Goal: Task Accomplishment & Management: Use online tool/utility

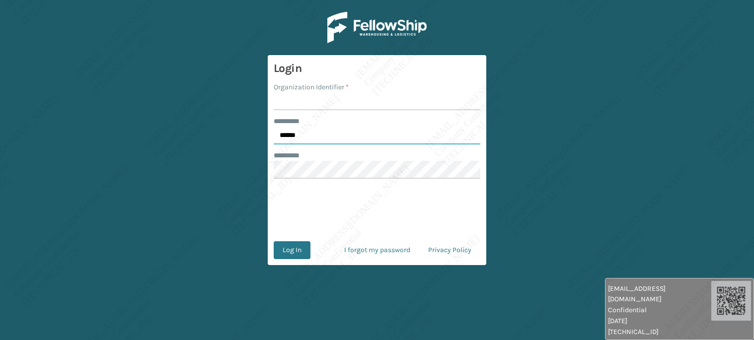
click at [304, 138] on input "******" at bounding box center [377, 136] width 207 height 18
type input "*****"
click at [307, 109] on input "Organization Identifier *" at bounding box center [377, 101] width 207 height 18
type input "[PERSON_NAME]"
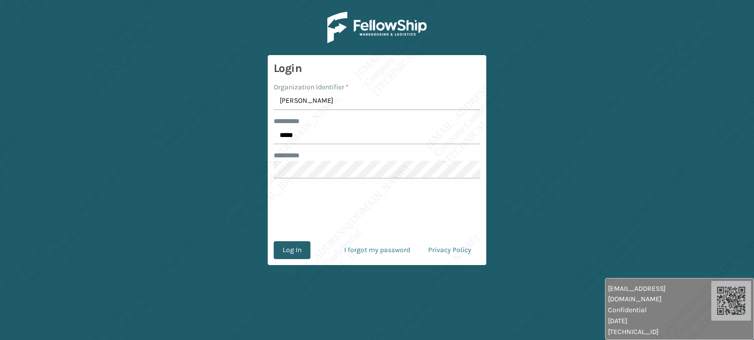
click at [283, 256] on button "Log In" at bounding box center [292, 250] width 37 height 18
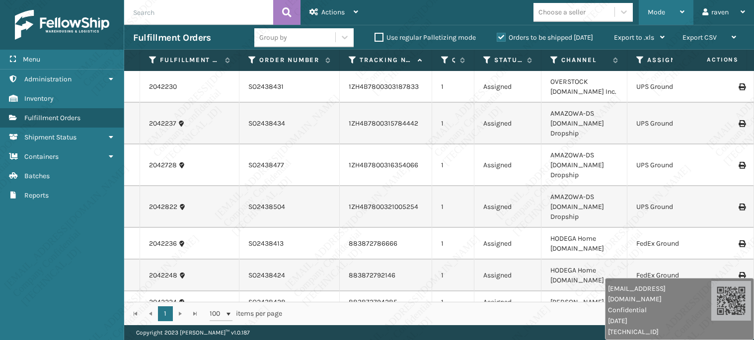
click at [657, 9] on span "Mode" at bounding box center [655, 12] width 17 height 8
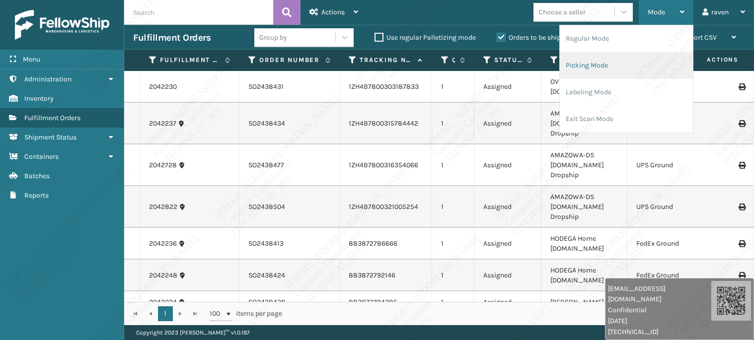
click at [611, 68] on li "Picking Mode" at bounding box center [626, 65] width 133 height 27
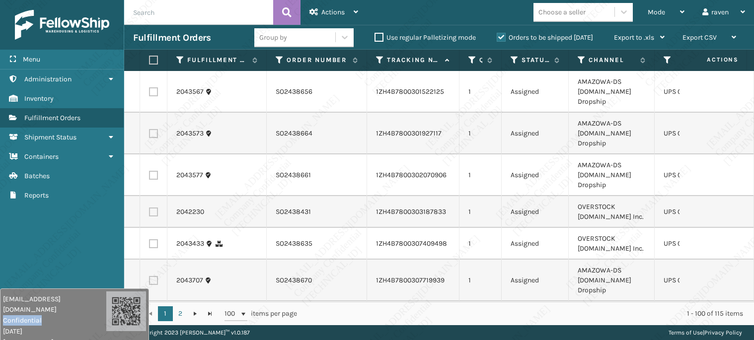
drag, startPoint x: 650, startPoint y: 308, endPoint x: 52, endPoint y: 261, distance: 599.6
click at [3, 315] on span "Confidential" at bounding box center [54, 320] width 103 height 10
click at [58, 257] on div "Menu Administration Inventory Fulfillment Orders Shipment Status Containers Bat…" at bounding box center [62, 170] width 124 height 340
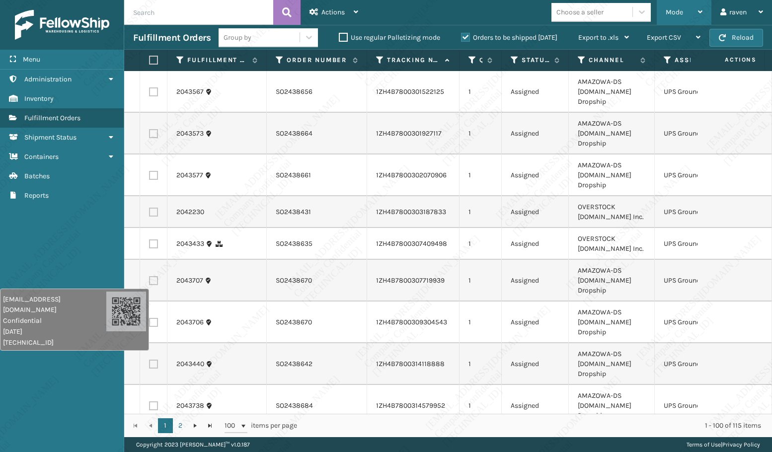
click at [674, 14] on span "Mode" at bounding box center [673, 12] width 17 height 8
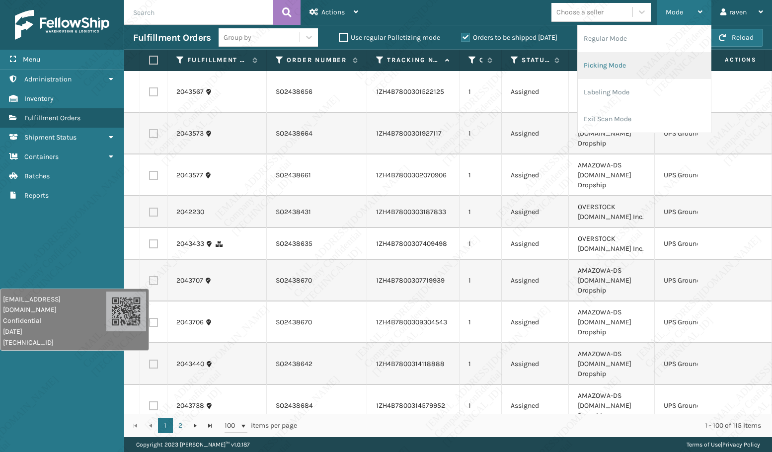
click at [641, 63] on li "Picking Mode" at bounding box center [643, 65] width 133 height 27
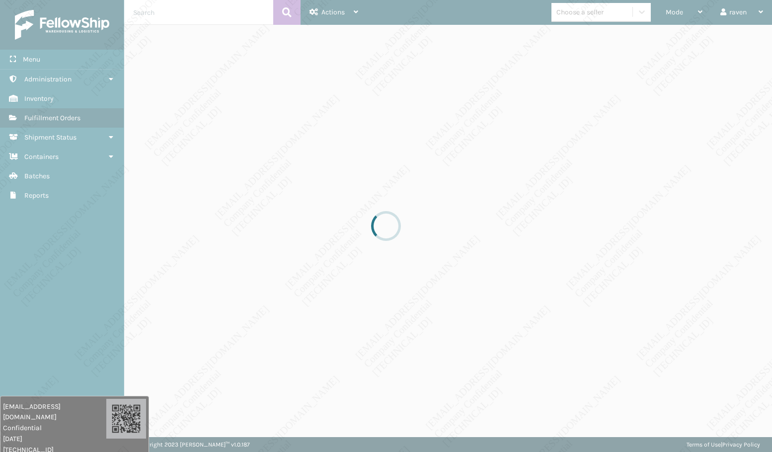
drag, startPoint x: 79, startPoint y: 319, endPoint x: 45, endPoint y: 437, distance: 122.7
click at [45, 340] on div "[EMAIL_ADDRESS][DOMAIN_NAME] Confidential [DATE] [TECHNICAL_ID]" at bounding box center [74, 427] width 149 height 62
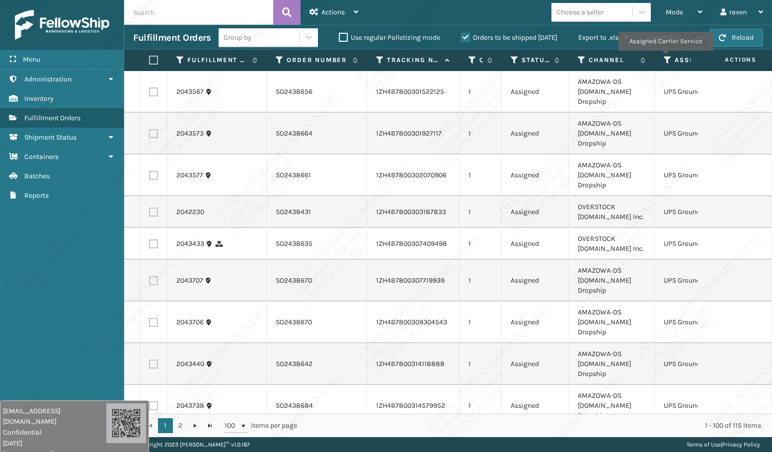
click at [665, 58] on icon at bounding box center [667, 60] width 8 height 9
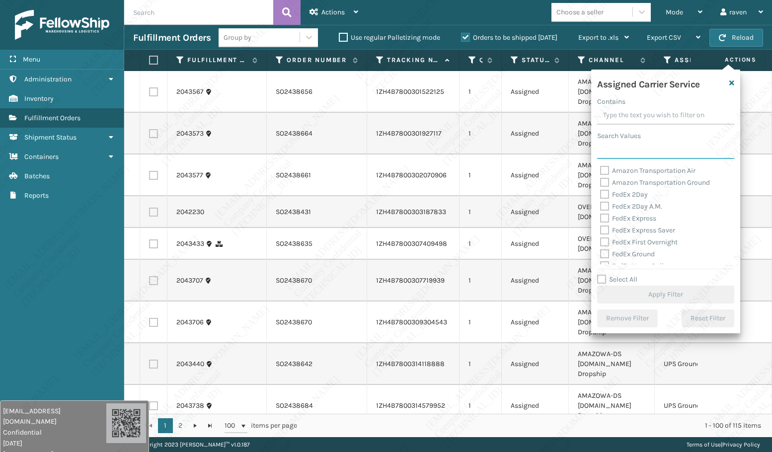
click at [630, 153] on input "Search Values" at bounding box center [665, 150] width 137 height 18
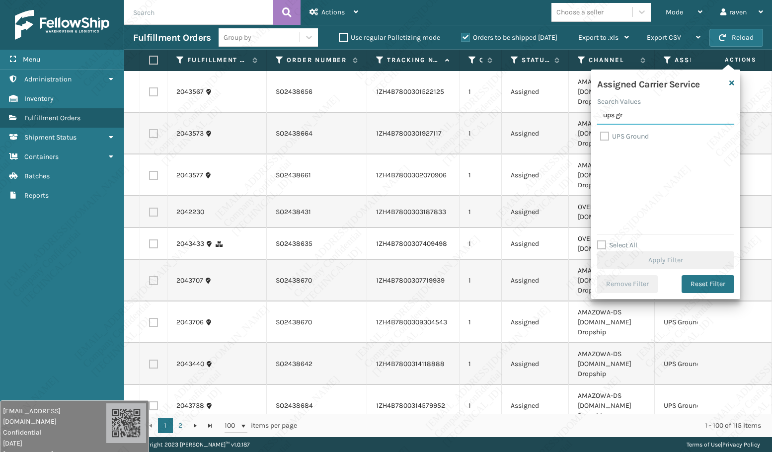
type input "ups gr"
click at [636, 136] on label "UPS Ground" at bounding box center [624, 136] width 49 height 8
click at [600, 136] on input "UPS Ground" at bounding box center [600, 134] width 0 height 6
checkbox input "true"
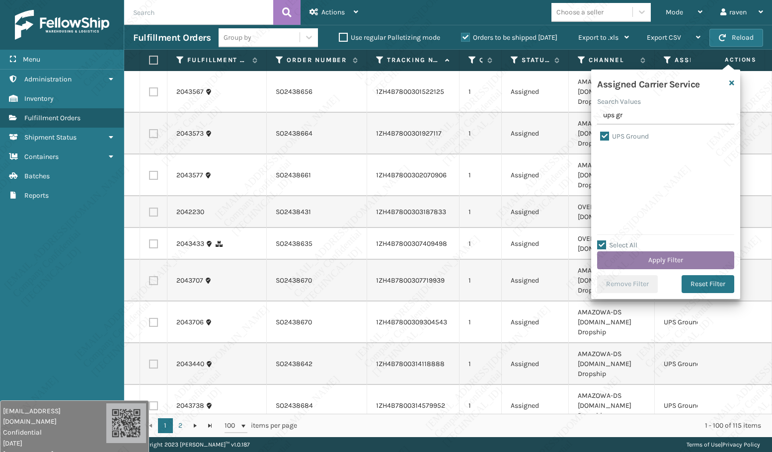
click at [665, 263] on button "Apply Filter" at bounding box center [665, 260] width 137 height 18
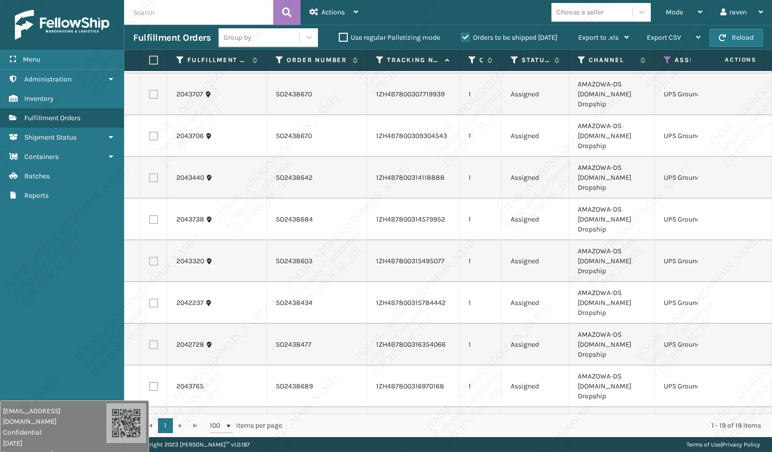
scroll to position [199, 0]
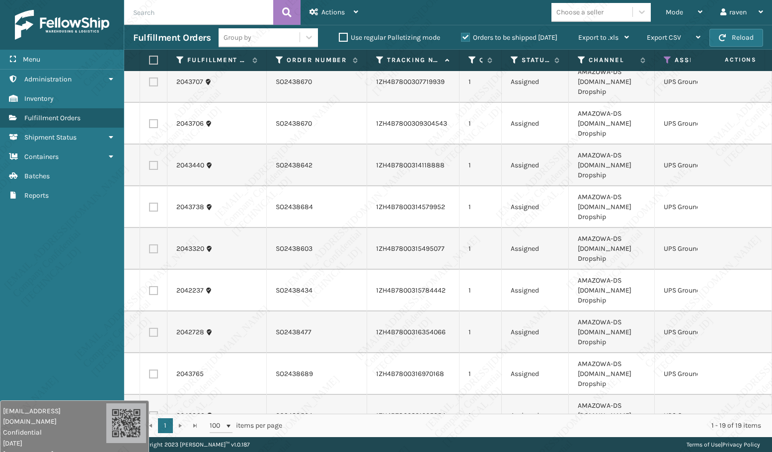
click at [155, 60] on label at bounding box center [152, 60] width 6 height 9
click at [149, 60] on input "checkbox" at bounding box center [149, 60] width 0 height 6
checkbox input "true"
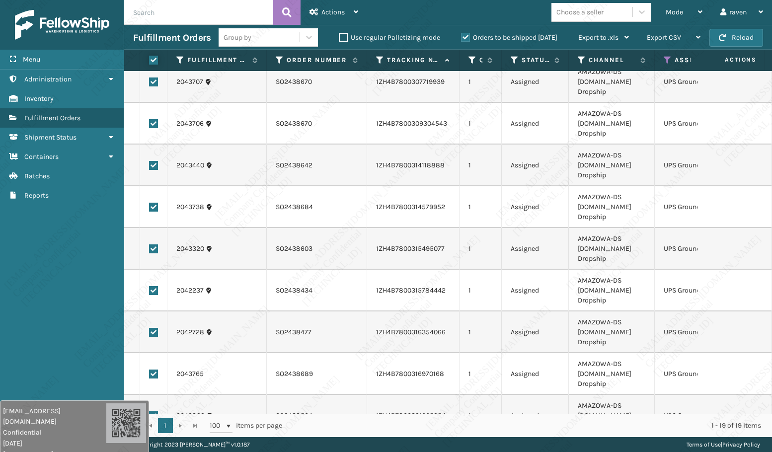
checkbox input "true"
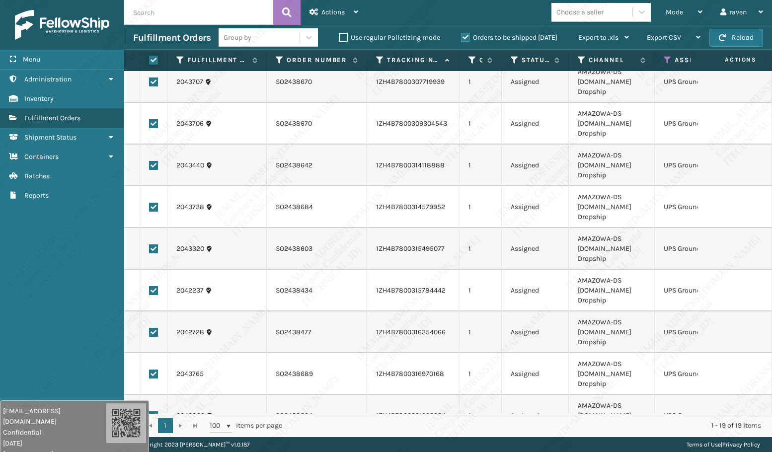
checkbox input "true"
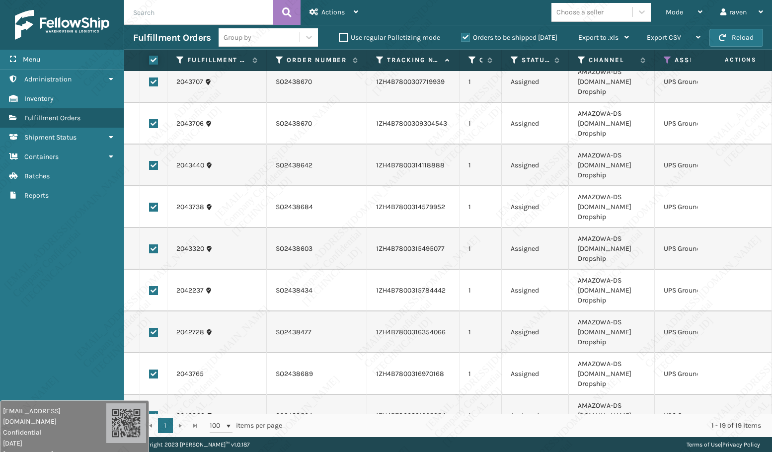
checkbox input "true"
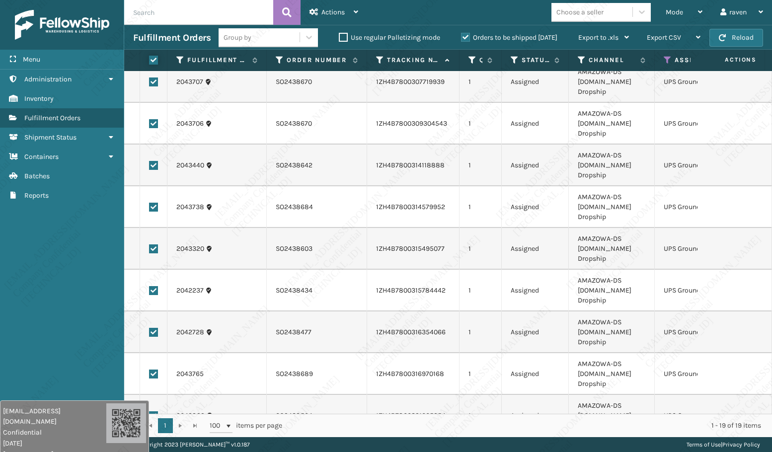
checkbox input "true"
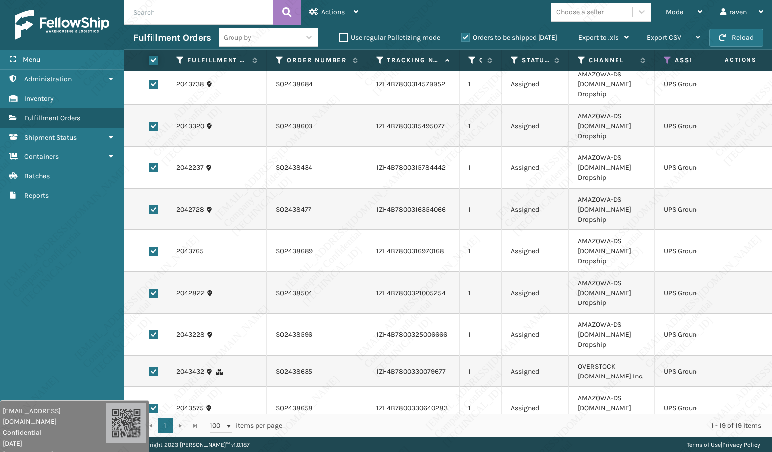
scroll to position [179, 0]
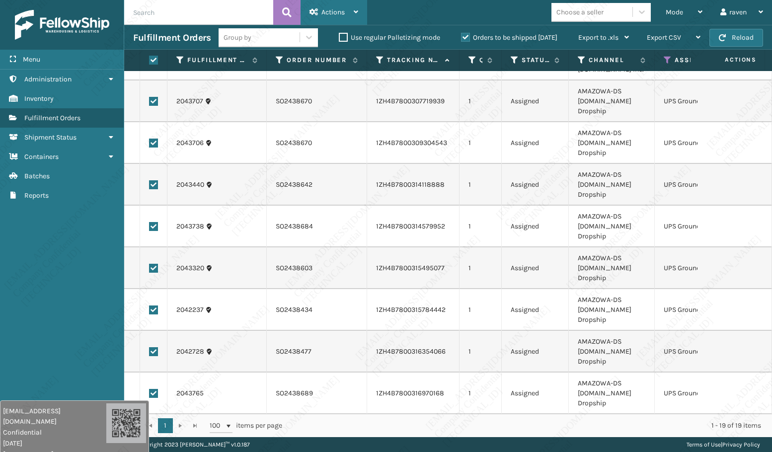
click at [337, 18] on div "Actions" at bounding box center [333, 12] width 49 height 25
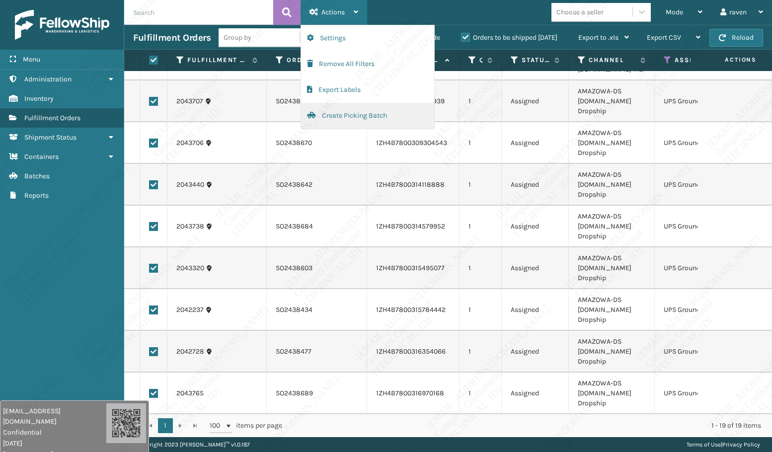
click at [336, 110] on button "Create Picking Batch" at bounding box center [367, 116] width 133 height 26
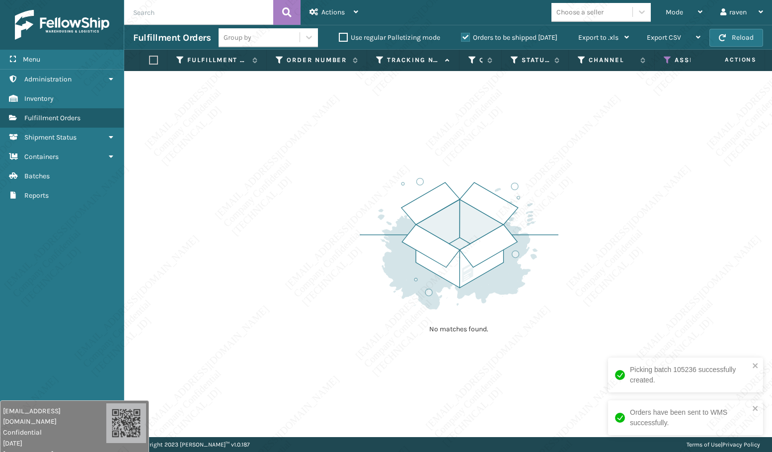
click at [668, 62] on icon at bounding box center [667, 60] width 8 height 9
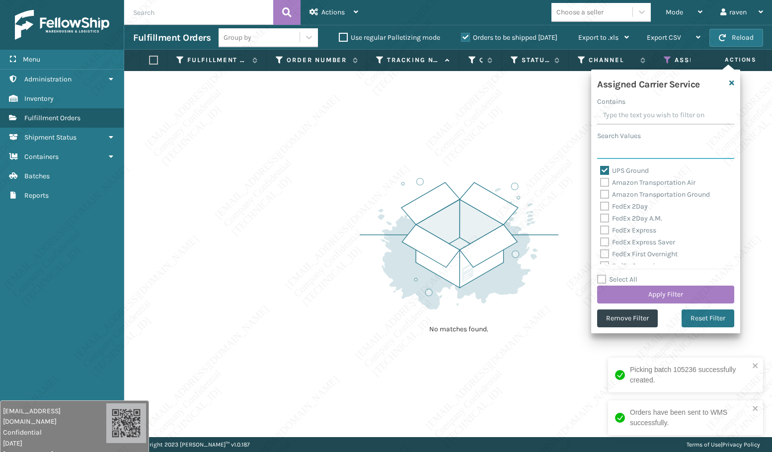
click at [629, 154] on input "Search Values" at bounding box center [665, 150] width 137 height 18
click at [625, 169] on label "UPS Ground" at bounding box center [624, 170] width 49 height 8
click at [600, 169] on input "UPS Ground" at bounding box center [600, 168] width 0 height 6
checkbox input "false"
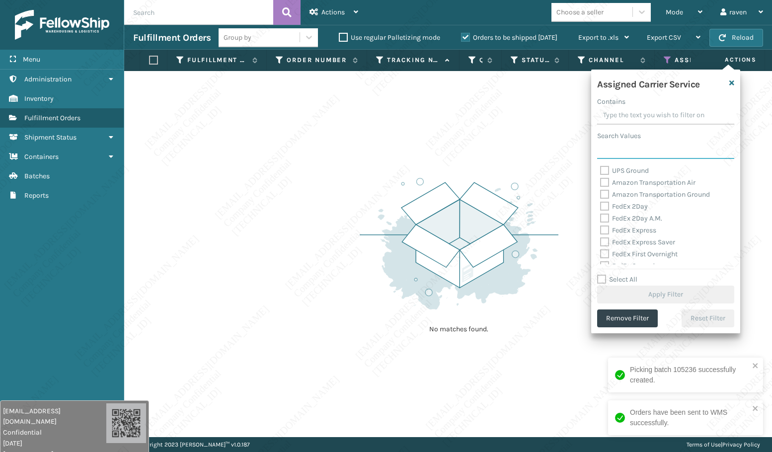
click at [628, 154] on input "Search Values" at bounding box center [665, 150] width 137 height 18
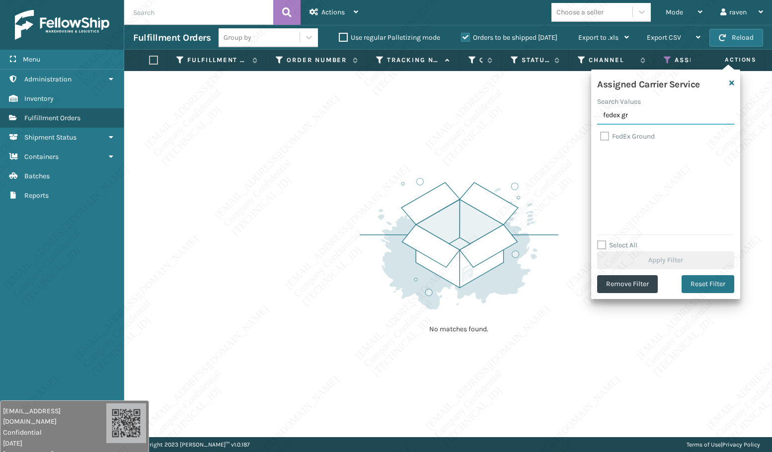
type input "fedex gr"
click at [626, 137] on label "FedEx Ground" at bounding box center [627, 136] width 55 height 8
click at [600, 137] on input "FedEx Ground" at bounding box center [600, 134] width 0 height 6
checkbox input "true"
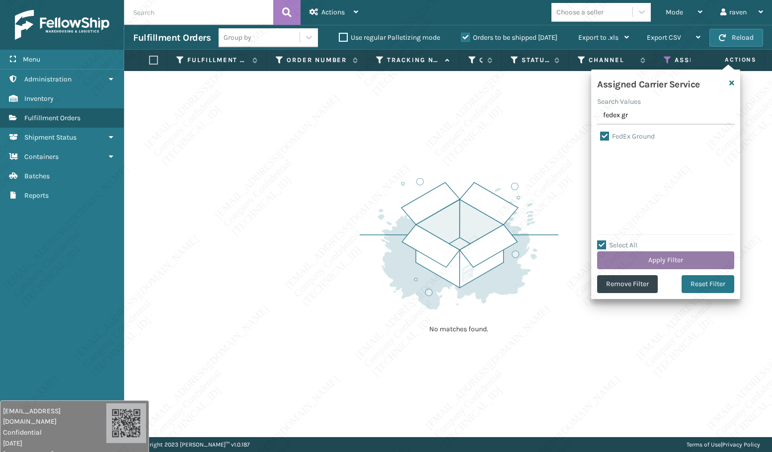
click at [655, 259] on button "Apply Filter" at bounding box center [665, 260] width 137 height 18
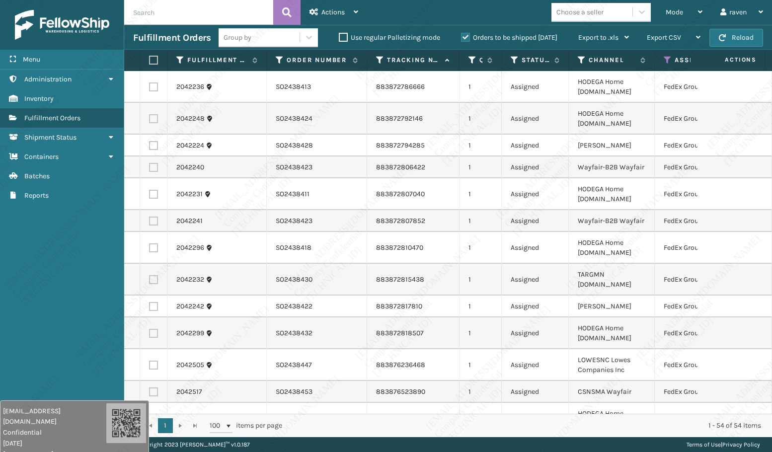
click at [153, 62] on label at bounding box center [152, 60] width 6 height 9
click at [149, 62] on input "checkbox" at bounding box center [149, 60] width 0 height 6
checkbox input "true"
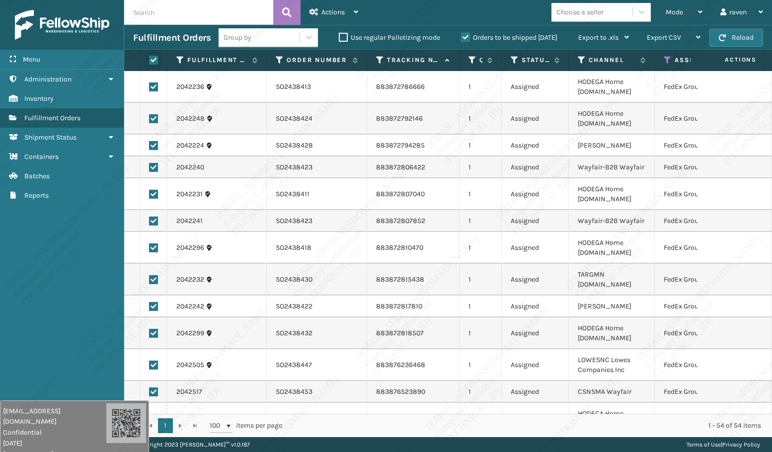
checkbox input "true"
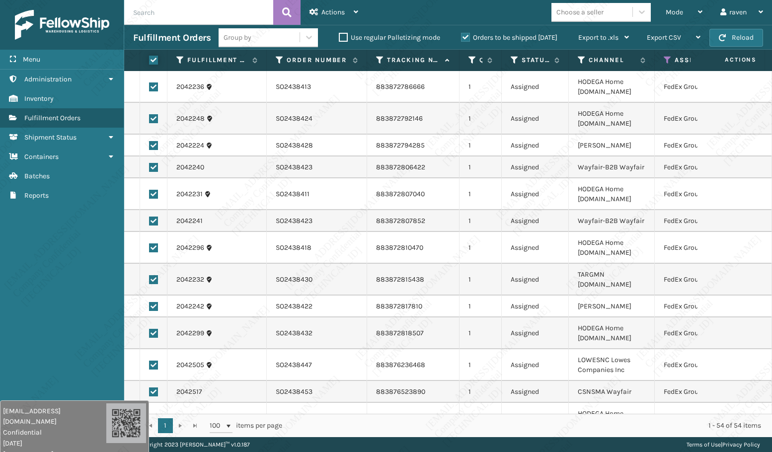
checkbox input "true"
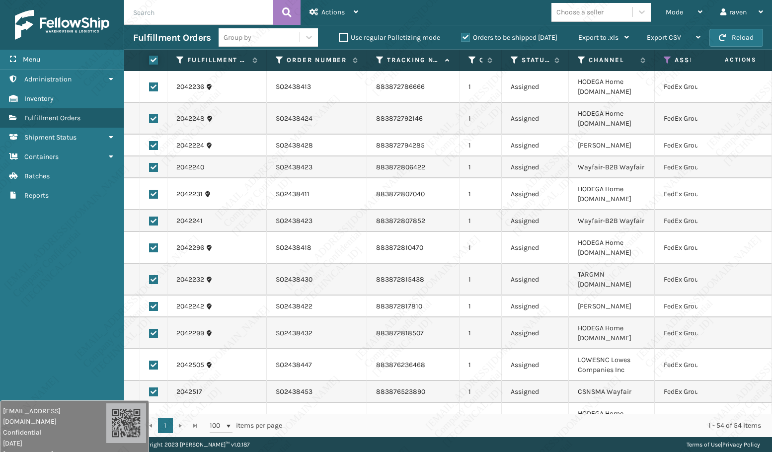
checkbox input "true"
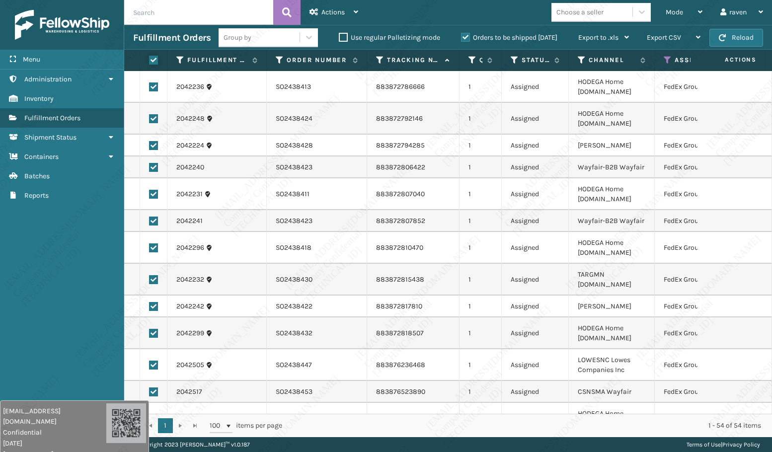
checkbox input "true"
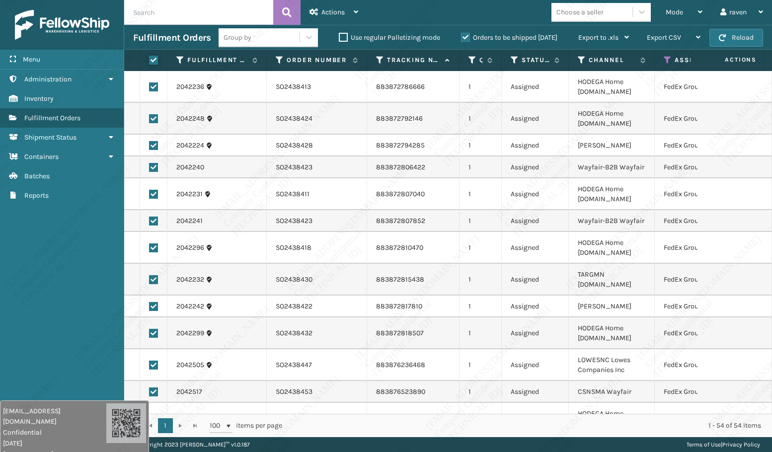
checkbox input "true"
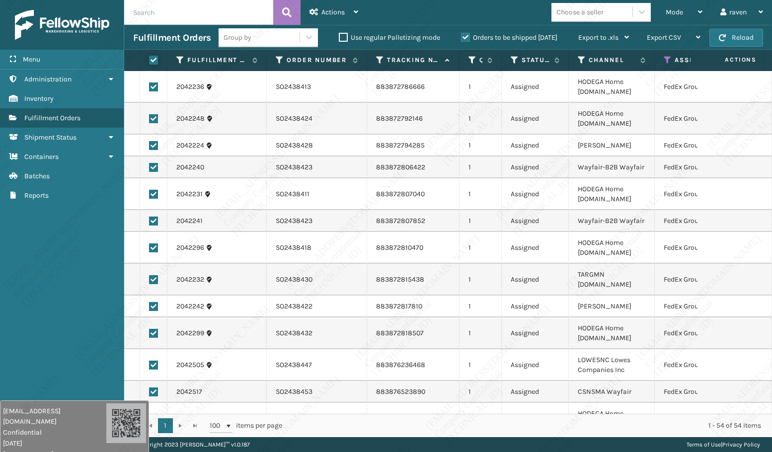
checkbox input "true"
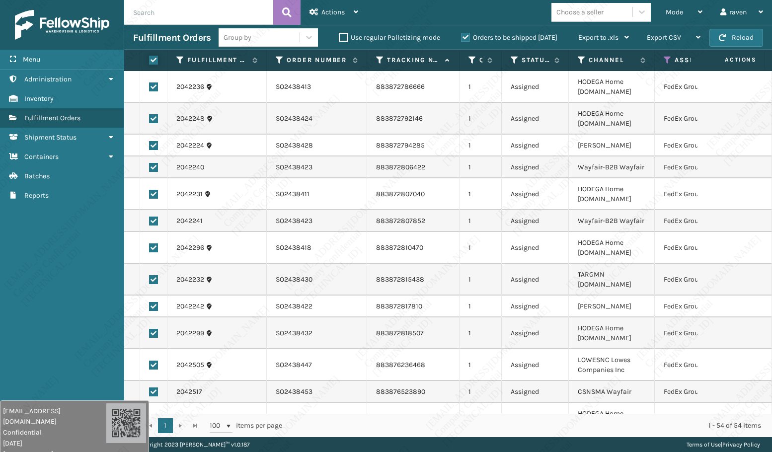
checkbox input "true"
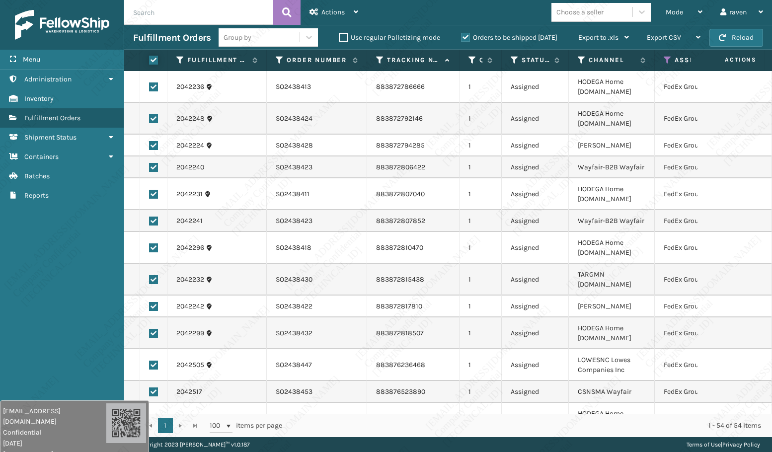
checkbox input "true"
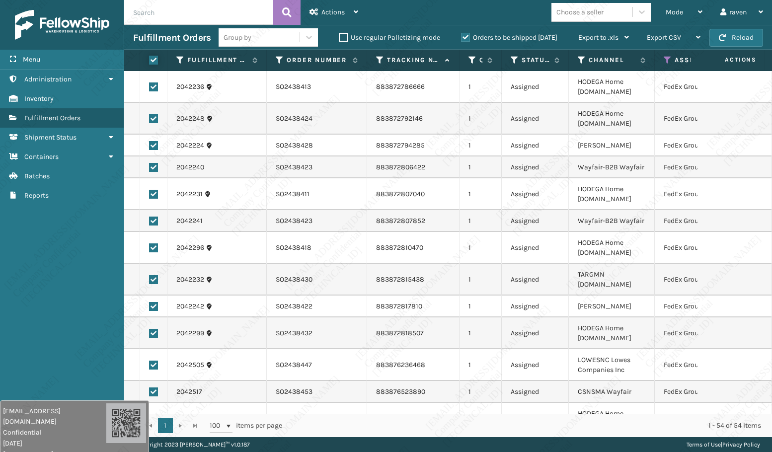
checkbox input "true"
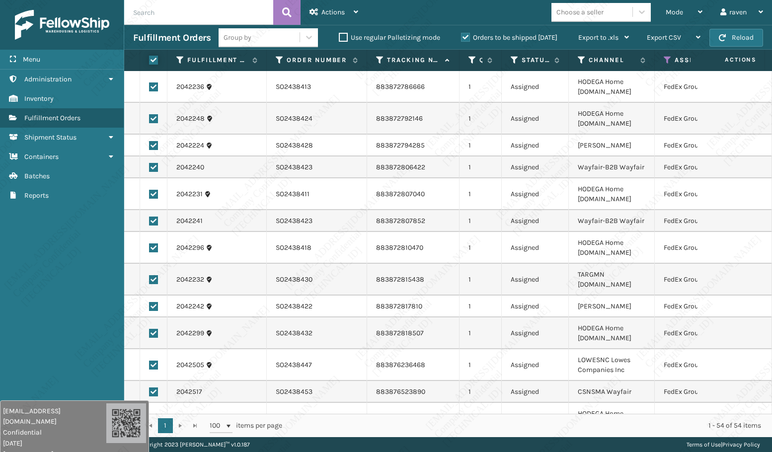
checkbox input "true"
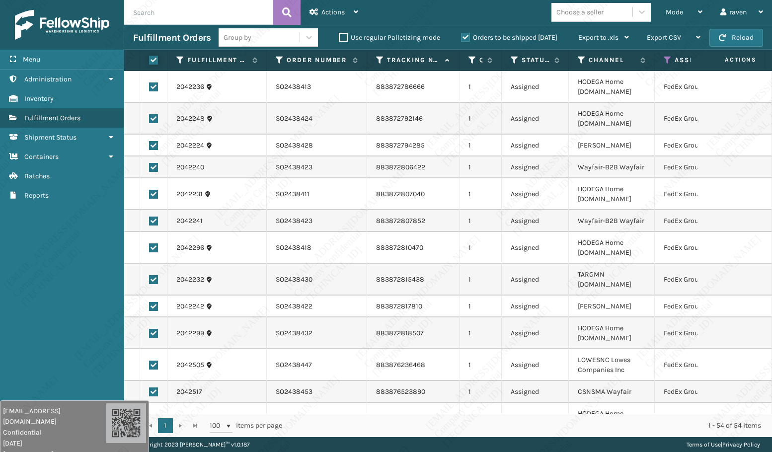
checkbox input "true"
click at [346, 16] on div "Actions" at bounding box center [333, 12] width 49 height 25
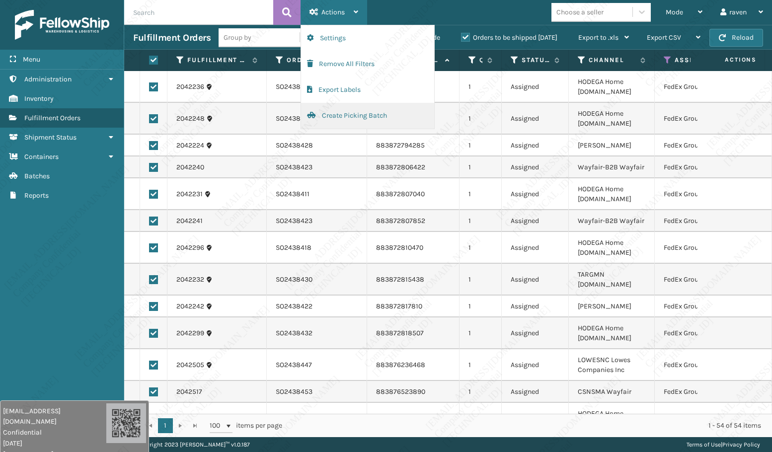
click at [333, 115] on button "Create Picking Batch" at bounding box center [367, 116] width 133 height 26
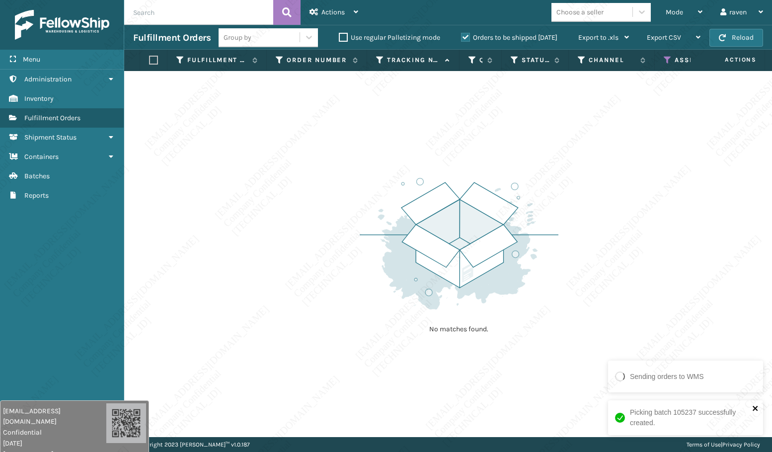
click at [753, 340] on icon "close" at bounding box center [755, 408] width 7 height 8
click at [671, 59] on icon at bounding box center [667, 60] width 8 height 9
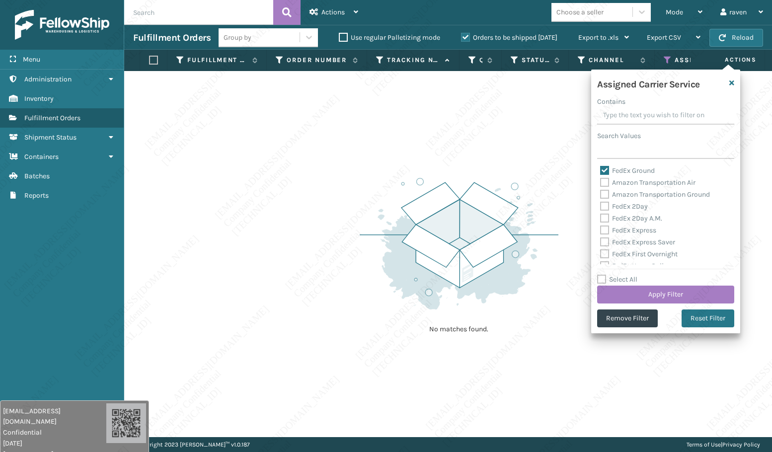
click at [639, 172] on label "FedEx Ground" at bounding box center [627, 170] width 55 height 8
click at [600, 171] on input "FedEx Ground" at bounding box center [600, 168] width 0 height 6
checkbox input "false"
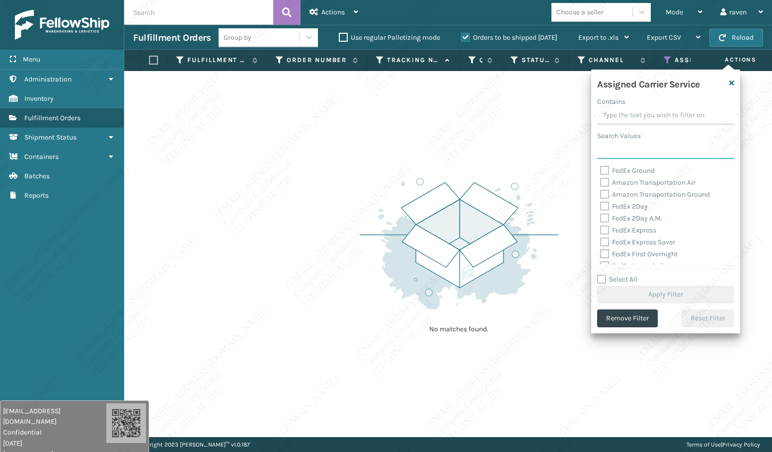
click at [635, 154] on input "Search Values" at bounding box center [665, 150] width 137 height 18
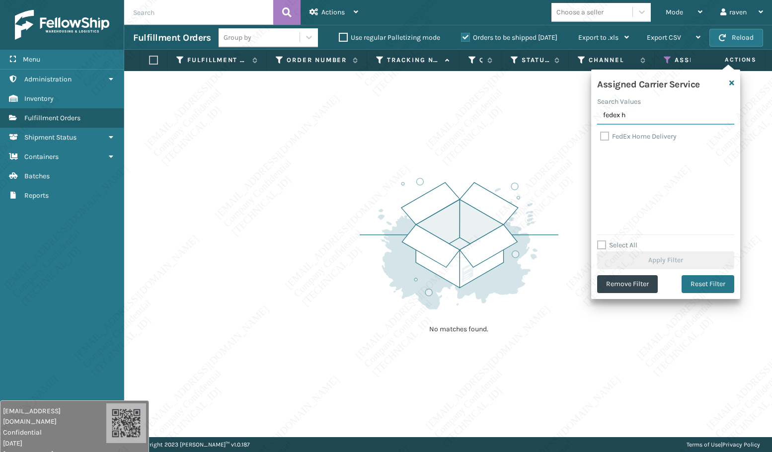
type input "fedex h"
click at [633, 134] on label "FedEx Home Delivery" at bounding box center [638, 136] width 76 height 8
click at [600, 134] on input "FedEx Home Delivery" at bounding box center [600, 134] width 0 height 6
checkbox input "true"
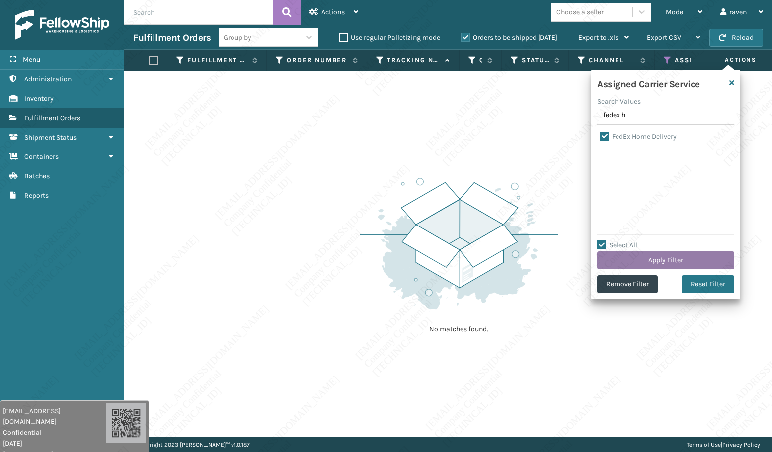
click at [665, 259] on button "Apply Filter" at bounding box center [665, 260] width 137 height 18
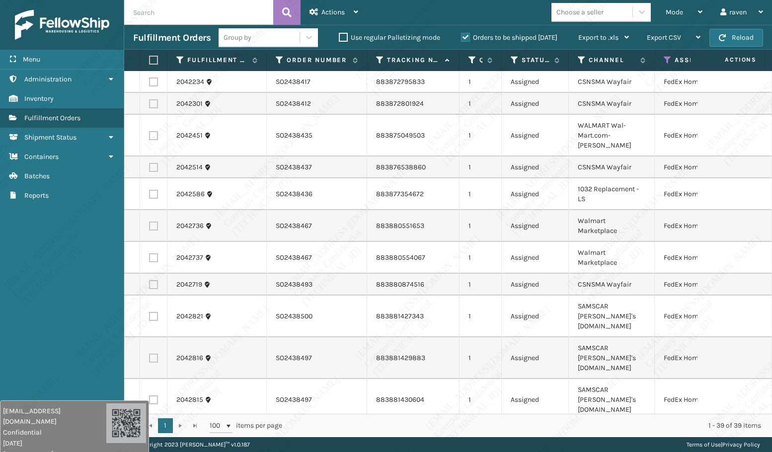
click at [154, 60] on label at bounding box center [152, 60] width 6 height 9
click at [149, 60] on input "checkbox" at bounding box center [149, 60] width 0 height 6
checkbox input "true"
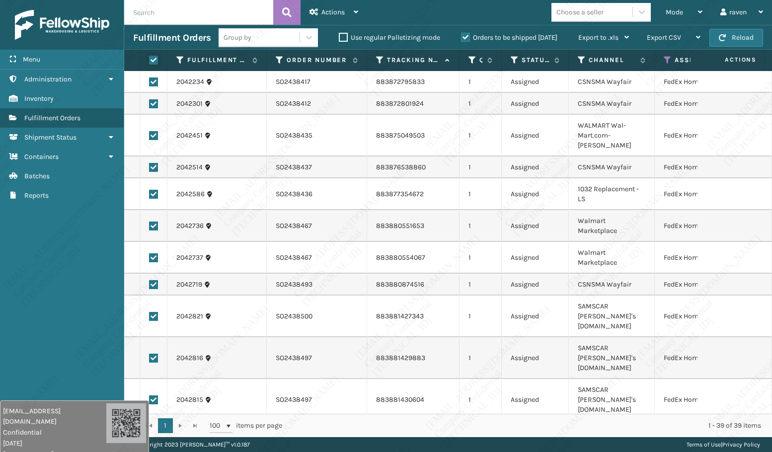
checkbox input "true"
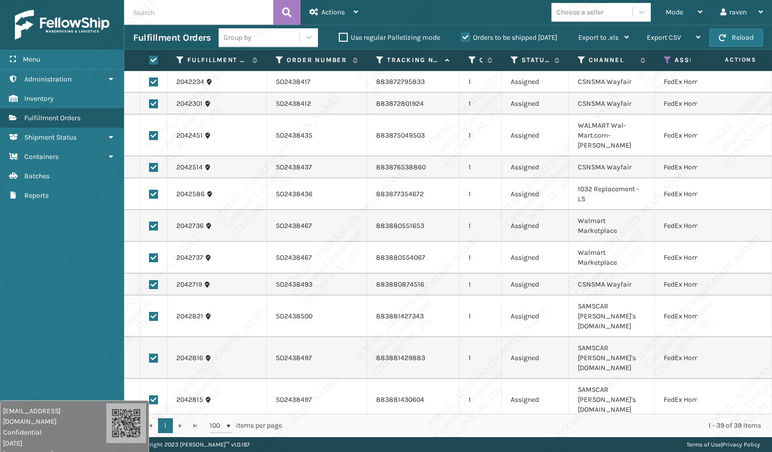
checkbox input "true"
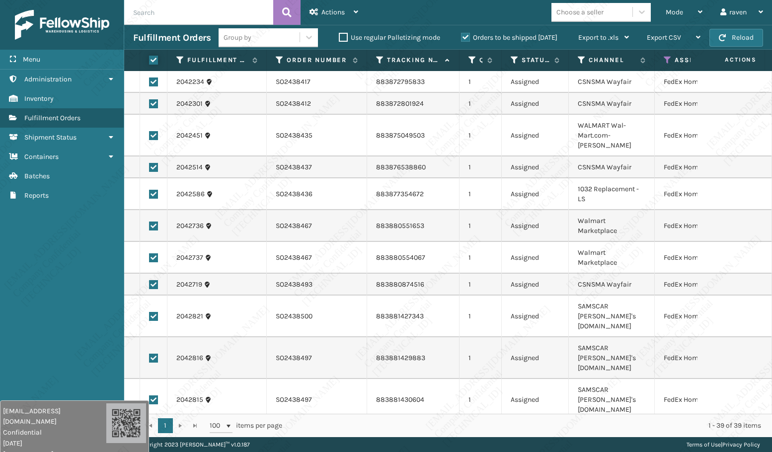
checkbox input "true"
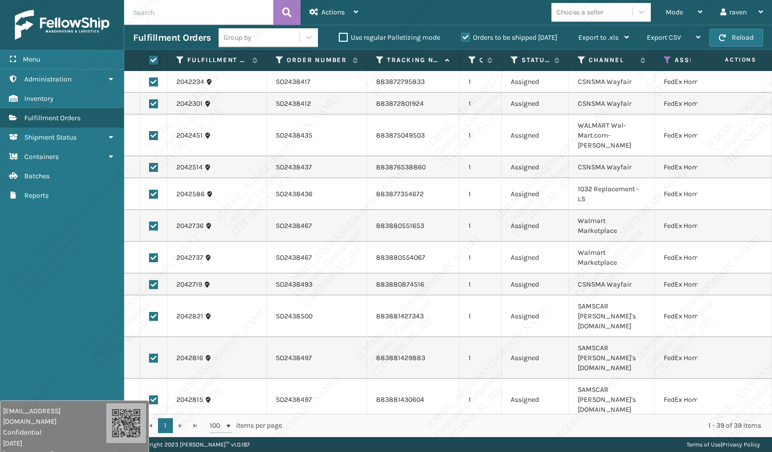
checkbox input "true"
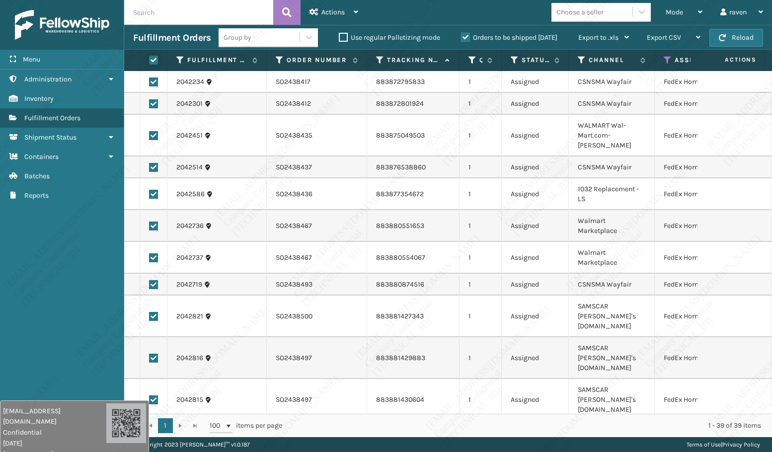
checkbox input "true"
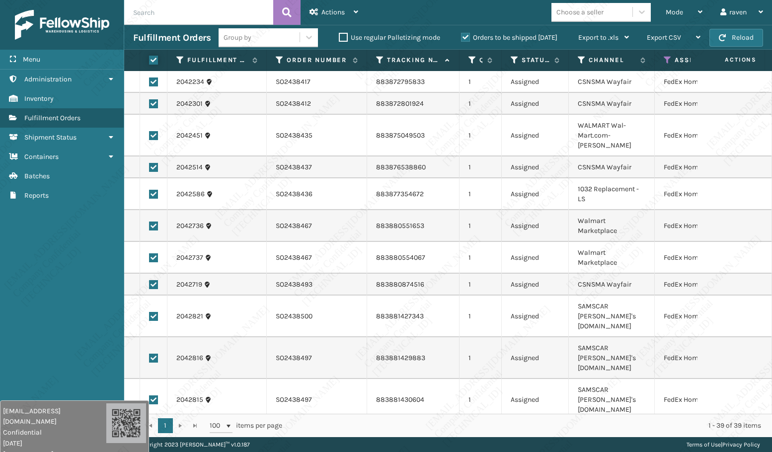
checkbox input "true"
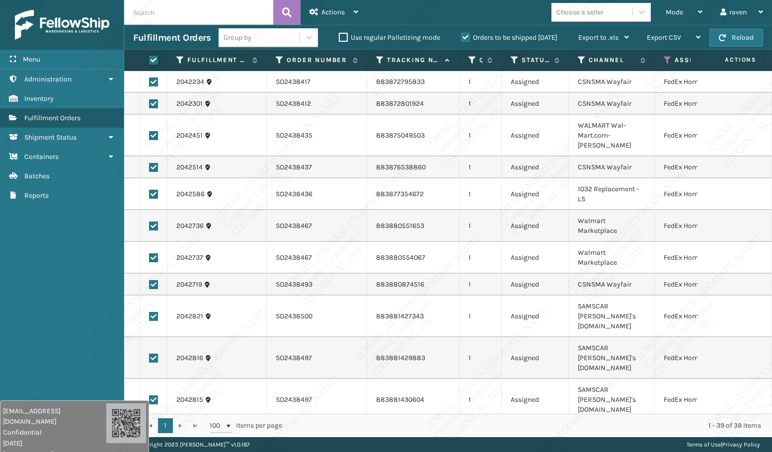
checkbox input "true"
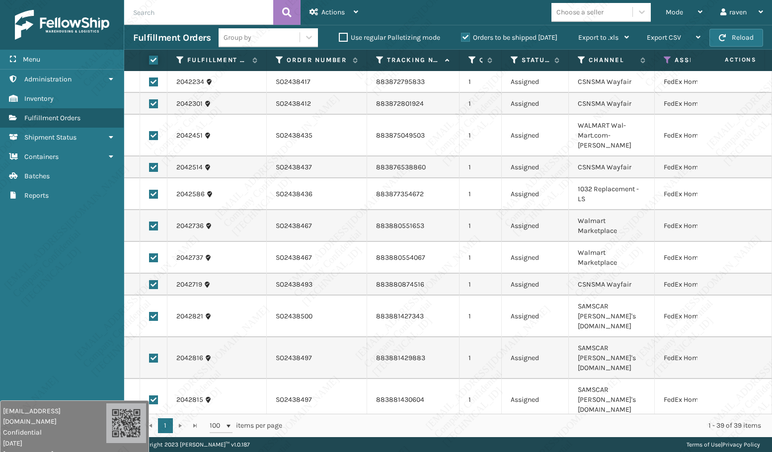
checkbox input "true"
click at [346, 12] on div "Actions" at bounding box center [333, 12] width 49 height 25
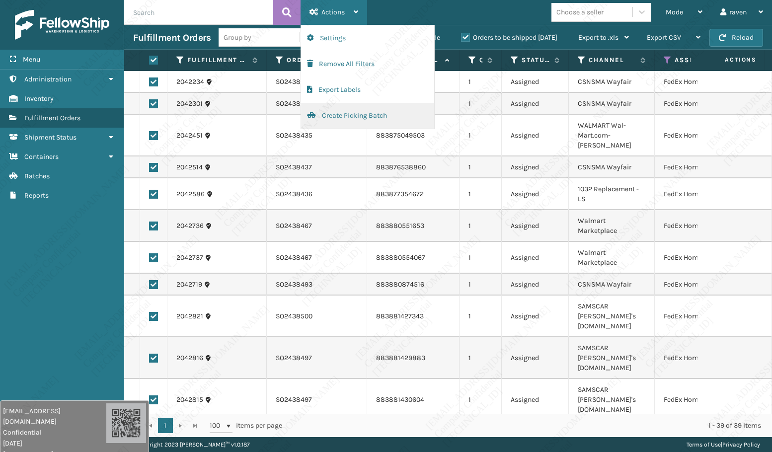
click at [344, 117] on button "Create Picking Batch" at bounding box center [367, 116] width 133 height 26
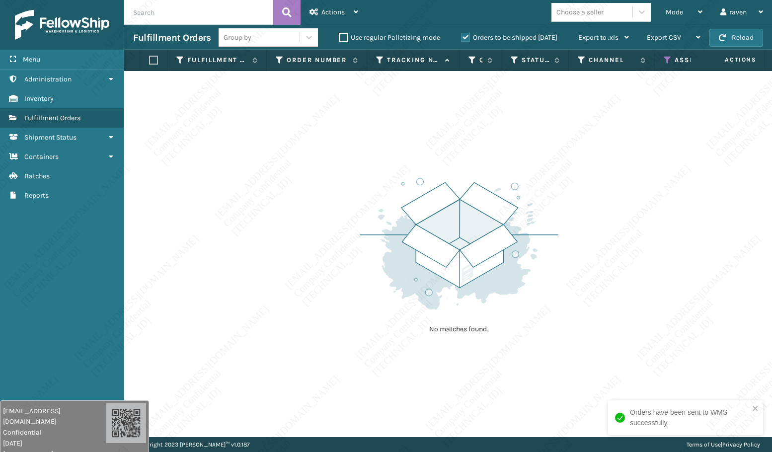
click at [663, 56] on icon at bounding box center [667, 60] width 8 height 9
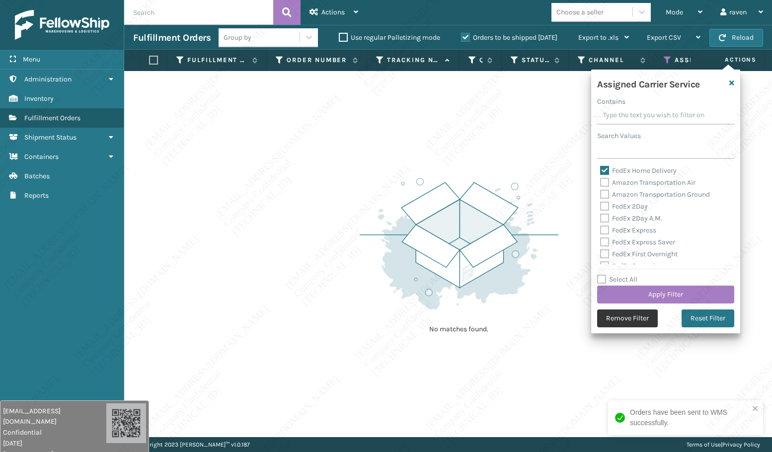
click at [614, 310] on button "Remove Filter" at bounding box center [627, 318] width 61 height 18
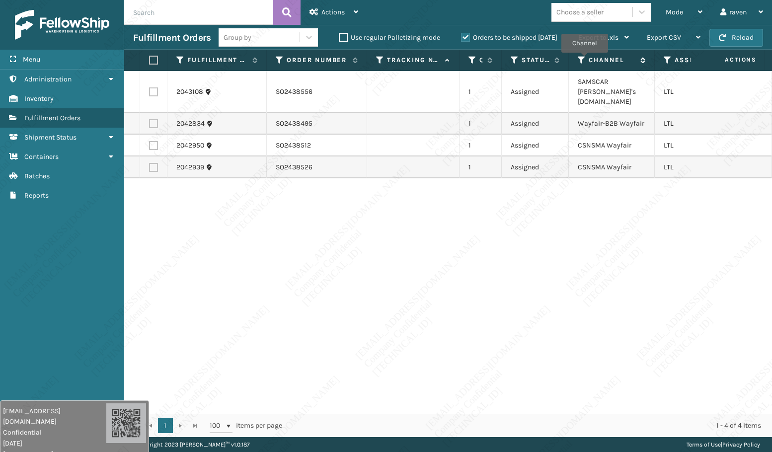
click at [584, 60] on icon at bounding box center [581, 60] width 8 height 9
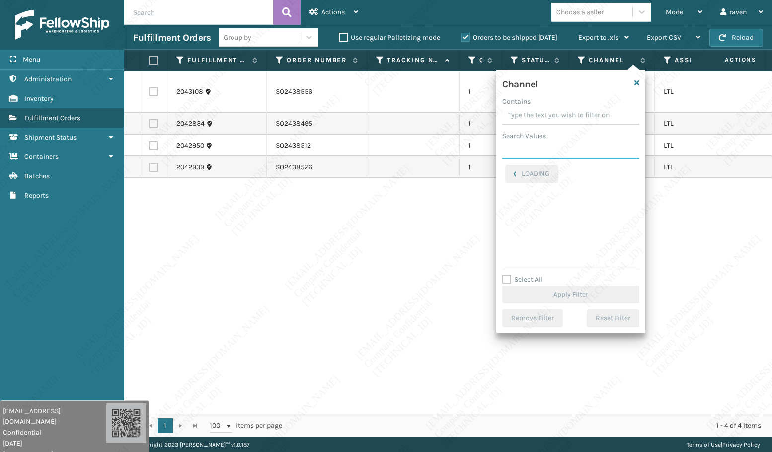
click at [573, 147] on input "Search Values" at bounding box center [570, 150] width 137 height 18
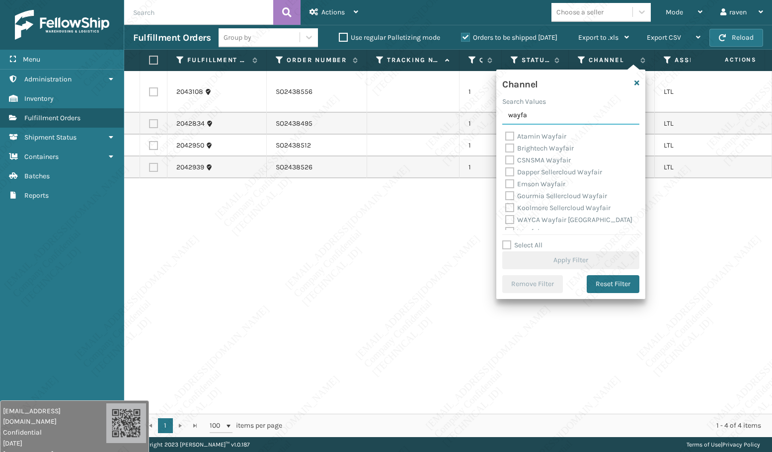
type input "wayfa"
click at [528, 137] on label "Atamin Wayfair" at bounding box center [535, 136] width 61 height 8
click at [505, 137] on input "Atamin Wayfair" at bounding box center [505, 134] width 0 height 6
checkbox input "true"
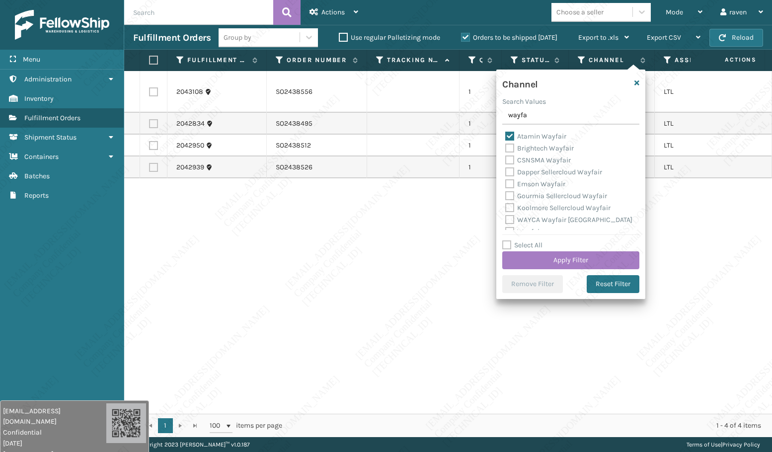
click at [527, 161] on label "CSNSMA Wayfair" at bounding box center [538, 160] width 66 height 8
click at [505, 161] on input "CSNSMA Wayfair" at bounding box center [505, 157] width 0 height 6
checkbox input "true"
click at [535, 200] on label "Wayfair" at bounding box center [523, 200] width 37 height 8
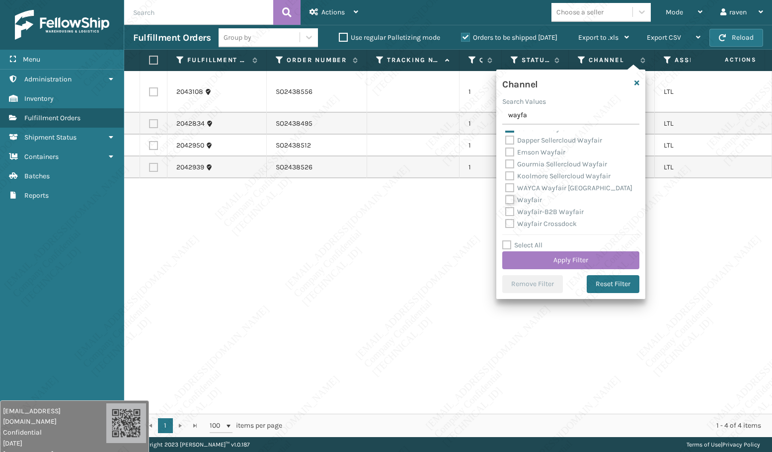
click at [505, 200] on input "Wayfair" at bounding box center [505, 197] width 0 height 6
checkbox input "true"
click at [538, 211] on label "Wayfair-B2B Wayfair" at bounding box center [544, 212] width 78 height 8
click at [505, 211] on input "Wayfair-B2B Wayfair" at bounding box center [505, 209] width 0 height 6
checkbox input "true"
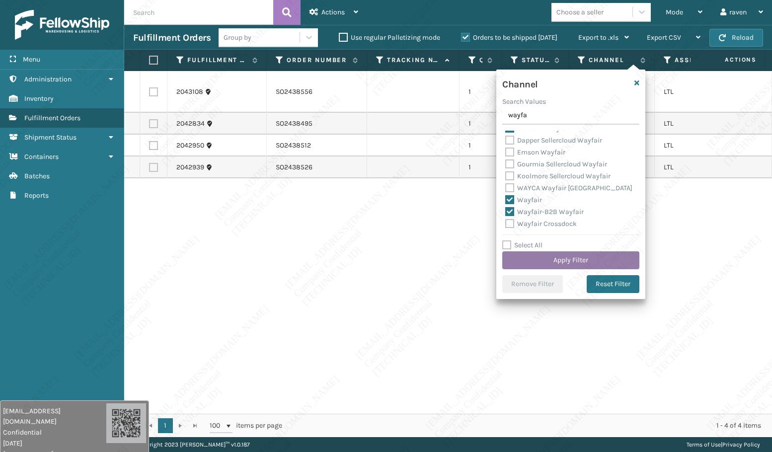
click at [579, 258] on button "Apply Filter" at bounding box center [570, 260] width 137 height 18
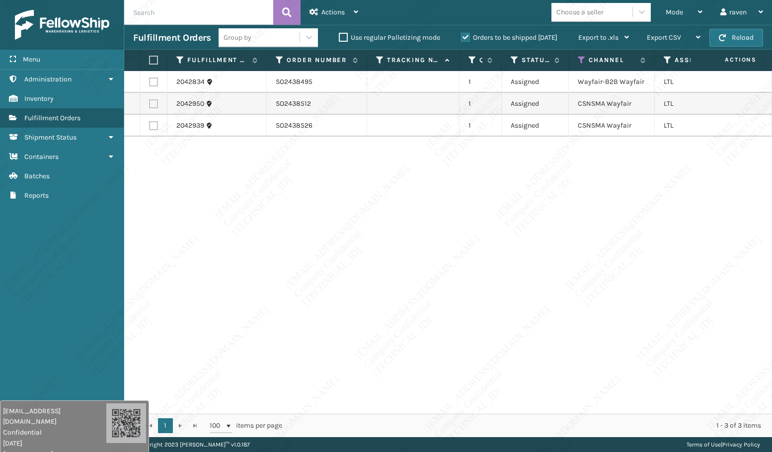
click at [153, 62] on label at bounding box center [152, 60] width 6 height 9
click at [149, 62] on input "checkbox" at bounding box center [149, 60] width 0 height 6
checkbox input "true"
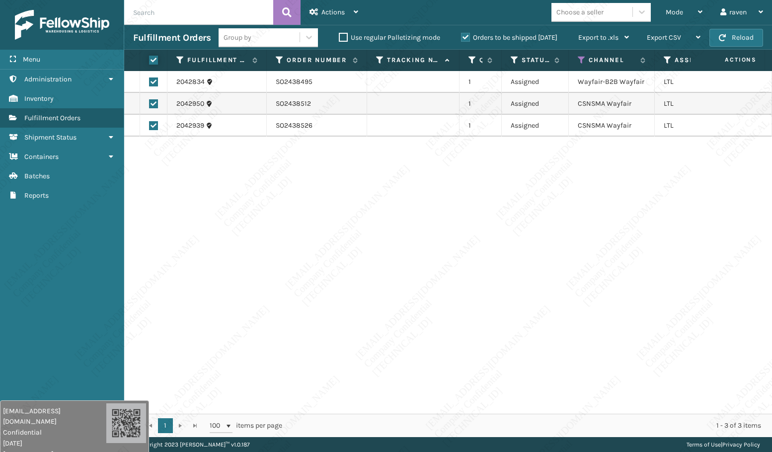
checkbox input "true"
click at [351, 18] on div "Actions" at bounding box center [333, 12] width 49 height 25
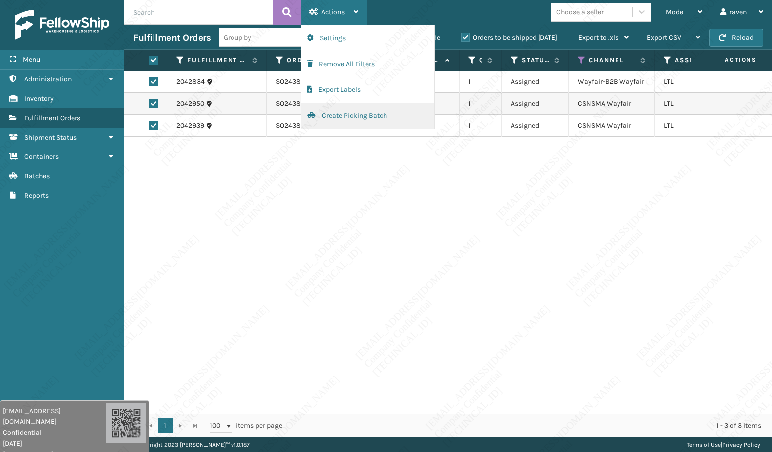
click at [335, 110] on button "Create Picking Batch" at bounding box center [367, 116] width 133 height 26
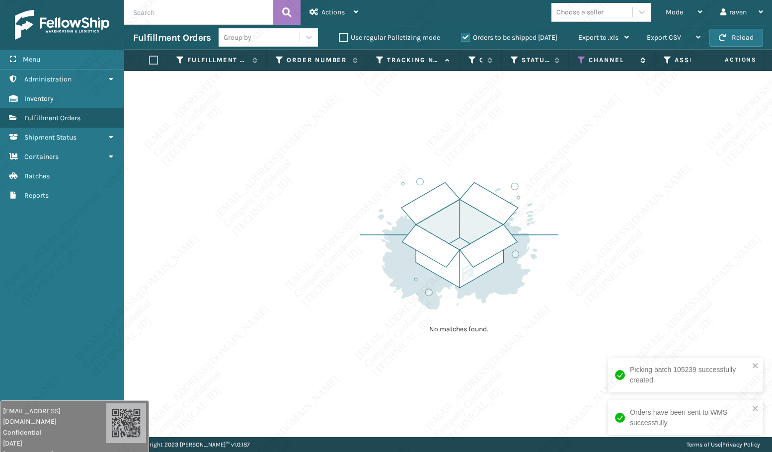
click at [582, 60] on icon at bounding box center [581, 60] width 8 height 9
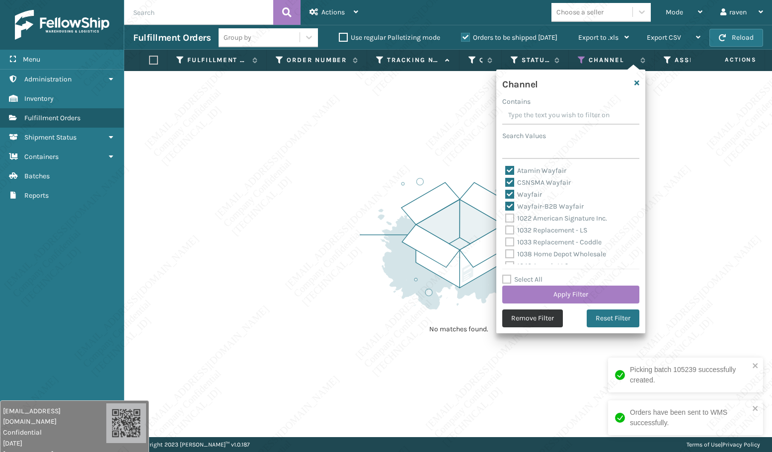
click at [542, 318] on button "Remove Filter" at bounding box center [532, 318] width 61 height 18
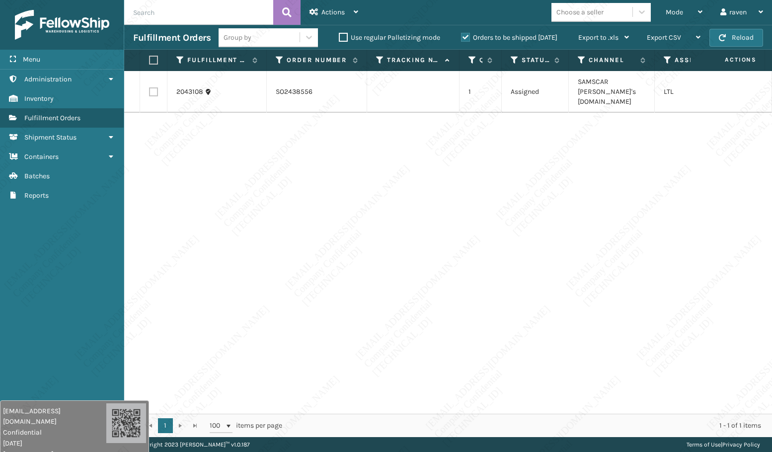
click at [150, 59] on label at bounding box center [152, 60] width 6 height 9
click at [149, 59] on input "checkbox" at bounding box center [149, 60] width 0 height 6
checkbox input "true"
click at [331, 13] on span "Actions" at bounding box center [332, 12] width 23 height 8
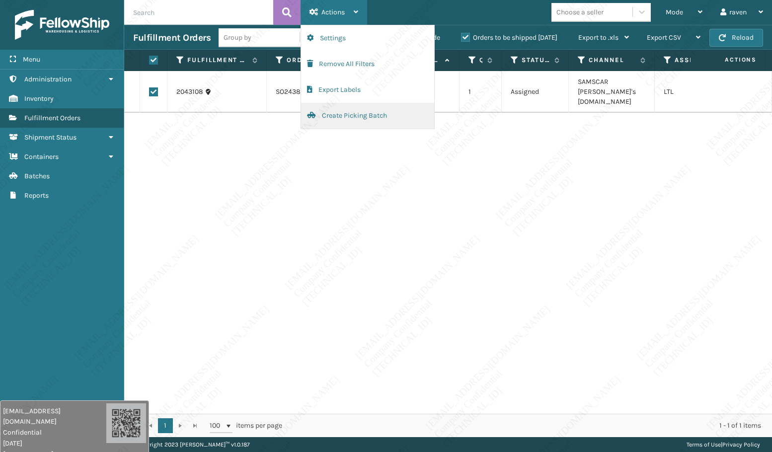
click at [344, 112] on button "Create Picking Batch" at bounding box center [367, 116] width 133 height 26
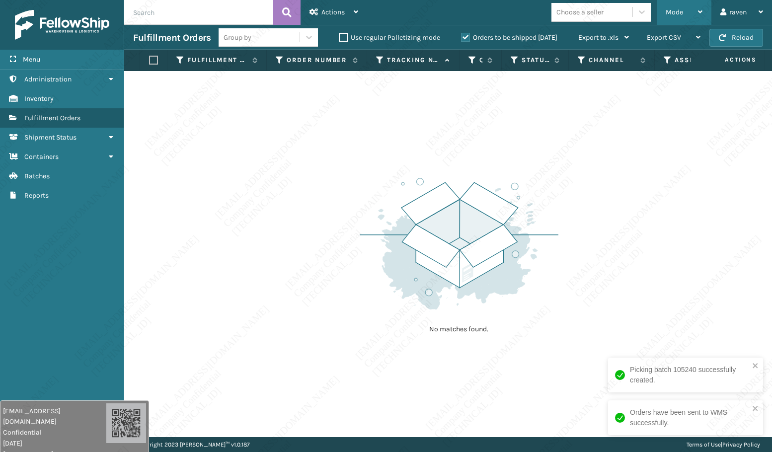
click at [678, 16] on div "Mode" at bounding box center [683, 12] width 37 height 25
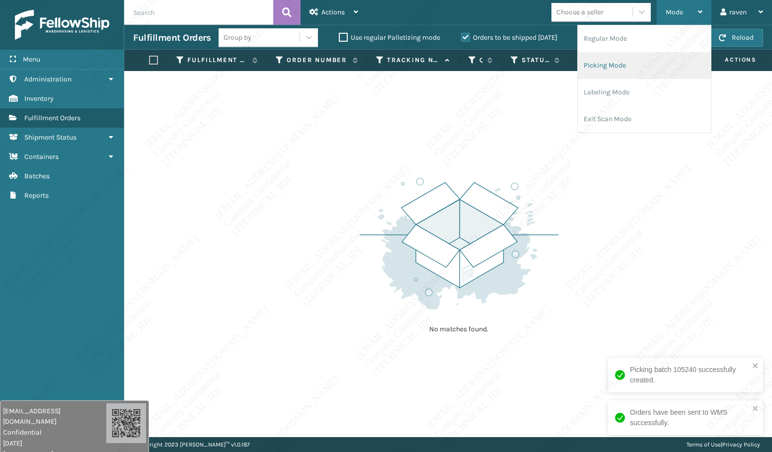
click at [640, 60] on li "Picking Mode" at bounding box center [643, 65] width 133 height 27
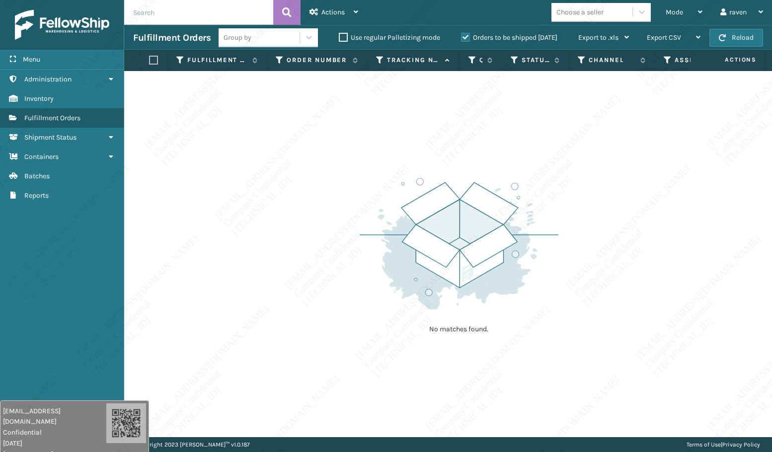
click at [413, 102] on div "No matches found." at bounding box center [447, 254] width 647 height 366
click at [677, 9] on span "Mode" at bounding box center [673, 12] width 17 height 8
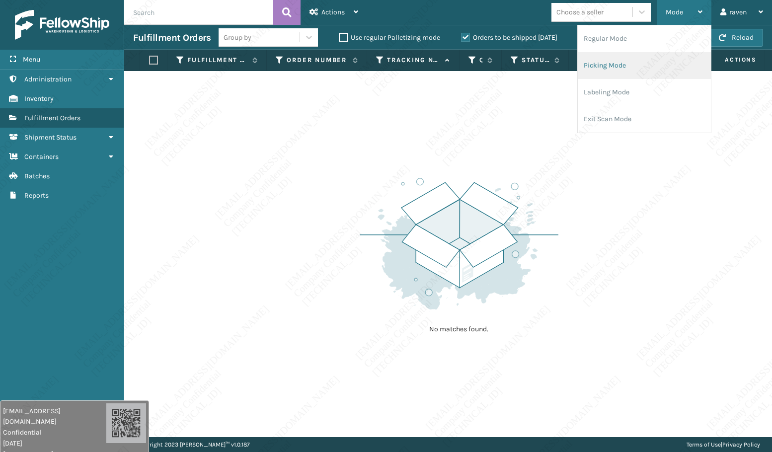
click at [631, 59] on li "Picking Mode" at bounding box center [643, 65] width 133 height 27
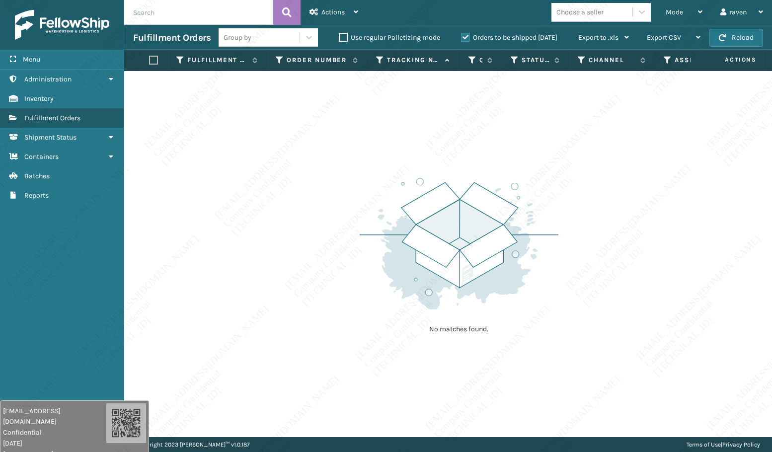
drag, startPoint x: 573, startPoint y: 203, endPoint x: 578, endPoint y: 202, distance: 5.0
click at [577, 203] on div "No matches found." at bounding box center [447, 254] width 647 height 366
click at [575, 225] on div "No matches found." at bounding box center [447, 254] width 647 height 366
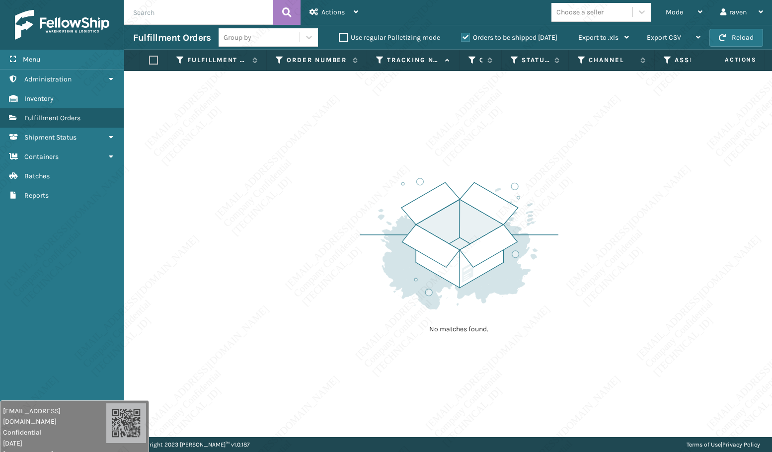
click at [575, 225] on div "No matches found." at bounding box center [447, 254] width 647 height 366
click at [601, 225] on div "No matches found." at bounding box center [447, 254] width 647 height 366
click at [606, 217] on div "No matches found." at bounding box center [447, 254] width 647 height 366
click at [579, 229] on div "No matches found." at bounding box center [447, 254] width 647 height 366
click at [117, 314] on div "Menu Inventory Administration Inventory Inventory Inventory Fulfillment Orders …" at bounding box center [62, 226] width 124 height 452
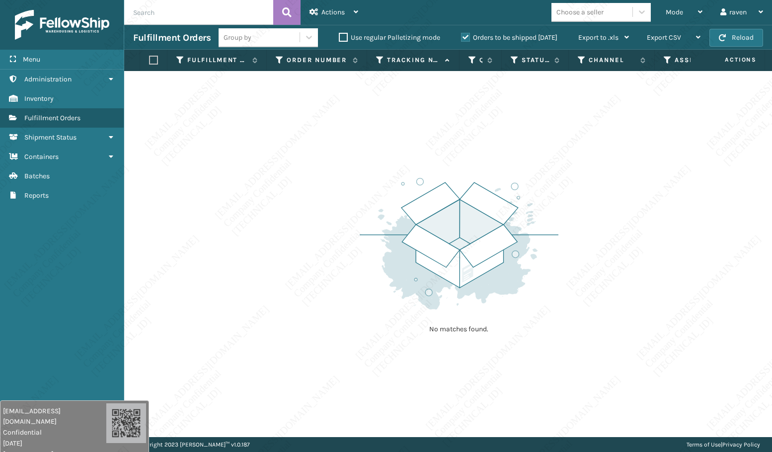
click at [246, 295] on div "No matches found." at bounding box center [447, 254] width 647 height 366
click at [580, 177] on div "No matches found." at bounding box center [447, 254] width 647 height 366
click at [632, 340] on div "No matches found." at bounding box center [447, 254] width 647 height 366
click at [608, 218] on div "No matches found." at bounding box center [447, 254] width 647 height 366
click at [609, 218] on div "No matches found." at bounding box center [447, 254] width 647 height 366
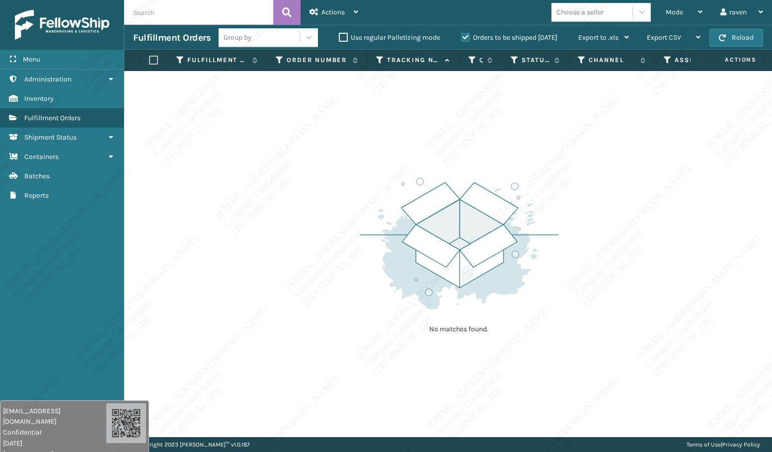
drag, startPoint x: 609, startPoint y: 218, endPoint x: 625, endPoint y: 216, distance: 16.0
click at [610, 217] on div "No matches found." at bounding box center [447, 254] width 647 height 366
click at [632, 226] on div "No matches found." at bounding box center [447, 254] width 647 height 366
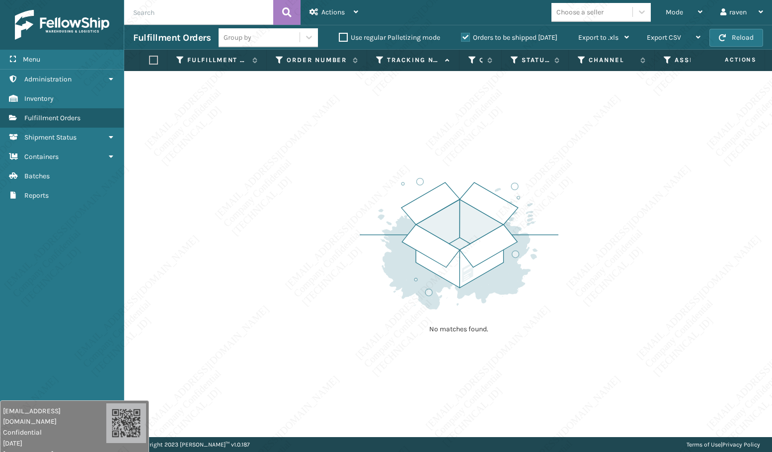
click at [632, 226] on div "No matches found." at bounding box center [447, 254] width 647 height 366
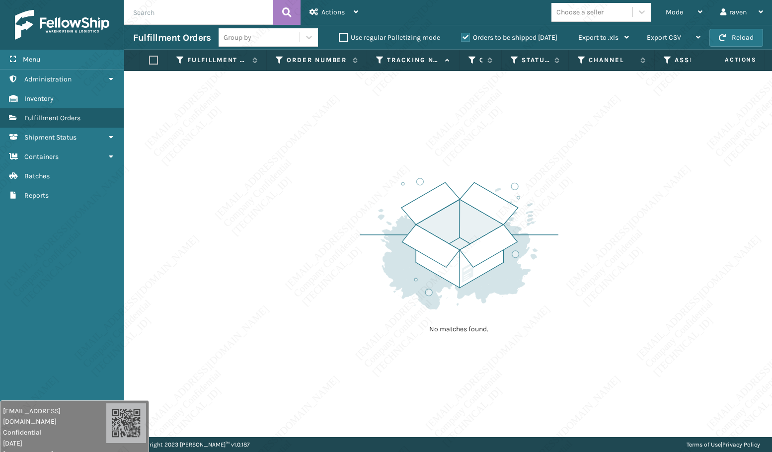
click at [632, 226] on div "No matches found." at bounding box center [447, 254] width 647 height 366
click at [632, 227] on div "No matches found." at bounding box center [447, 254] width 647 height 366
click at [634, 230] on div "No matches found." at bounding box center [447, 254] width 647 height 366
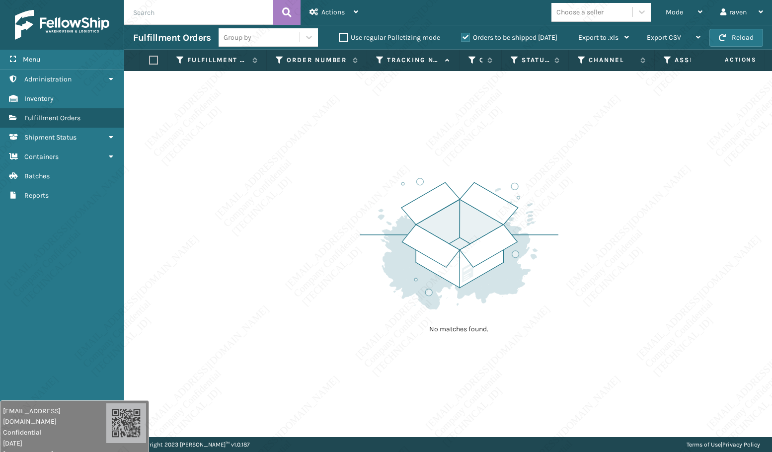
click at [634, 230] on div "No matches found." at bounding box center [447, 254] width 647 height 366
click at [633, 230] on div "No matches found." at bounding box center [447, 254] width 647 height 366
click at [633, 232] on div "No matches found." at bounding box center [447, 254] width 647 height 366
click at [632, 230] on div "No matches found." at bounding box center [447, 254] width 647 height 366
click at [631, 226] on div "No matches found." at bounding box center [447, 254] width 647 height 366
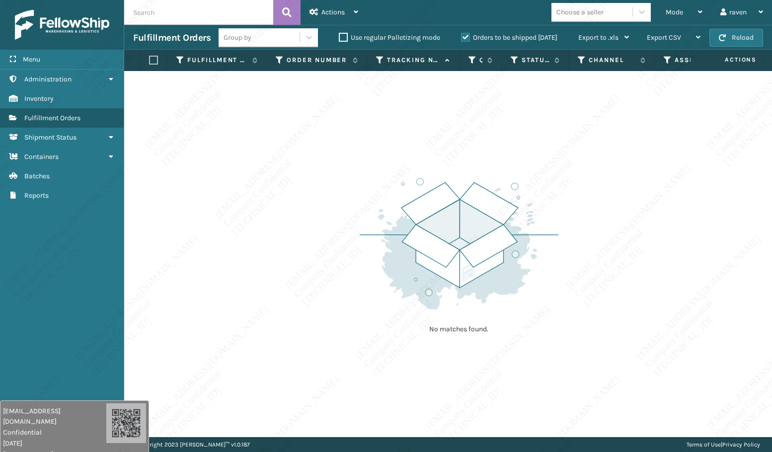
click at [632, 226] on div "No matches found." at bounding box center [447, 254] width 647 height 366
click at [631, 231] on div "No matches found." at bounding box center [447, 254] width 647 height 366
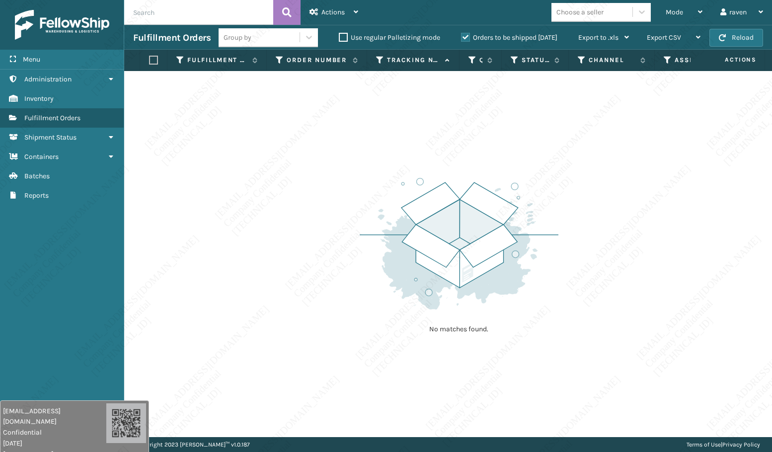
click at [631, 232] on div "No matches found." at bounding box center [447, 254] width 647 height 366
click at [632, 232] on div "No matches found." at bounding box center [447, 254] width 647 height 366
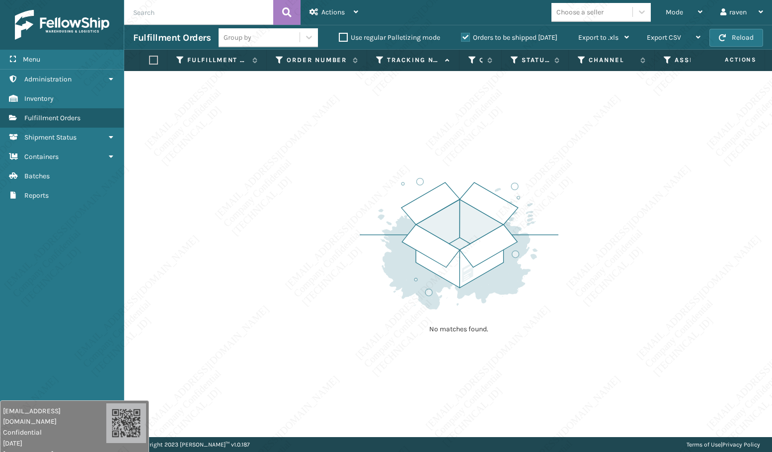
click at [632, 232] on div "No matches found." at bounding box center [447, 254] width 647 height 366
click at [632, 233] on div "No matches found." at bounding box center [447, 254] width 647 height 366
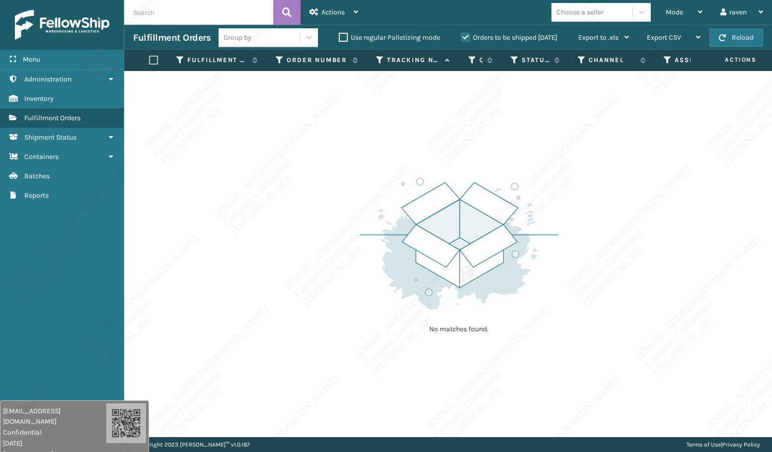
click at [630, 233] on div "No matches found." at bounding box center [447, 254] width 647 height 366
click at [630, 232] on div "No matches found." at bounding box center [447, 254] width 647 height 366
click at [630, 231] on div "No matches found." at bounding box center [447, 254] width 647 height 366
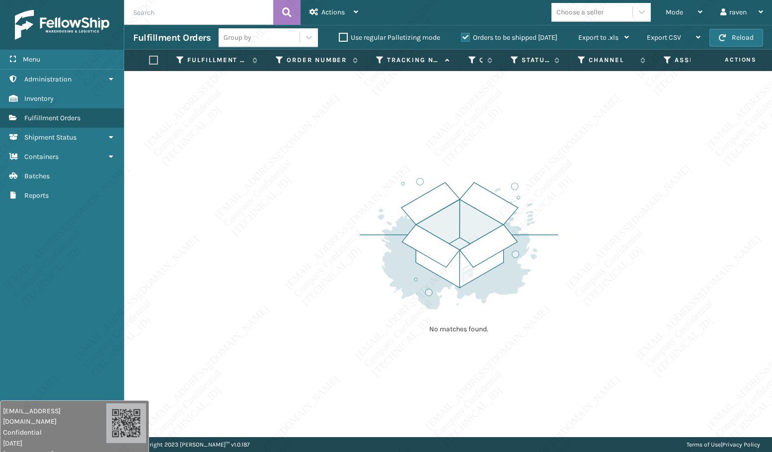
click at [630, 230] on div "No matches found." at bounding box center [447, 254] width 647 height 366
click at [630, 232] on div "No matches found." at bounding box center [447, 254] width 647 height 366
click at [629, 236] on div "No matches found." at bounding box center [447, 254] width 647 height 366
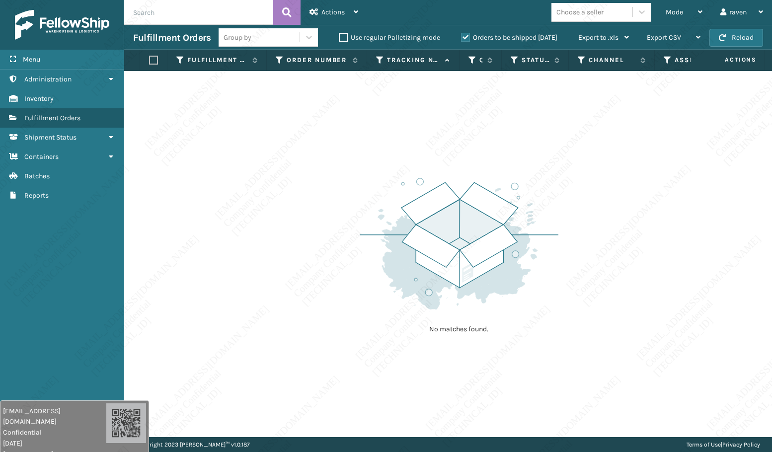
click at [629, 236] on div "No matches found." at bounding box center [447, 254] width 647 height 366
click at [630, 239] on div "No matches found." at bounding box center [447, 254] width 647 height 366
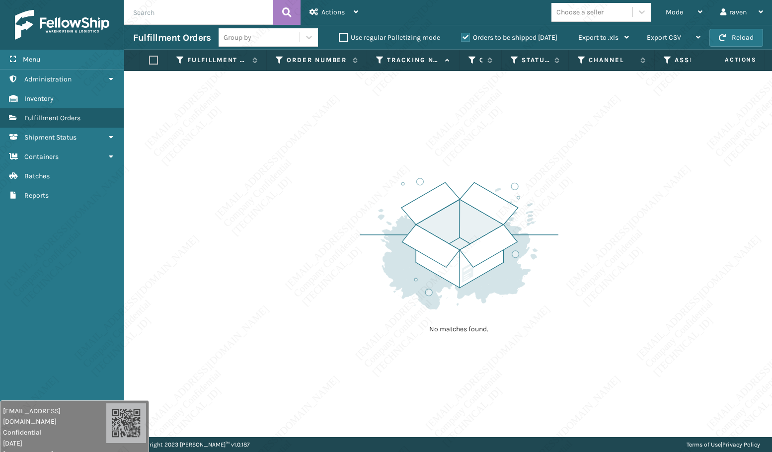
click at [637, 237] on div "No matches found." at bounding box center [447, 254] width 647 height 366
click at [637, 238] on div "No matches found." at bounding box center [447, 254] width 647 height 366
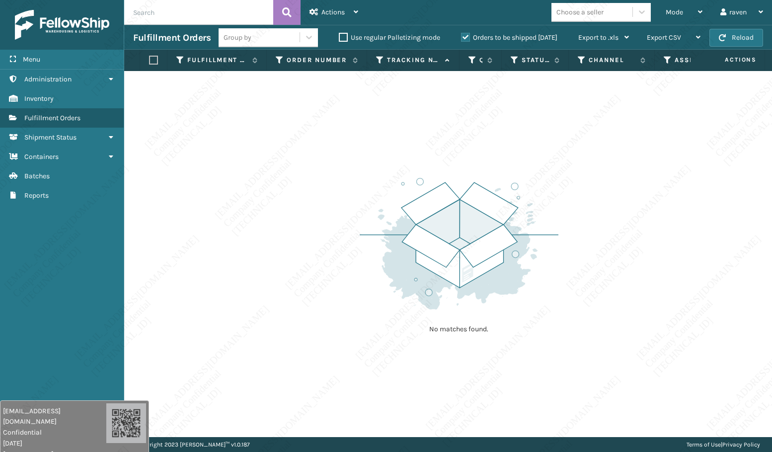
click at [662, 229] on div "No matches found." at bounding box center [447, 254] width 647 height 366
click at [665, 227] on div "No matches found." at bounding box center [447, 254] width 647 height 366
click at [689, 228] on div "No matches found." at bounding box center [447, 254] width 647 height 366
click at [689, 229] on div "No matches found." at bounding box center [447, 254] width 647 height 366
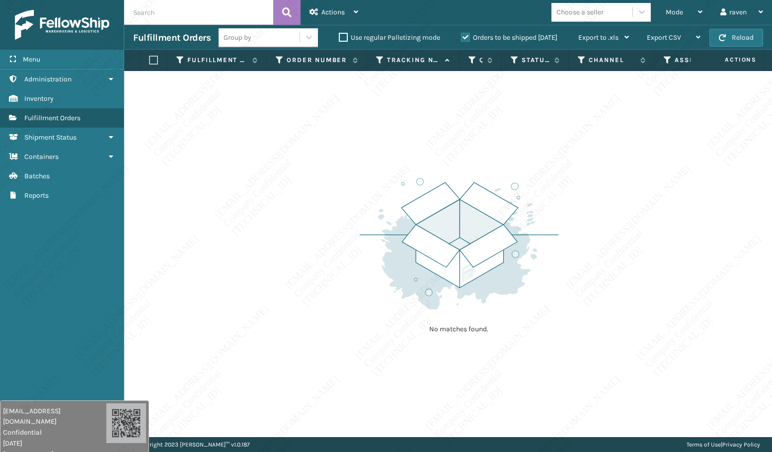
click at [689, 230] on div "No matches found." at bounding box center [447, 254] width 647 height 366
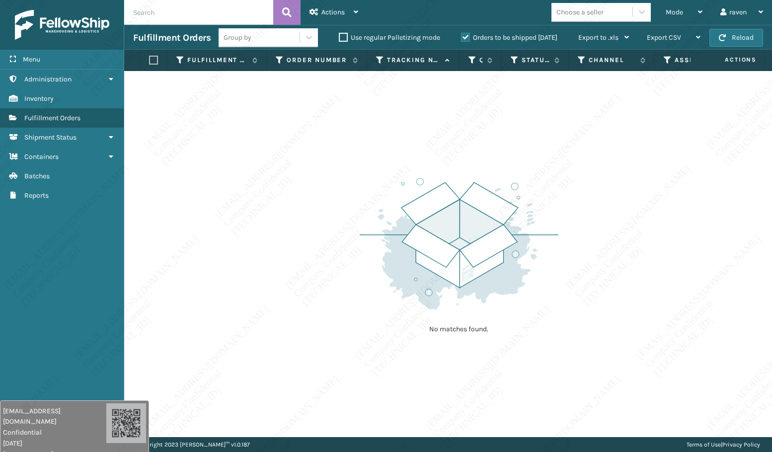
click at [689, 231] on div "No matches found." at bounding box center [447, 254] width 647 height 366
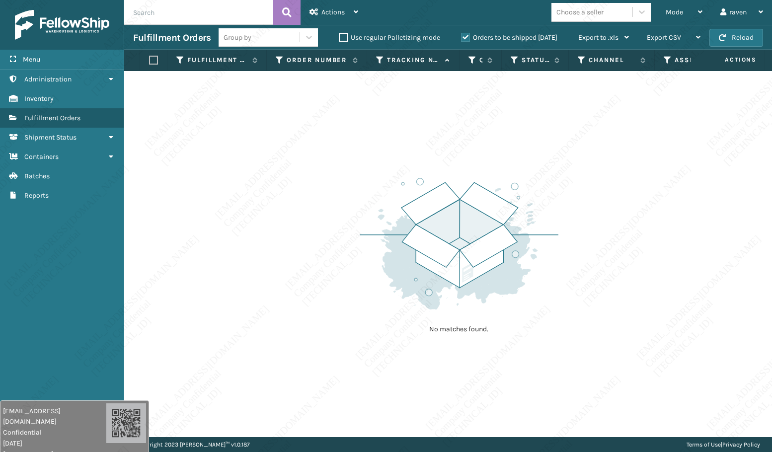
click at [689, 231] on div "No matches found." at bounding box center [447, 254] width 647 height 366
click at [689, 232] on div "No matches found." at bounding box center [447, 254] width 647 height 366
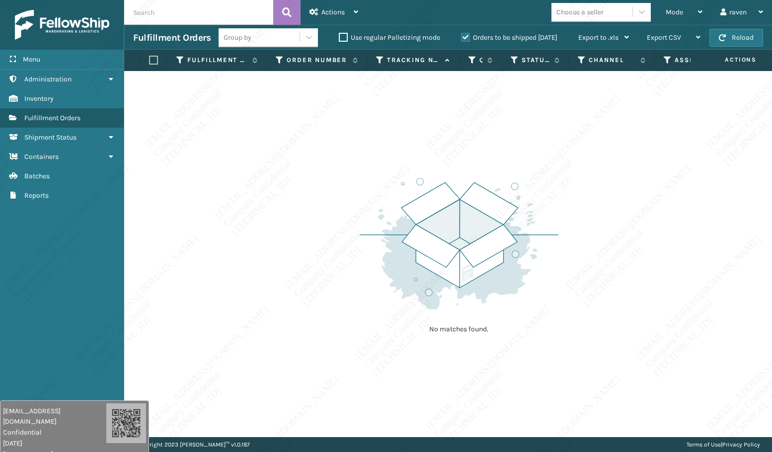
click at [689, 232] on div "No matches found." at bounding box center [447, 254] width 647 height 366
click at [686, 239] on div "No matches found." at bounding box center [447, 254] width 647 height 366
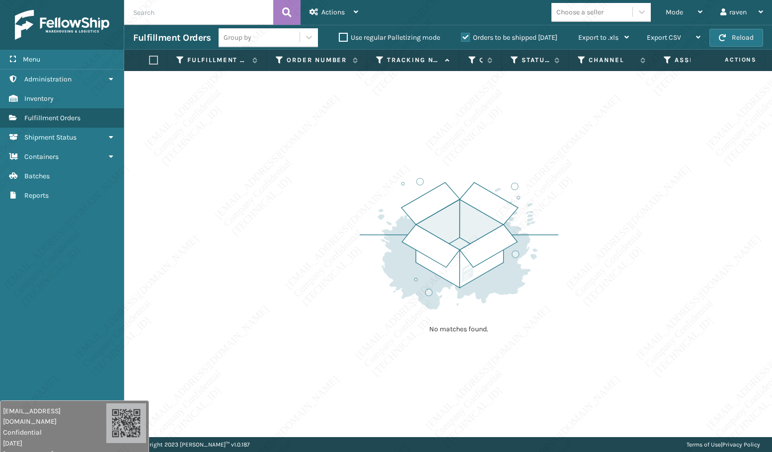
click at [684, 249] on div "No matches found." at bounding box center [447, 254] width 647 height 366
click at [683, 249] on div "No matches found." at bounding box center [447, 254] width 647 height 366
click at [682, 249] on div "No matches found." at bounding box center [447, 254] width 647 height 366
click at [684, 250] on div "No matches found." at bounding box center [447, 254] width 647 height 366
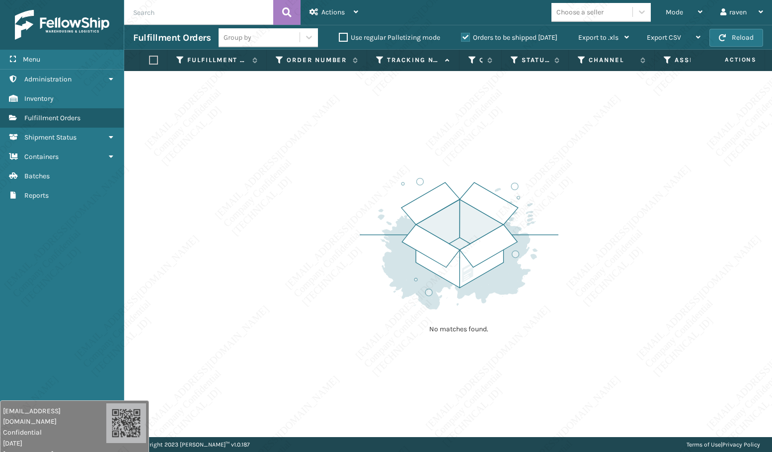
click at [684, 250] on div "No matches found." at bounding box center [447, 254] width 647 height 366
click at [684, 251] on div "No matches found." at bounding box center [447, 254] width 647 height 366
click at [684, 253] on div "No matches found." at bounding box center [447, 254] width 647 height 366
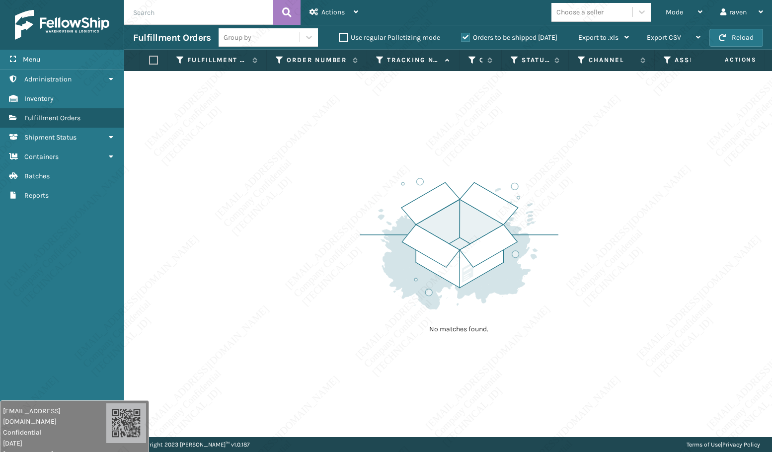
click at [684, 254] on div "No matches found." at bounding box center [447, 254] width 647 height 366
click at [684, 253] on div "No matches found." at bounding box center [447, 254] width 647 height 366
click at [682, 260] on div "No matches found." at bounding box center [447, 254] width 647 height 366
click at [682, 263] on div "No matches found." at bounding box center [447, 254] width 647 height 366
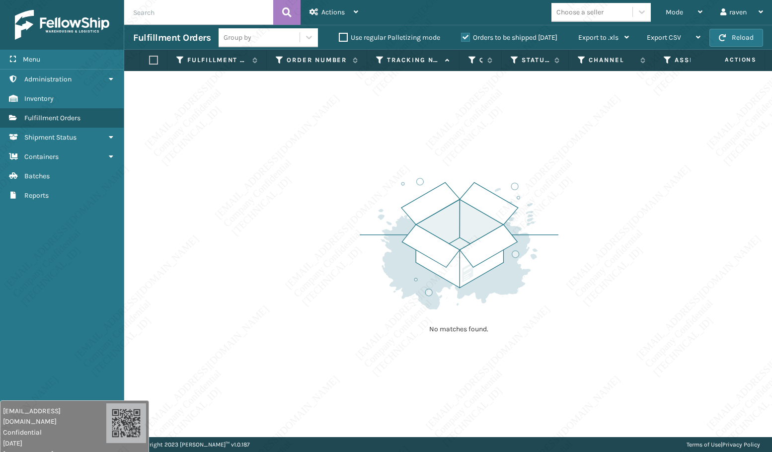
click at [682, 264] on div "No matches found." at bounding box center [447, 254] width 647 height 366
click at [681, 263] on div "No matches found." at bounding box center [447, 254] width 647 height 366
click at [681, 264] on div "No matches found." at bounding box center [447, 254] width 647 height 366
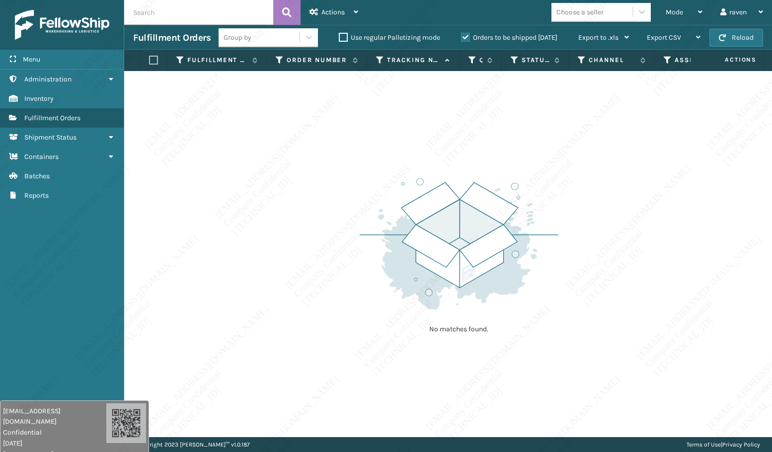
click at [681, 265] on div "No matches found." at bounding box center [447, 254] width 647 height 366
click at [685, 265] on div "No matches found." at bounding box center [447, 254] width 647 height 366
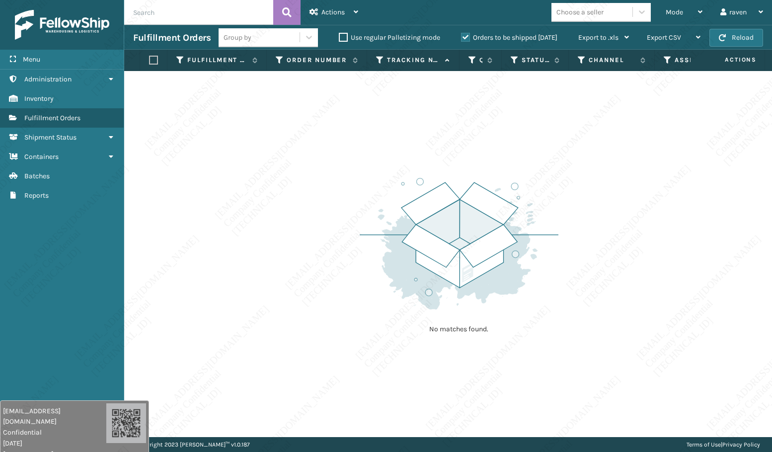
click at [684, 265] on div "No matches found." at bounding box center [447, 254] width 647 height 366
click at [684, 269] on div "No matches found." at bounding box center [447, 254] width 647 height 366
click at [684, 271] on div "No matches found." at bounding box center [447, 254] width 647 height 366
click at [682, 272] on div "No matches found." at bounding box center [447, 254] width 647 height 366
click at [681, 273] on div "No matches found." at bounding box center [447, 254] width 647 height 366
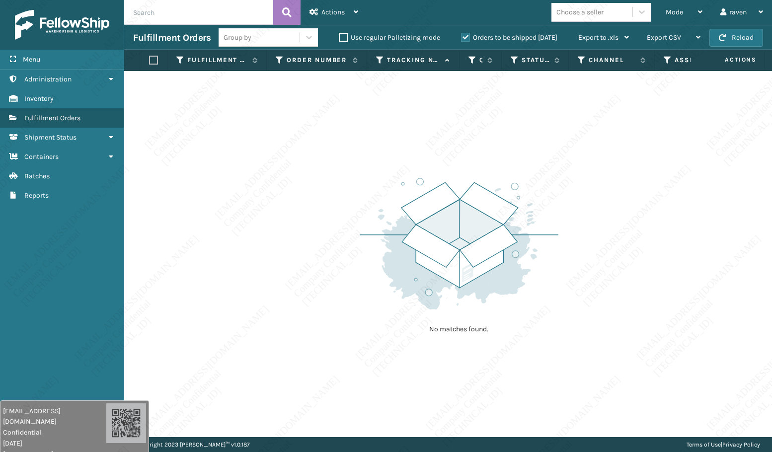
drag, startPoint x: 681, startPoint y: 273, endPoint x: 684, endPoint y: 279, distance: 6.9
click at [684, 279] on div "No matches found." at bounding box center [447, 254] width 647 height 366
click at [632, 318] on div "No matches found." at bounding box center [447, 254] width 647 height 366
drag, startPoint x: 656, startPoint y: 308, endPoint x: 651, endPoint y: 308, distance: 5.0
click at [658, 308] on div "No matches found." at bounding box center [447, 254] width 647 height 366
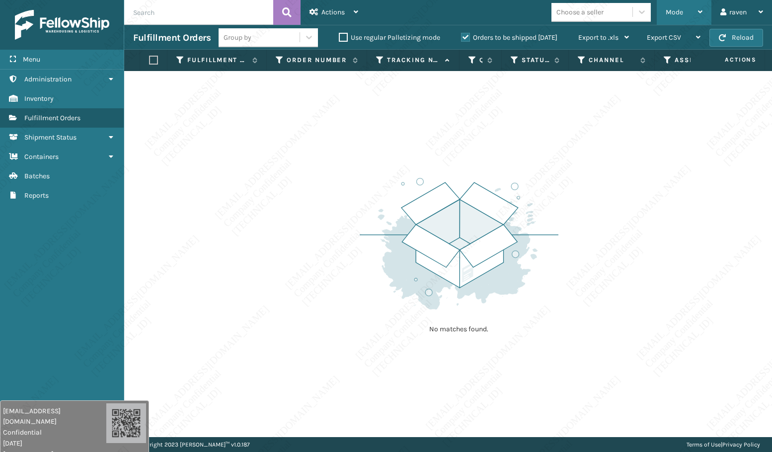
click at [677, 13] on span "Mode" at bounding box center [673, 12] width 17 height 8
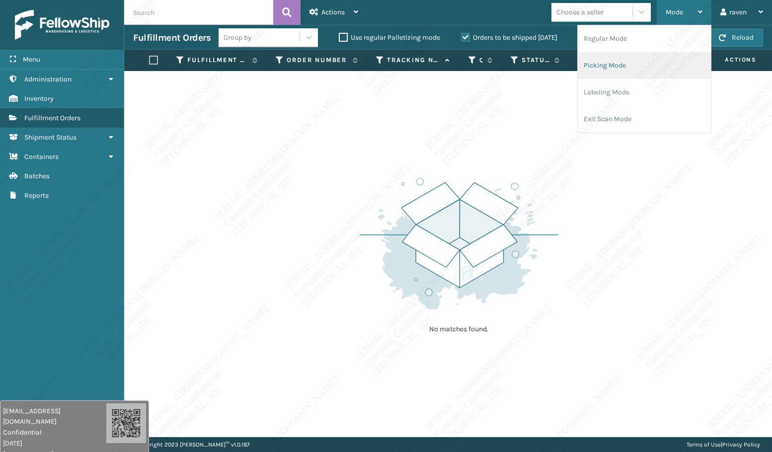
click at [645, 66] on li "Picking Mode" at bounding box center [643, 65] width 133 height 27
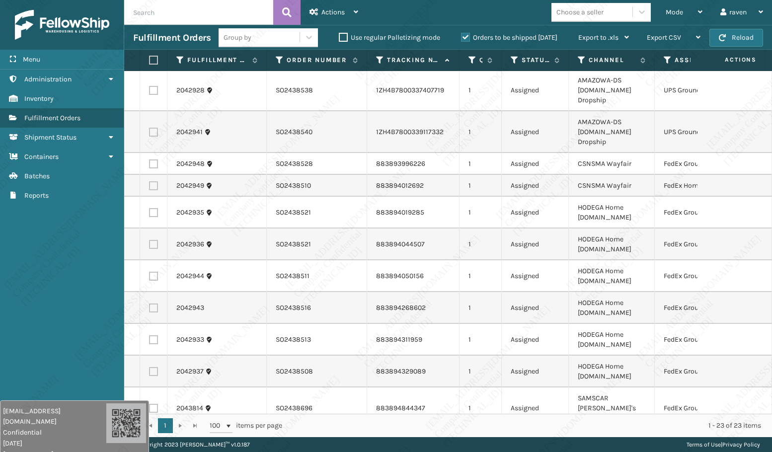
scroll to position [515, 0]
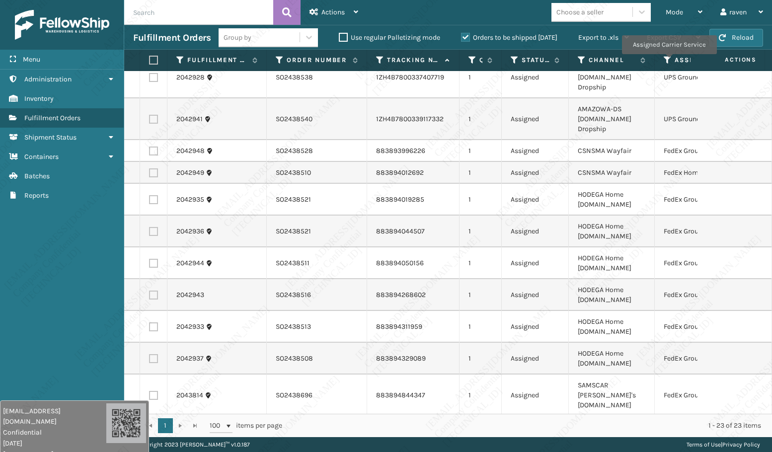
click at [668, 61] on icon at bounding box center [667, 60] width 8 height 9
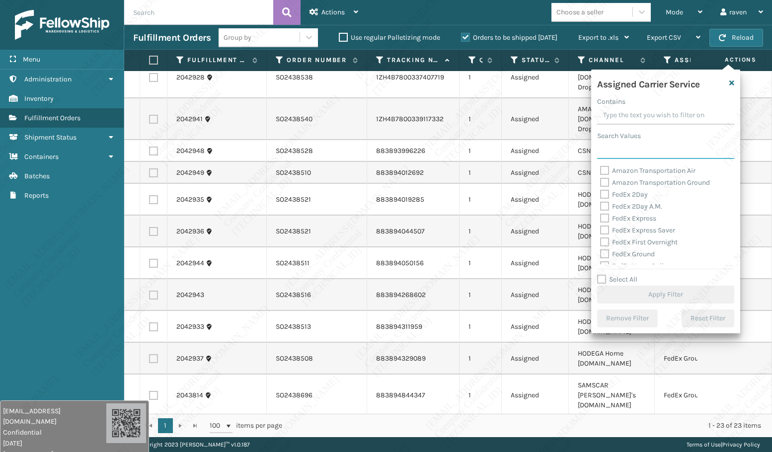
click at [647, 155] on input "Search Values" at bounding box center [665, 150] width 137 height 18
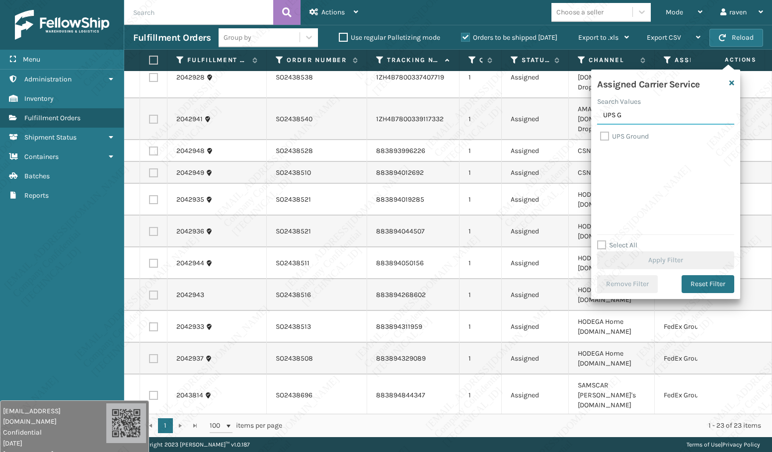
type input "UPS G"
click at [630, 136] on label "UPS Ground" at bounding box center [624, 136] width 49 height 8
click at [600, 136] on input "UPS Ground" at bounding box center [600, 134] width 0 height 6
checkbox input "true"
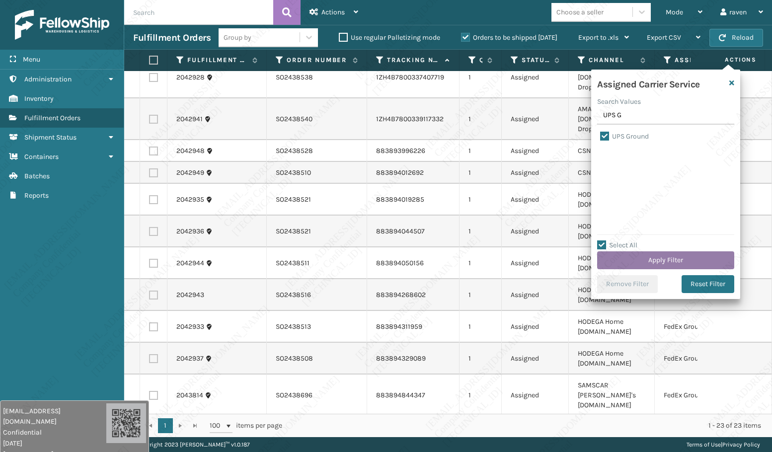
click at [674, 257] on button "Apply Filter" at bounding box center [665, 260] width 137 height 18
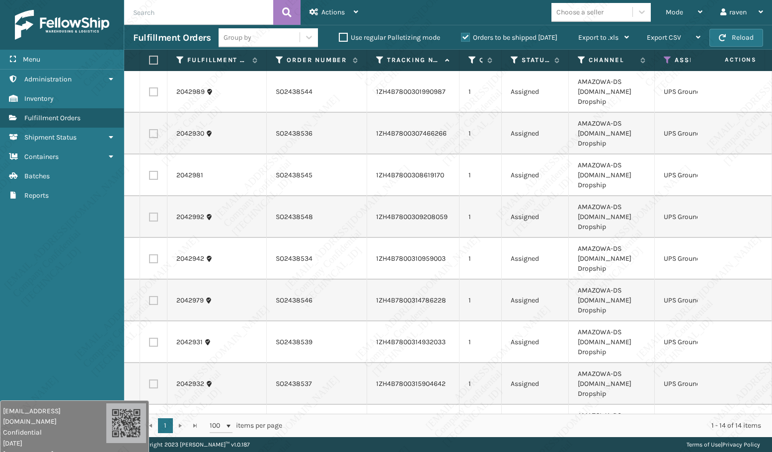
click at [150, 61] on label at bounding box center [152, 60] width 6 height 9
click at [149, 61] on input "checkbox" at bounding box center [149, 60] width 0 height 6
checkbox input "true"
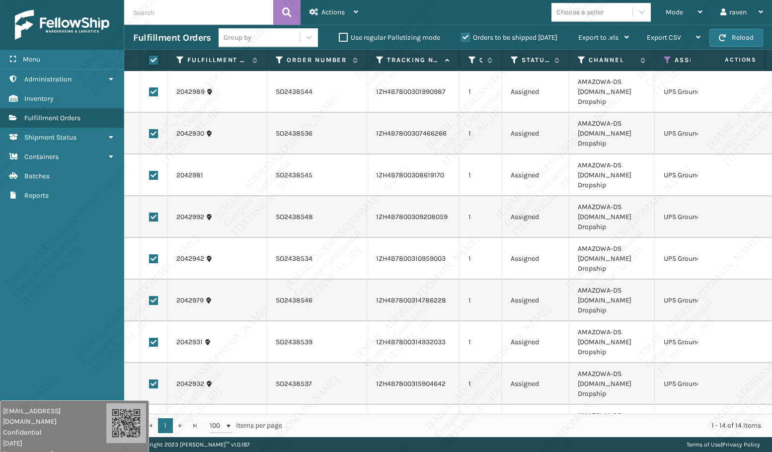
checkbox input "true"
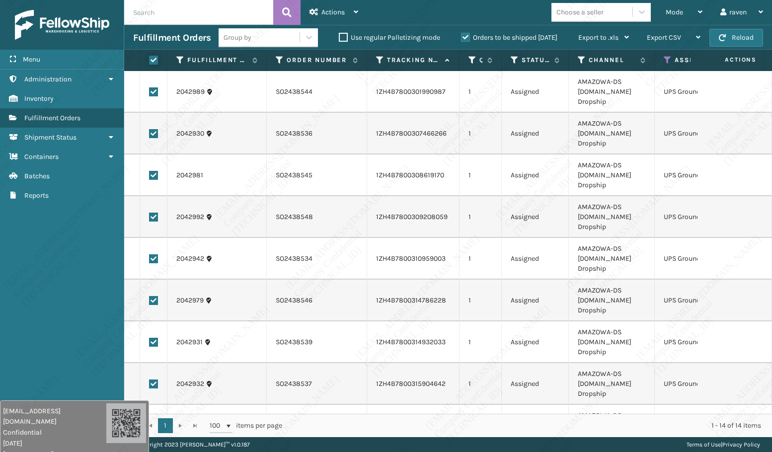
checkbox input "true"
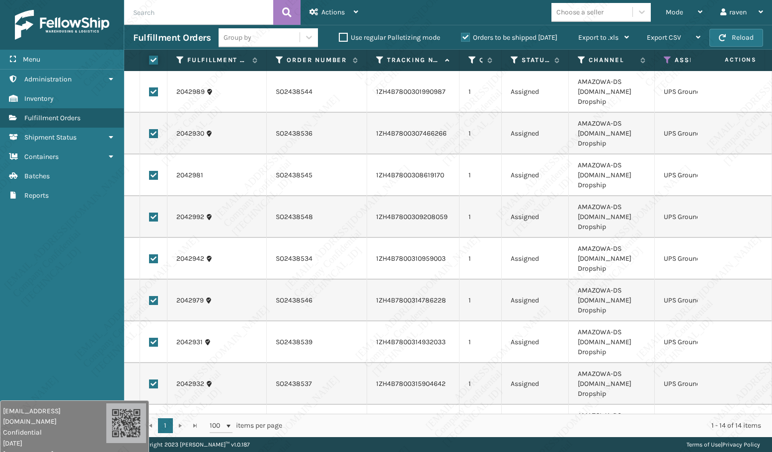
checkbox input "true"
click at [344, 11] on span "Actions" at bounding box center [332, 12] width 23 height 8
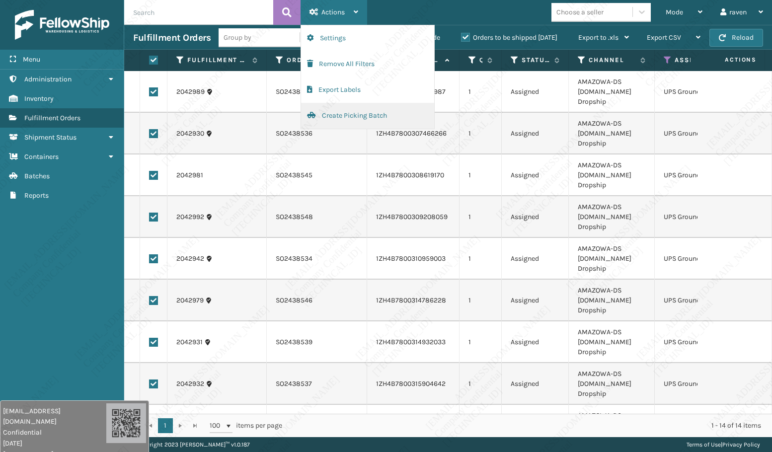
click at [339, 117] on button "Create Picking Batch" at bounding box center [367, 116] width 133 height 26
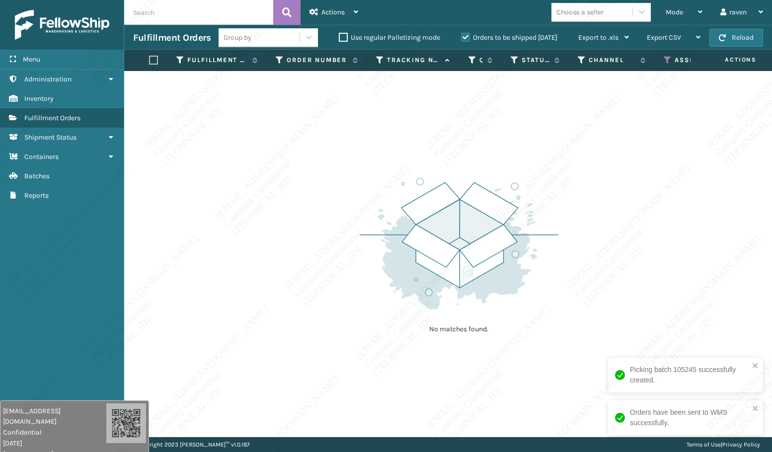
click at [665, 59] on icon at bounding box center [667, 60] width 8 height 9
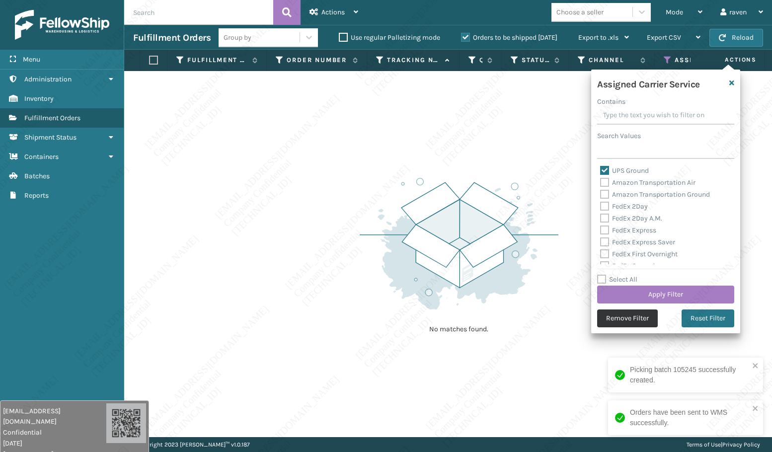
click at [623, 324] on button "Remove Filter" at bounding box center [627, 318] width 61 height 18
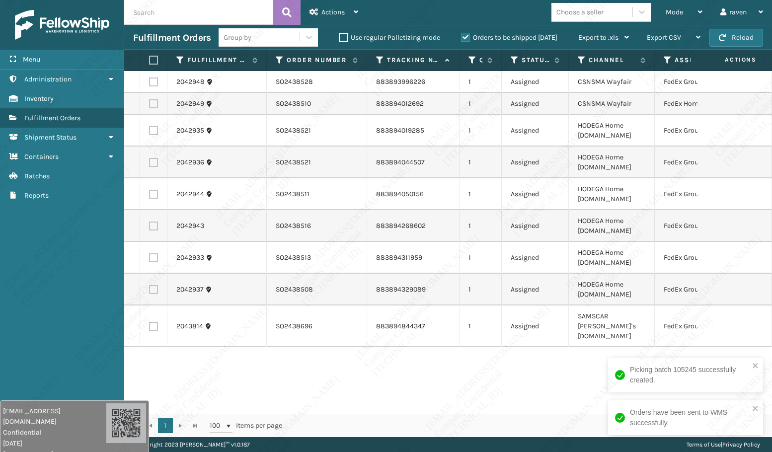
click at [663, 60] on th "Assigned Carrier Service" at bounding box center [701, 60] width 95 height 21
click at [665, 59] on icon at bounding box center [667, 60] width 8 height 9
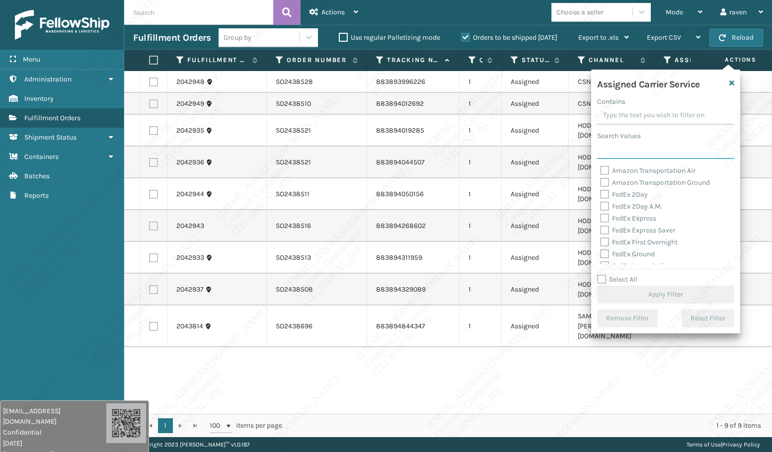
click at [642, 157] on input "Search Values" at bounding box center [665, 150] width 137 height 18
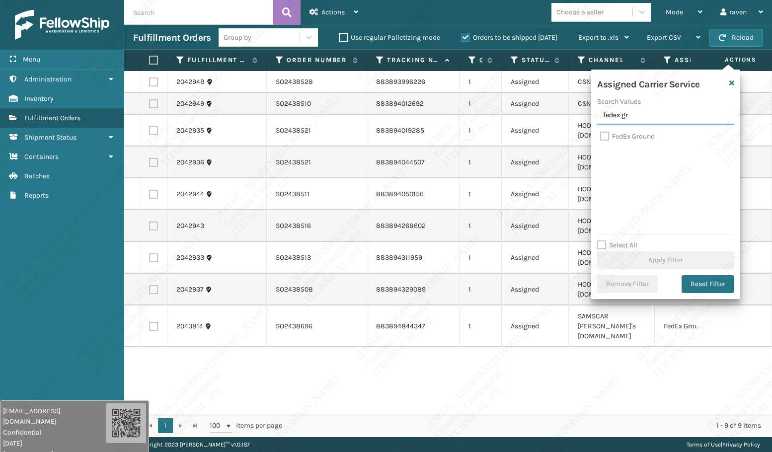
type input "fedex gr"
click at [641, 137] on label "FedEx Ground" at bounding box center [627, 136] width 55 height 8
click at [600, 137] on input "FedEx Ground" at bounding box center [600, 134] width 0 height 6
checkbox input "true"
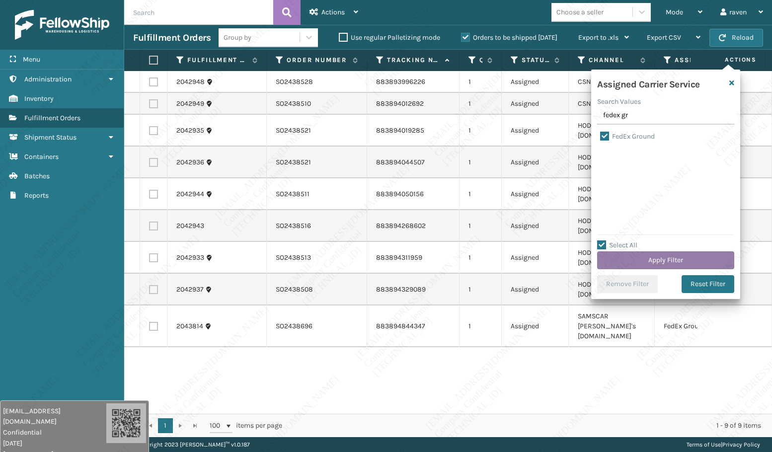
click at [666, 255] on button "Apply Filter" at bounding box center [665, 260] width 137 height 18
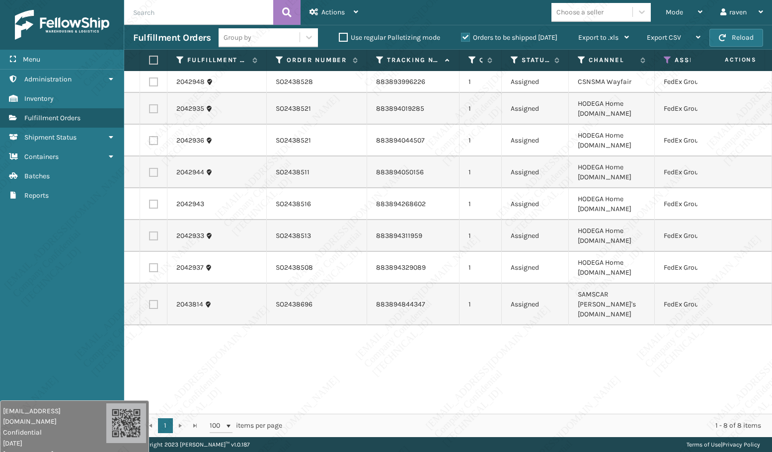
click at [155, 60] on label at bounding box center [152, 60] width 6 height 9
click at [149, 60] on input "checkbox" at bounding box center [149, 60] width 0 height 6
checkbox input "true"
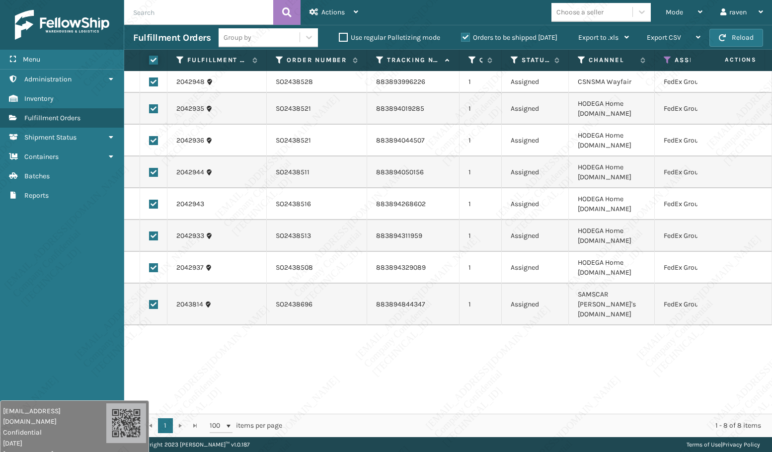
checkbox input "true"
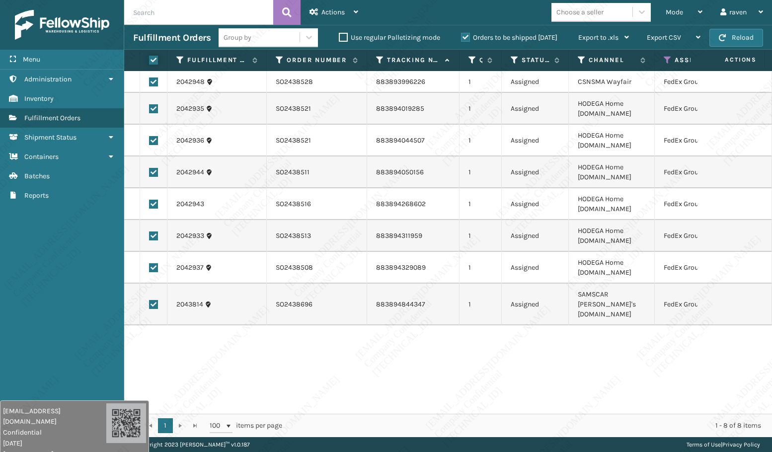
checkbox input "true"
click at [356, 4] on div "Actions" at bounding box center [333, 12] width 49 height 25
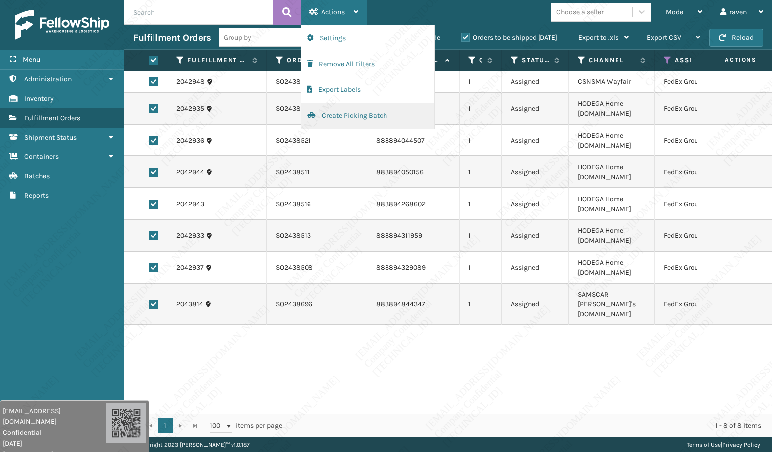
click at [316, 118] on button "Create Picking Batch" at bounding box center [367, 116] width 133 height 26
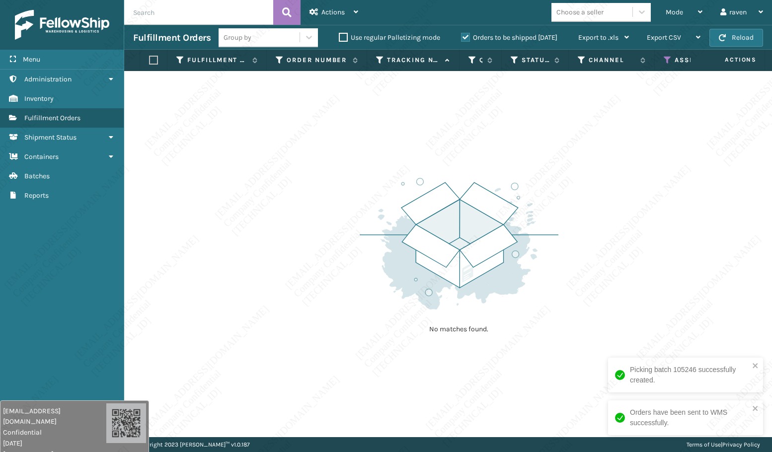
click at [671, 57] on div "Assigned Carrier Service" at bounding box center [701, 60] width 76 height 9
click at [672, 61] on div "Assigned Carrier Service" at bounding box center [701, 60] width 76 height 9
click at [666, 66] on th "Assigned Carrier Service" at bounding box center [701, 60] width 95 height 21
click at [666, 57] on icon at bounding box center [667, 60] width 8 height 9
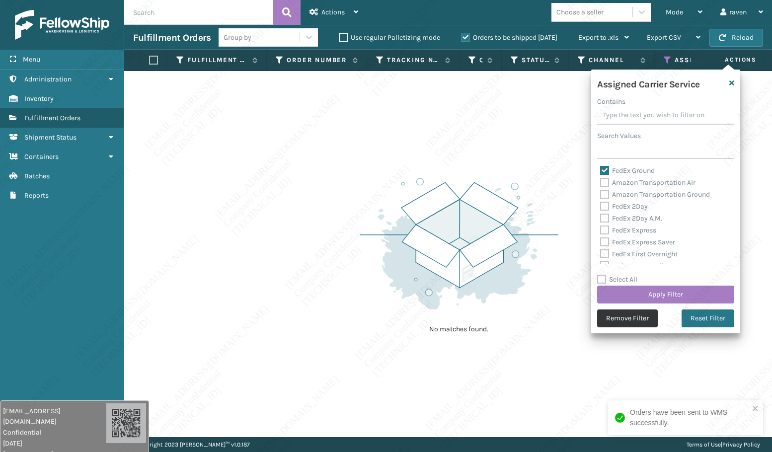
click at [614, 323] on button "Remove Filter" at bounding box center [627, 318] width 61 height 18
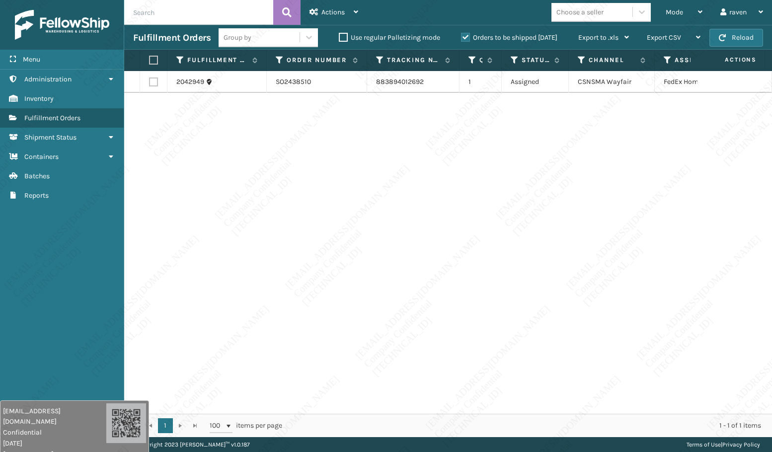
click at [148, 58] on th at bounding box center [153, 60] width 27 height 21
click at [151, 61] on label at bounding box center [152, 60] width 6 height 9
click at [149, 61] on input "checkbox" at bounding box center [149, 60] width 0 height 6
checkbox input "true"
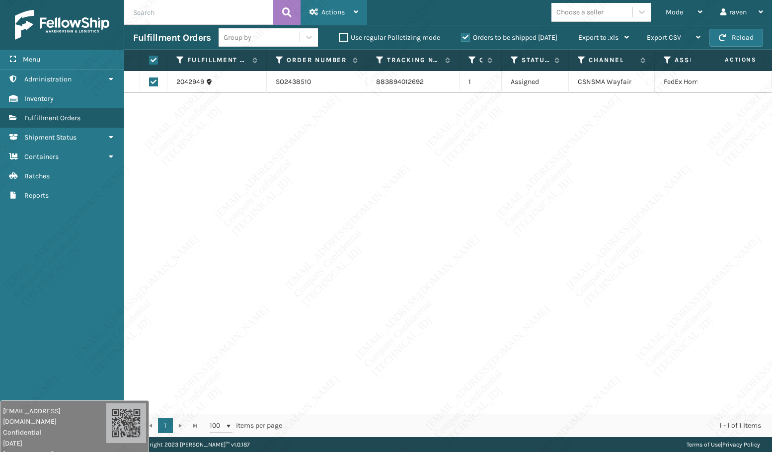
click at [354, 8] on icon at bounding box center [355, 11] width 4 height 7
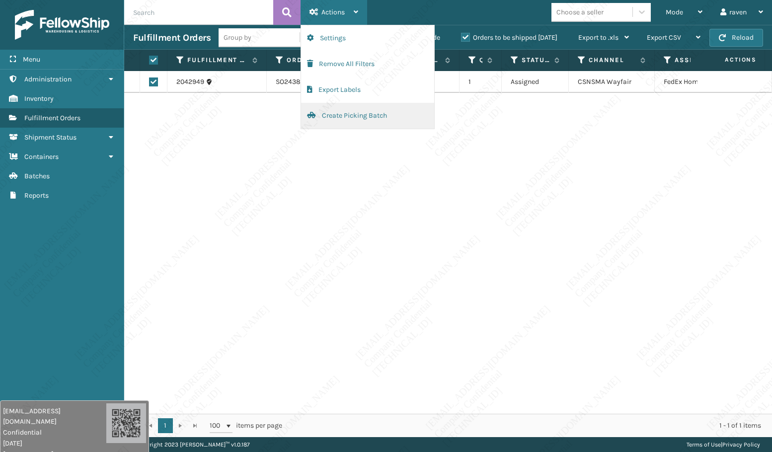
click at [341, 117] on button "Create Picking Batch" at bounding box center [367, 116] width 133 height 26
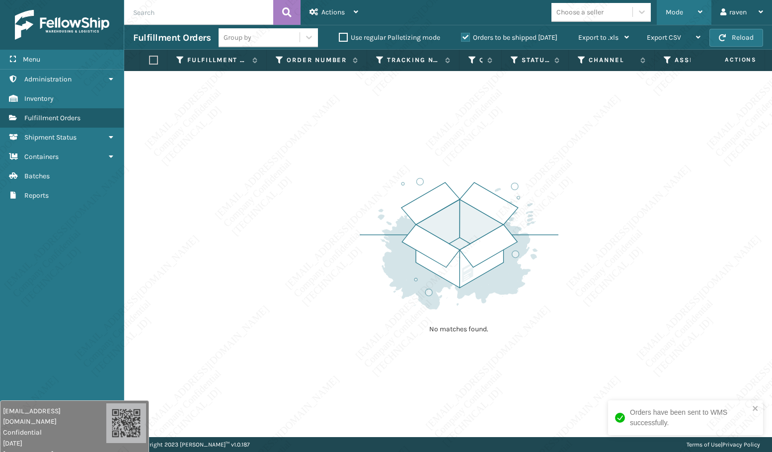
click at [674, 5] on div "Mode" at bounding box center [683, 12] width 37 height 25
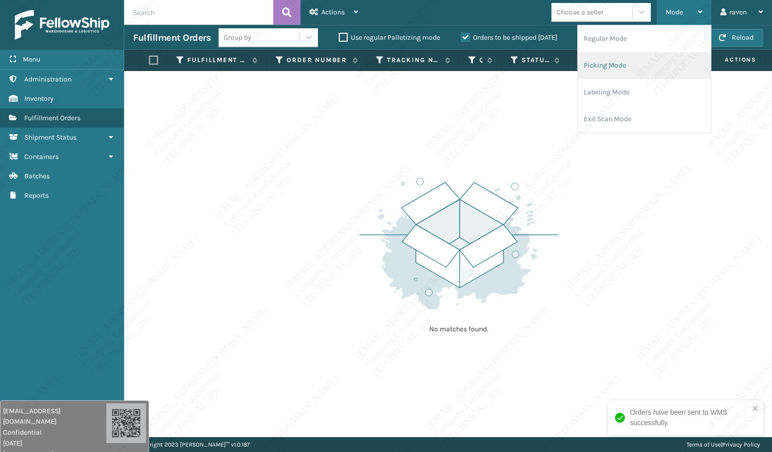
click at [622, 58] on li "Picking Mode" at bounding box center [643, 65] width 133 height 27
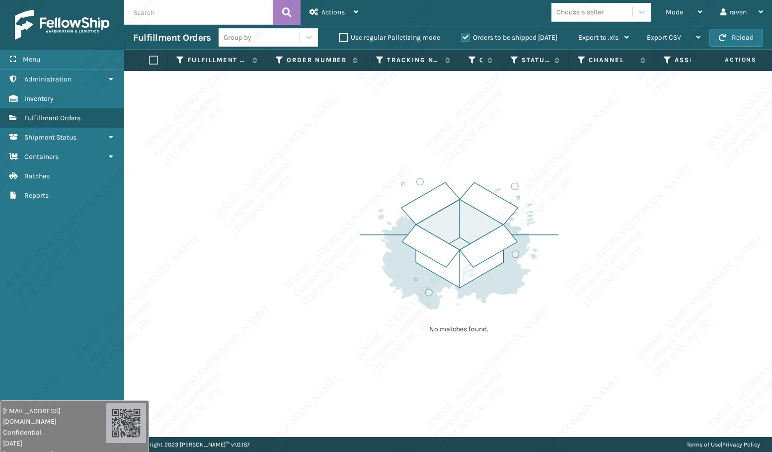
click at [342, 279] on div "No matches found." at bounding box center [447, 254] width 647 height 366
click at [469, 310] on img at bounding box center [458, 244] width 199 height 138
drag, startPoint x: 192, startPoint y: 198, endPoint x: 148, endPoint y: 93, distance: 113.3
click at [192, 192] on div "No matches found." at bounding box center [447, 254] width 647 height 366
click at [671, 12] on span "Mode" at bounding box center [673, 12] width 17 height 8
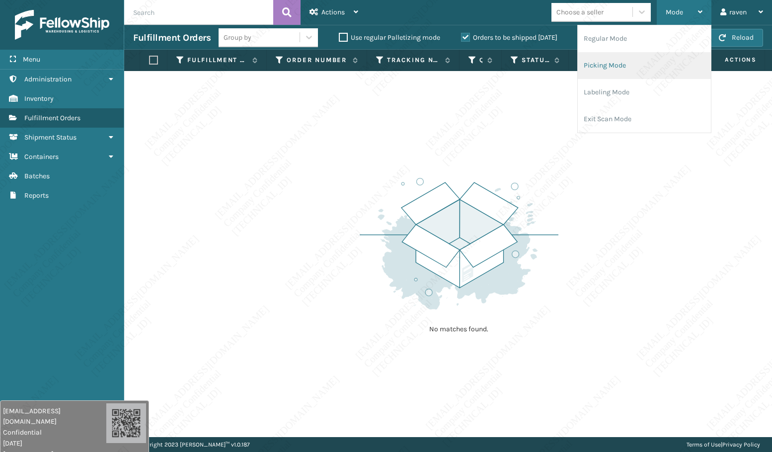
click at [625, 58] on li "Picking Mode" at bounding box center [643, 65] width 133 height 27
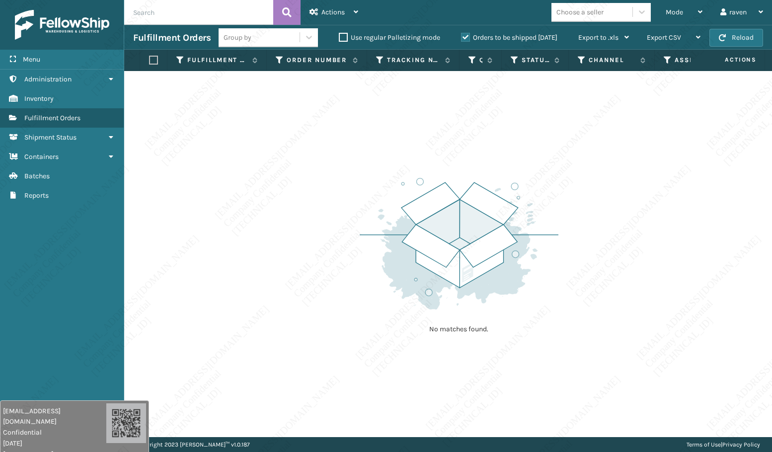
click at [556, 231] on img at bounding box center [458, 244] width 199 height 138
click at [337, 287] on div "No matches found." at bounding box center [447, 254] width 647 height 366
click at [476, 176] on img at bounding box center [458, 244] width 199 height 138
click at [426, 233] on img at bounding box center [458, 244] width 199 height 138
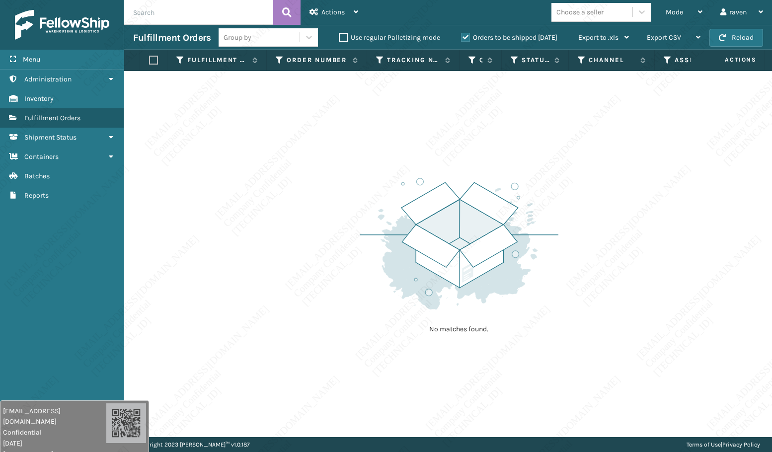
click at [427, 233] on img at bounding box center [458, 244] width 199 height 138
click at [428, 234] on img at bounding box center [458, 244] width 199 height 138
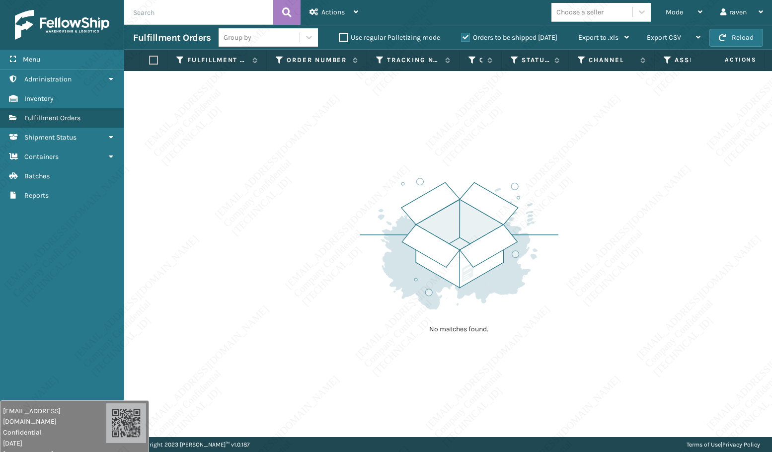
click at [428, 234] on img at bounding box center [458, 244] width 199 height 138
click at [433, 233] on img at bounding box center [458, 244] width 199 height 138
click at [434, 233] on img at bounding box center [458, 244] width 199 height 138
click at [694, 15] on div "Mode" at bounding box center [683, 12] width 37 height 25
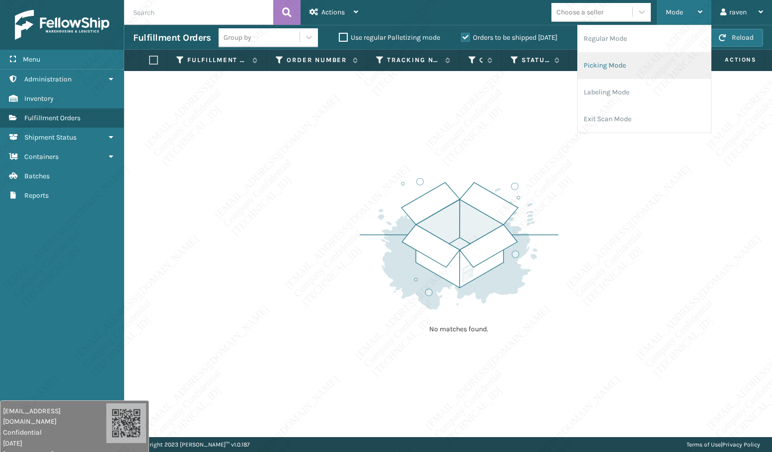
click at [629, 70] on li "Picking Mode" at bounding box center [643, 65] width 133 height 27
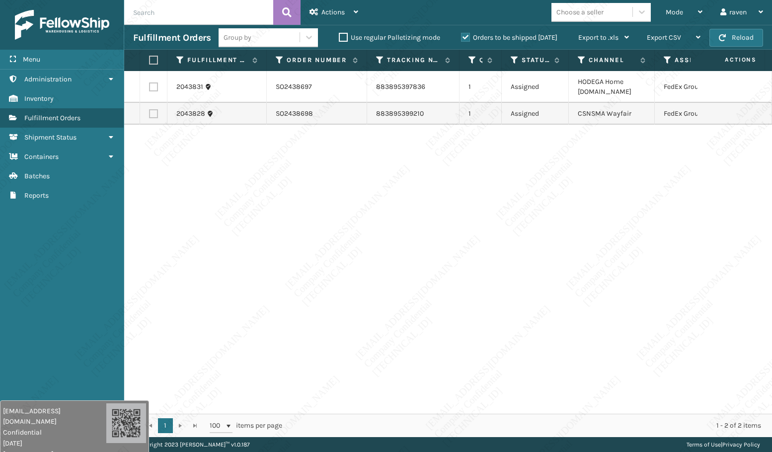
click at [153, 62] on label at bounding box center [152, 60] width 6 height 9
click at [149, 62] on input "checkbox" at bounding box center [149, 60] width 0 height 6
checkbox input "true"
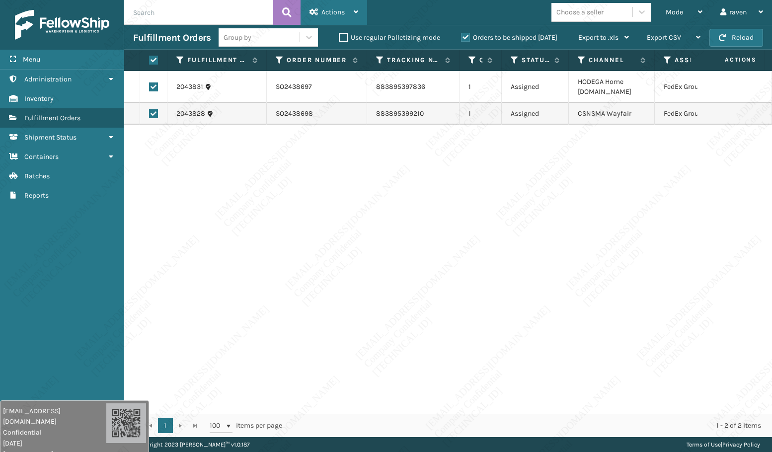
click at [338, 11] on span "Actions" at bounding box center [332, 12] width 23 height 8
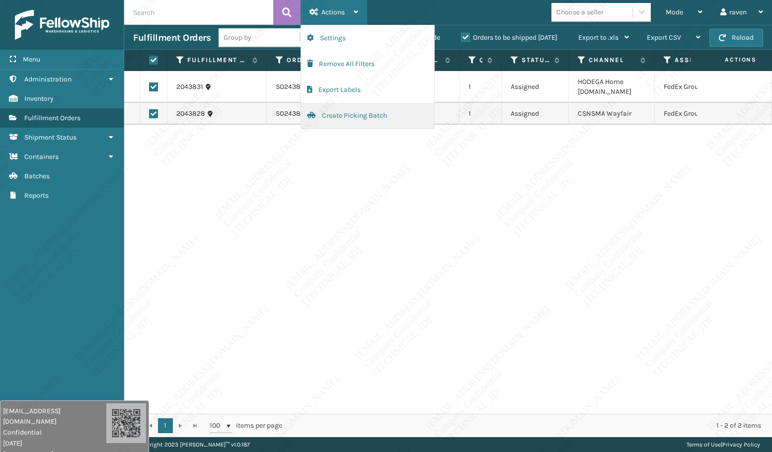
click at [355, 116] on button "Create Picking Batch" at bounding box center [367, 116] width 133 height 26
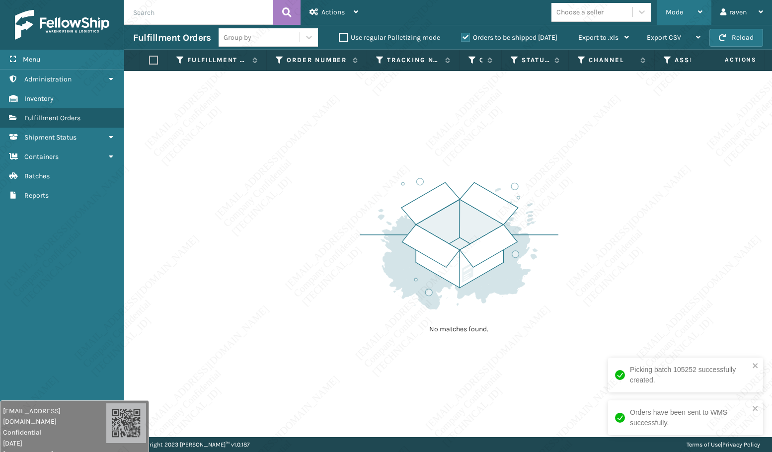
click at [678, 14] on span "Mode" at bounding box center [673, 12] width 17 height 8
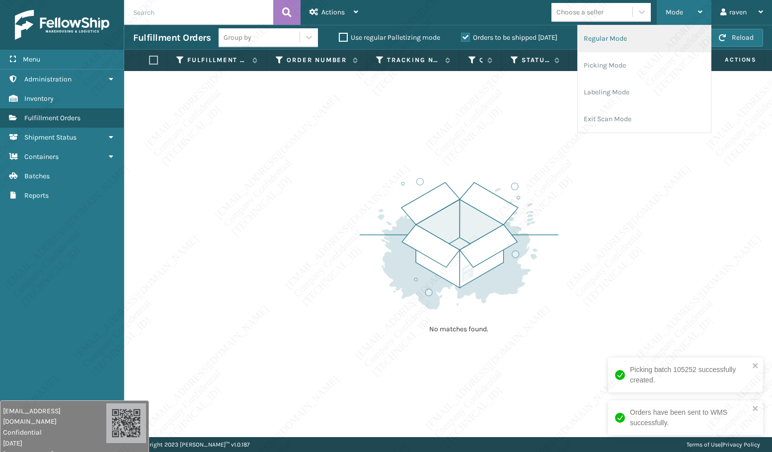
click at [645, 45] on li "Regular Mode" at bounding box center [643, 38] width 133 height 27
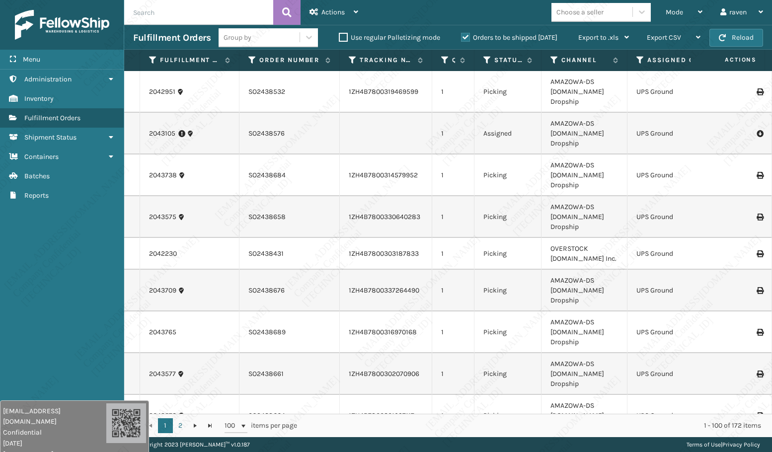
click at [210, 16] on input "text" at bounding box center [198, 12] width 149 height 25
paste input "SO2438349"
type input "SO2438349"
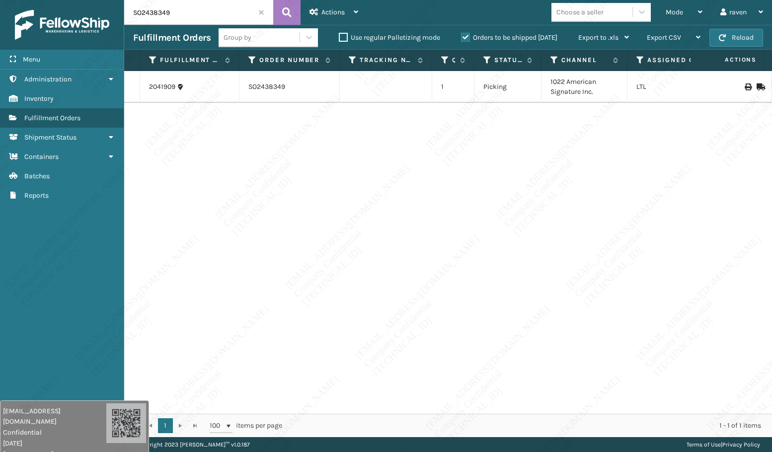
click at [276, 87] on td "SO2438349" at bounding box center [289, 87] width 100 height 32
click at [161, 87] on link "2041909" at bounding box center [162, 87] width 26 height 10
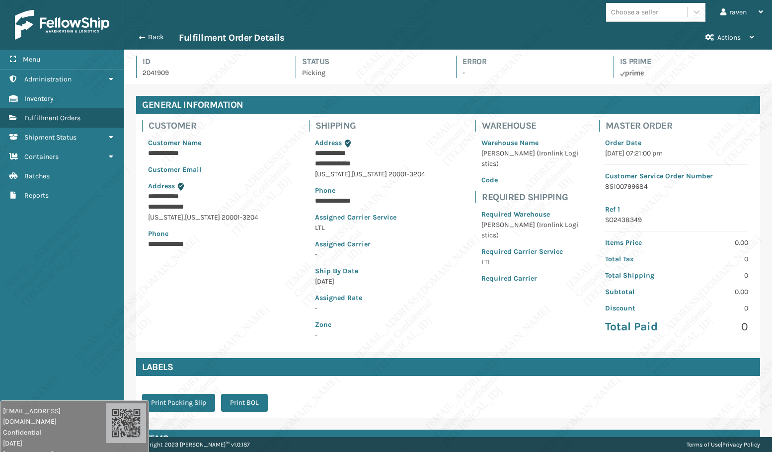
scroll to position [24, 647]
click at [57, 116] on span "Fulfillment Orders" at bounding box center [52, 118] width 56 height 8
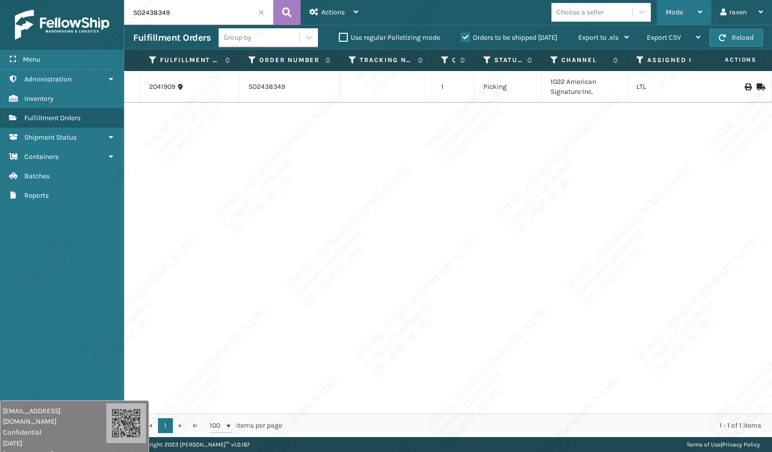
click at [685, 13] on div "Mode" at bounding box center [683, 12] width 37 height 25
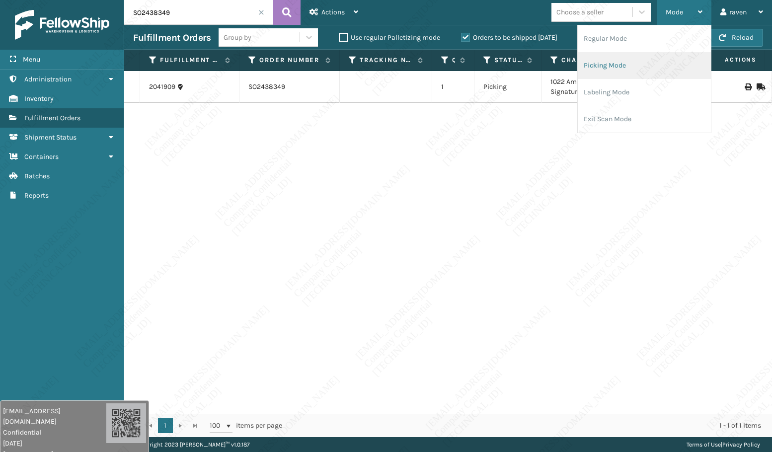
click at [629, 66] on li "Picking Mode" at bounding box center [643, 65] width 133 height 27
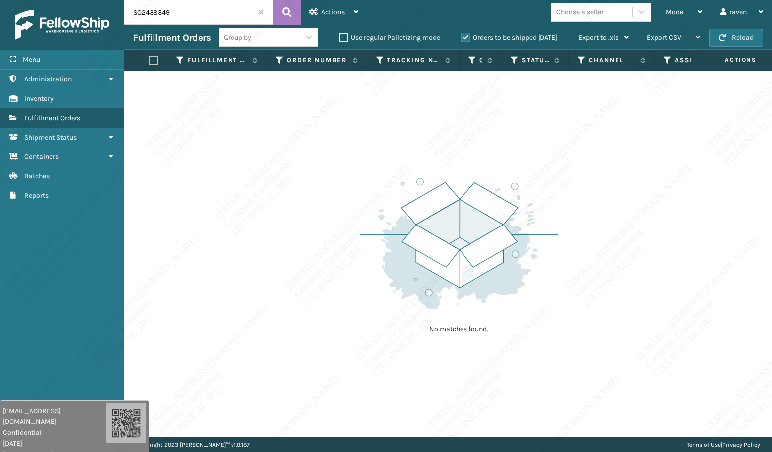
click at [260, 13] on span at bounding box center [261, 12] width 6 height 6
click at [463, 163] on div "No matches found." at bounding box center [458, 254] width 199 height 183
click at [658, 320] on div "No matches found." at bounding box center [447, 254] width 647 height 366
click at [673, 15] on span "Mode" at bounding box center [673, 12] width 17 height 8
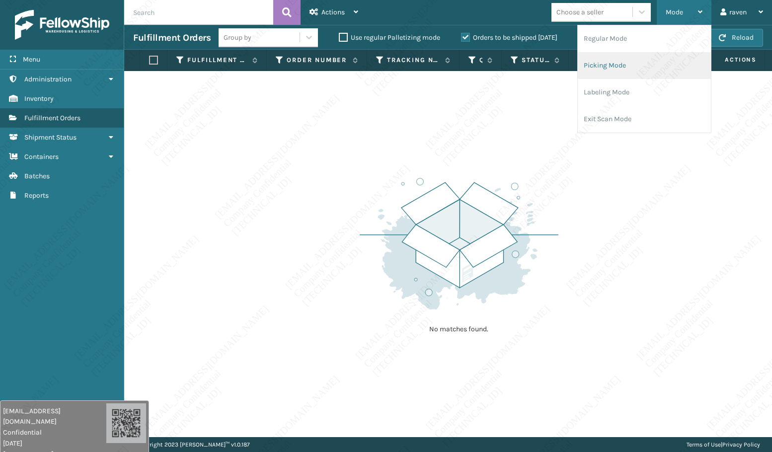
click at [633, 64] on li "Picking Mode" at bounding box center [643, 65] width 133 height 27
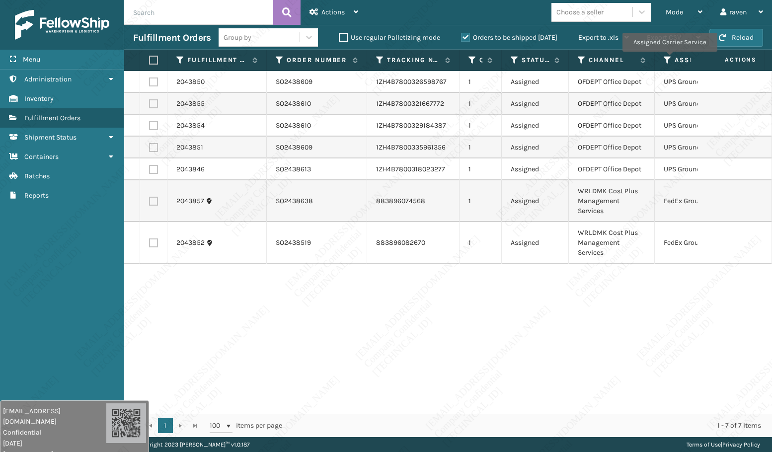
click at [669, 59] on icon at bounding box center [667, 60] width 8 height 9
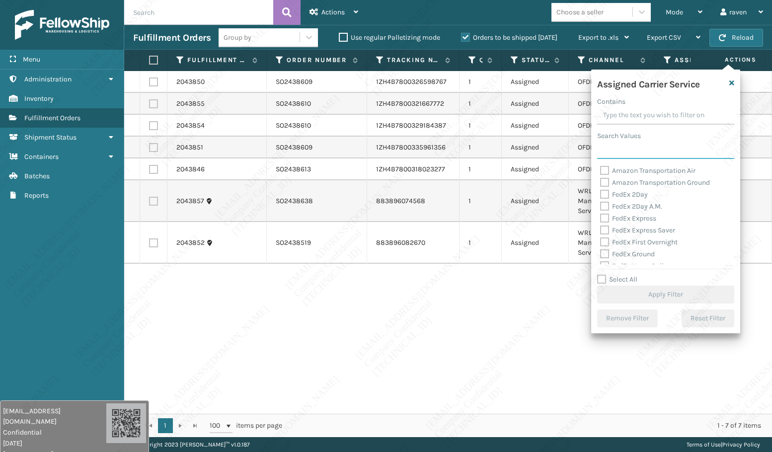
click at [665, 156] on input "Search Values" at bounding box center [665, 150] width 137 height 18
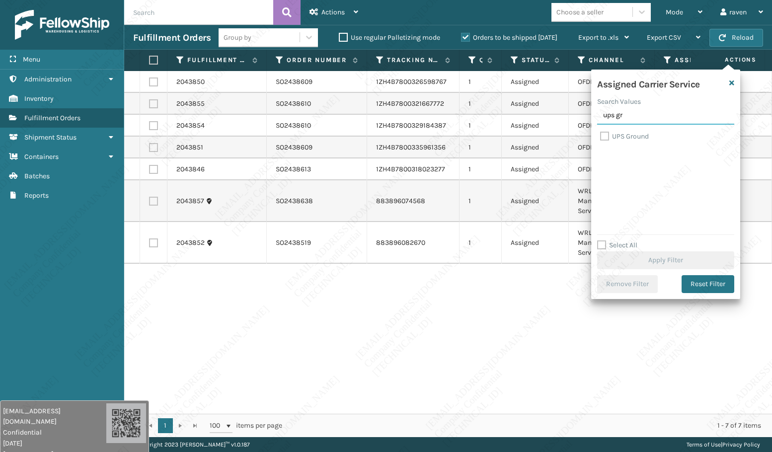
type input "ups gr"
click at [621, 135] on label "UPS Ground" at bounding box center [624, 136] width 49 height 8
click at [600, 135] on input "UPS Ground" at bounding box center [600, 134] width 0 height 6
checkbox input "true"
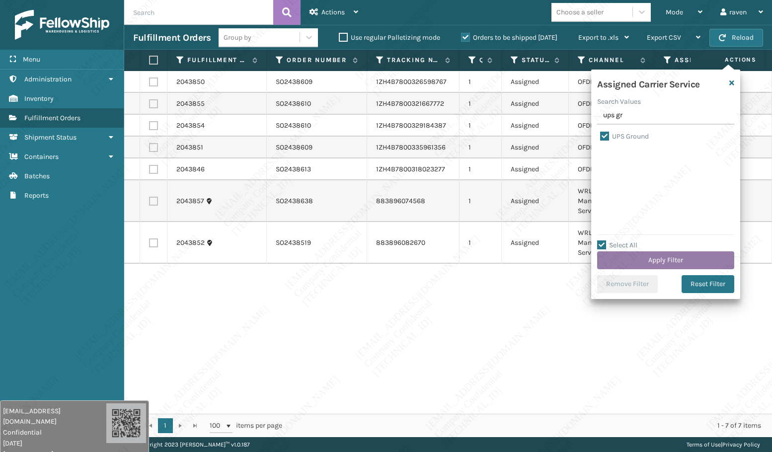
click at [669, 260] on button "Apply Filter" at bounding box center [665, 260] width 137 height 18
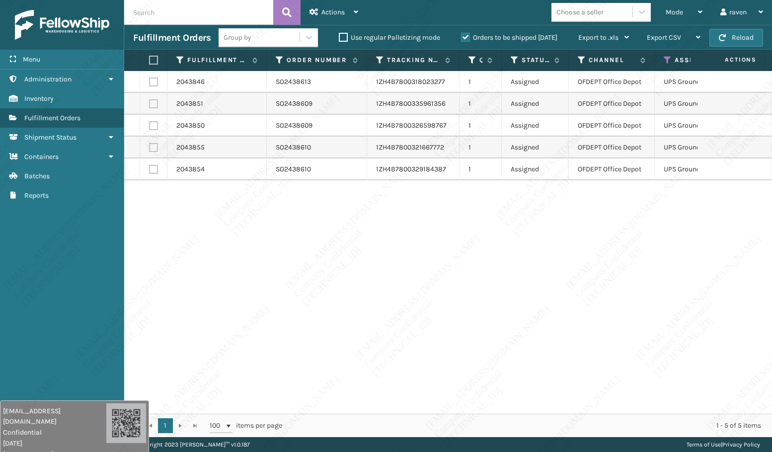
click at [151, 62] on label at bounding box center [152, 60] width 6 height 9
click at [149, 62] on input "checkbox" at bounding box center [149, 60] width 0 height 6
checkbox input "true"
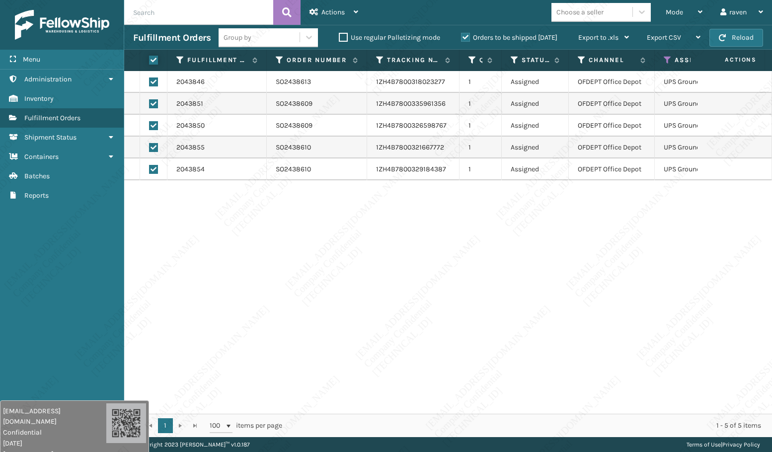
checkbox input "true"
click at [344, 5] on div "Actions" at bounding box center [333, 12] width 49 height 25
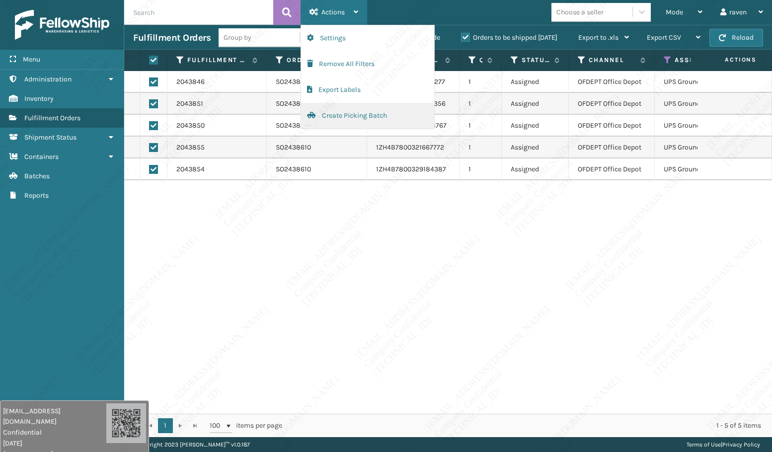
click at [353, 116] on button "Create Picking Batch" at bounding box center [367, 116] width 133 height 26
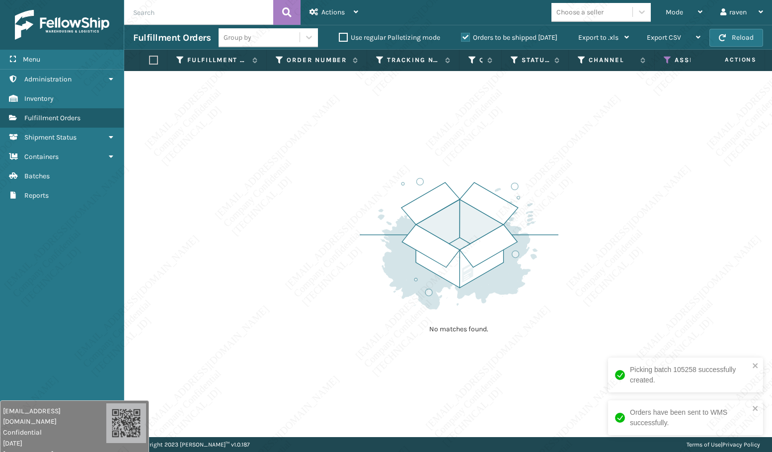
click at [664, 57] on icon at bounding box center [667, 60] width 8 height 9
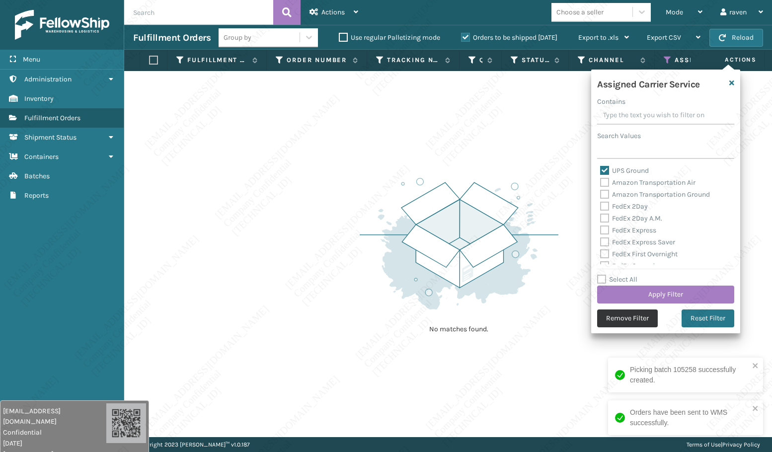
click at [630, 313] on button "Remove Filter" at bounding box center [627, 318] width 61 height 18
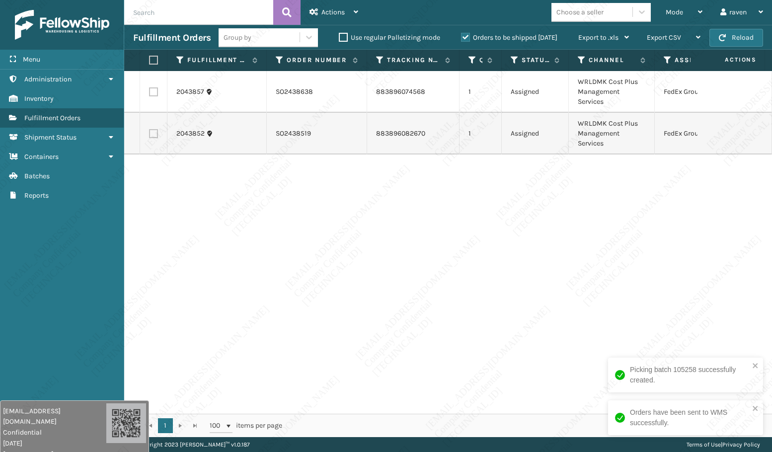
click at [147, 57] on th at bounding box center [153, 60] width 27 height 21
click at [153, 62] on label at bounding box center [152, 60] width 6 height 9
click at [149, 62] on input "checkbox" at bounding box center [149, 60] width 0 height 6
checkbox input "true"
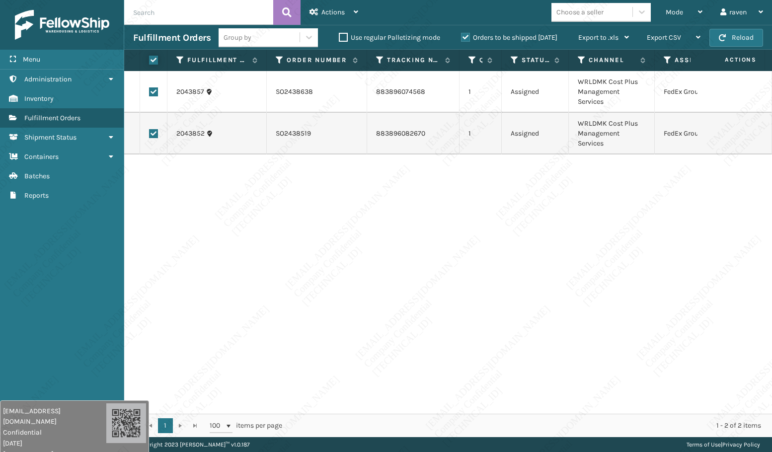
checkbox input "true"
click at [332, 12] on span "Actions" at bounding box center [332, 12] width 23 height 8
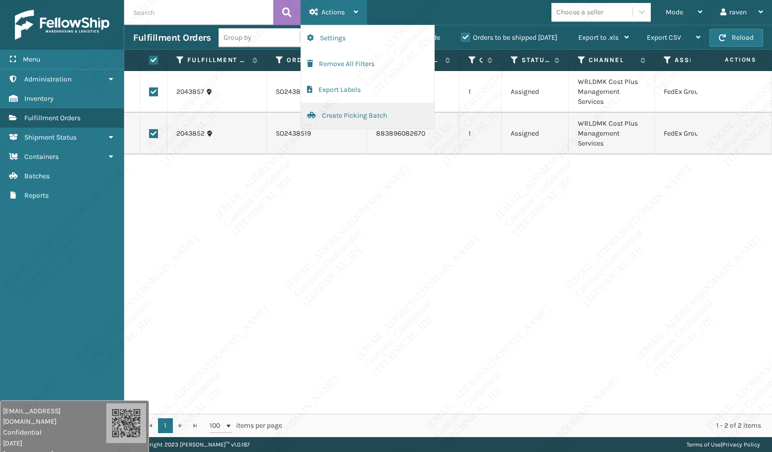
click at [340, 115] on button "Create Picking Batch" at bounding box center [367, 116] width 133 height 26
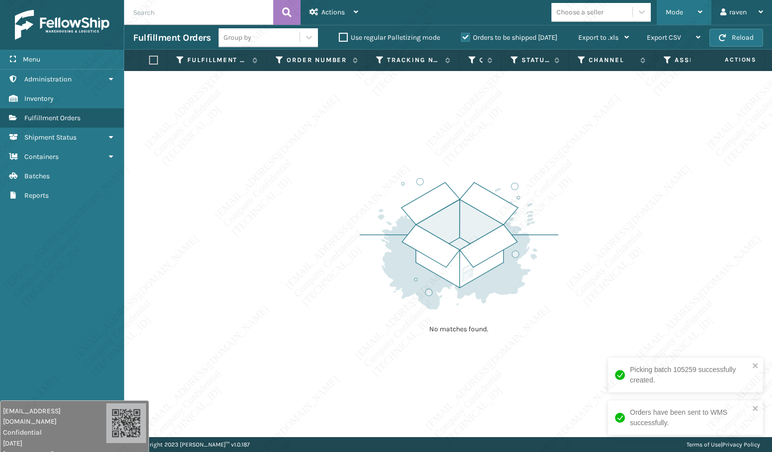
click at [677, 13] on span "Mode" at bounding box center [673, 12] width 17 height 8
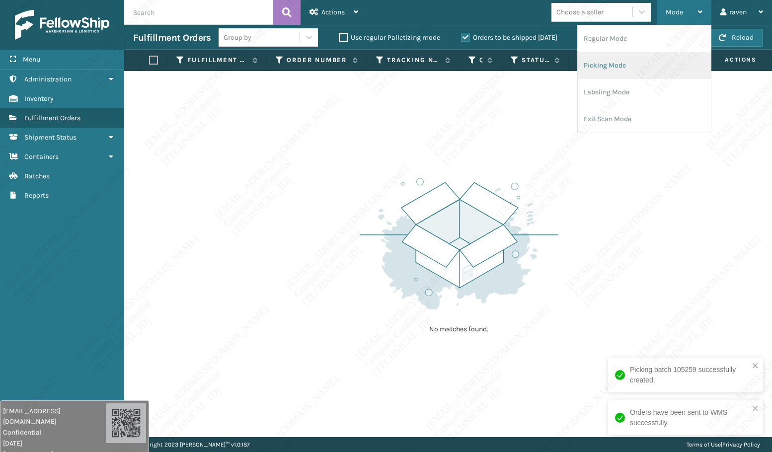
click at [644, 62] on li "Picking Mode" at bounding box center [643, 65] width 133 height 27
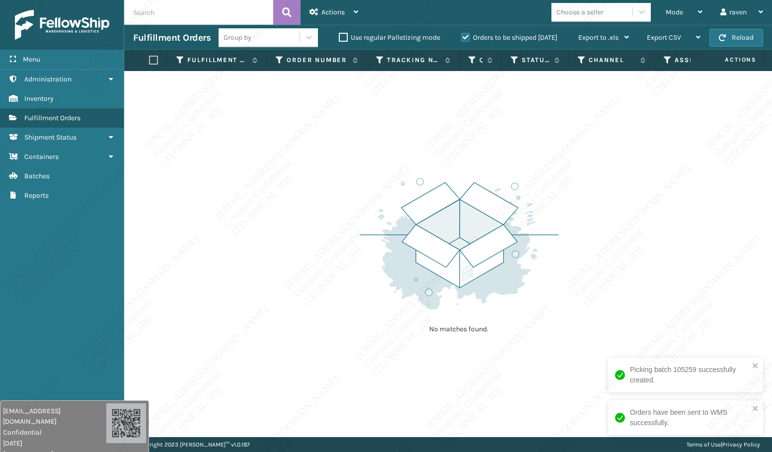
click at [590, 197] on div "No matches found." at bounding box center [447, 254] width 647 height 366
click at [166, 281] on div "No matches found." at bounding box center [447, 254] width 647 height 366
click at [210, 255] on div "No matches found." at bounding box center [447, 254] width 647 height 366
click at [163, 340] on div "No matches found." at bounding box center [447, 254] width 647 height 366
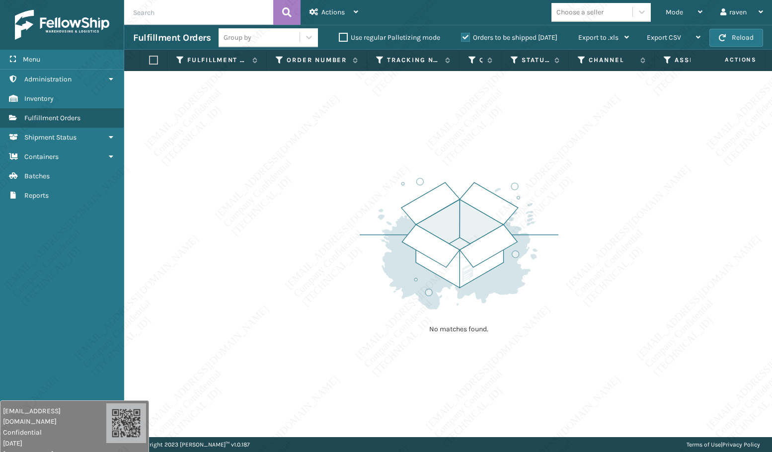
drag, startPoint x: 207, startPoint y: 329, endPoint x: 209, endPoint y: 324, distance: 5.3
click at [209, 324] on div "No matches found." at bounding box center [447, 254] width 647 height 366
click at [192, 323] on div "No matches found." at bounding box center [447, 254] width 647 height 366
click at [196, 324] on div "No matches found." at bounding box center [447, 254] width 647 height 366
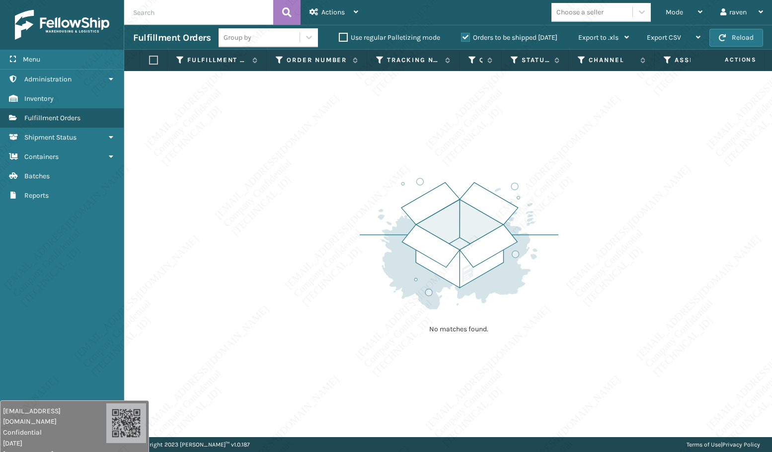
click at [199, 334] on div "No matches found." at bounding box center [447, 254] width 647 height 366
click at [204, 338] on div "No matches found." at bounding box center [447, 254] width 647 height 366
click at [202, 340] on div "No matches found." at bounding box center [447, 254] width 647 height 366
click at [440, 289] on img at bounding box center [458, 244] width 199 height 138
click at [478, 242] on img at bounding box center [458, 244] width 199 height 138
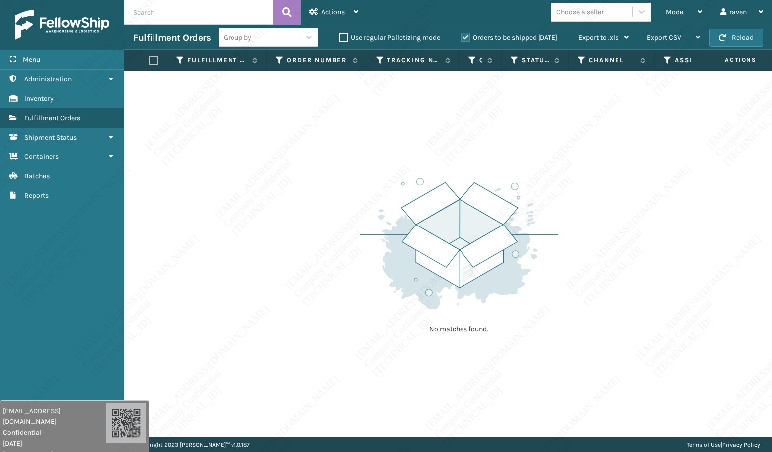
click at [487, 149] on div "No matches found." at bounding box center [447, 254] width 647 height 366
click at [472, 161] on div "No matches found." at bounding box center [447, 254] width 647 height 366
click at [487, 191] on img at bounding box center [458, 244] width 199 height 138
click at [488, 193] on img at bounding box center [458, 244] width 199 height 138
click at [489, 193] on img at bounding box center [458, 244] width 199 height 138
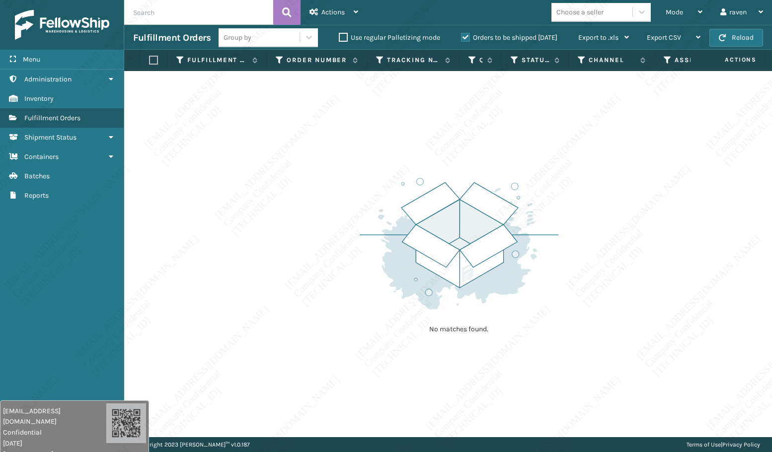
click at [489, 193] on img at bounding box center [458, 244] width 199 height 138
click at [490, 194] on img at bounding box center [458, 244] width 199 height 138
click at [474, 178] on img at bounding box center [458, 244] width 199 height 138
click at [477, 178] on img at bounding box center [458, 244] width 199 height 138
click at [478, 178] on img at bounding box center [458, 244] width 199 height 138
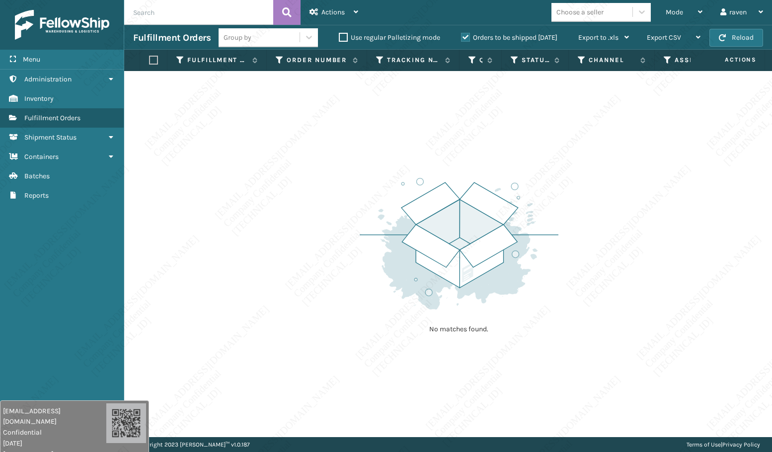
click at [478, 178] on img at bounding box center [458, 244] width 199 height 138
click at [478, 179] on img at bounding box center [458, 244] width 199 height 138
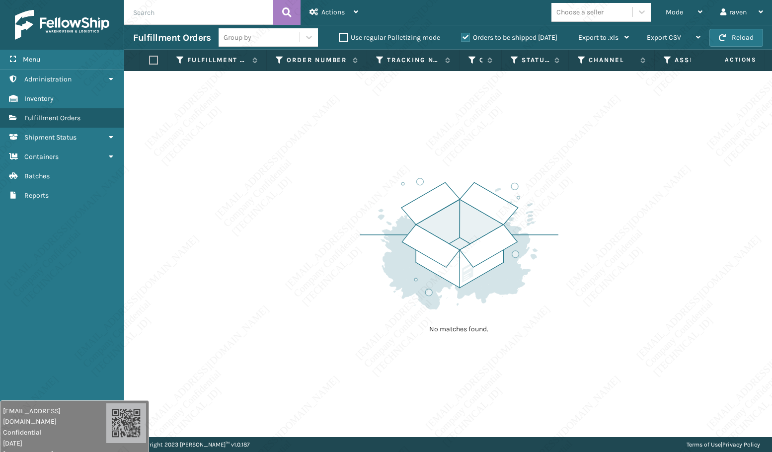
click at [354, 340] on div "Copyright 2023 [PERSON_NAME]™ v 1.0.187 Terms of Use | Privacy Policy" at bounding box center [447, 444] width 647 height 15
click at [457, 340] on div "No matches found." at bounding box center [447, 254] width 647 height 366
click at [230, 157] on div "No matches found." at bounding box center [447, 254] width 647 height 366
click at [684, 12] on div "Mode" at bounding box center [683, 12] width 37 height 25
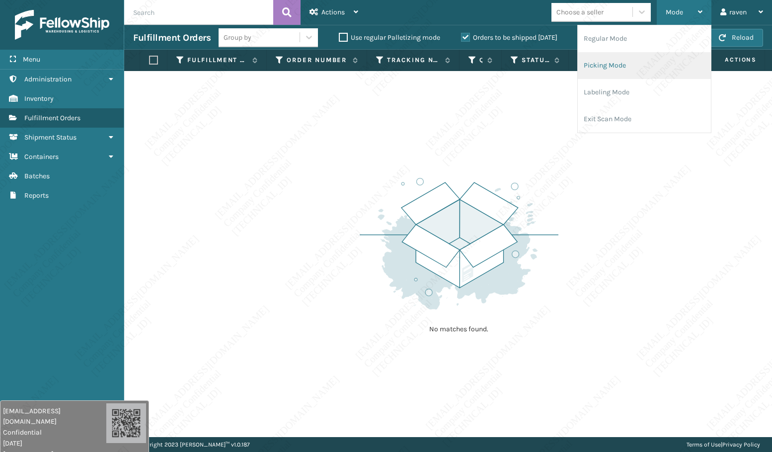
click at [646, 61] on li "Picking Mode" at bounding box center [643, 65] width 133 height 27
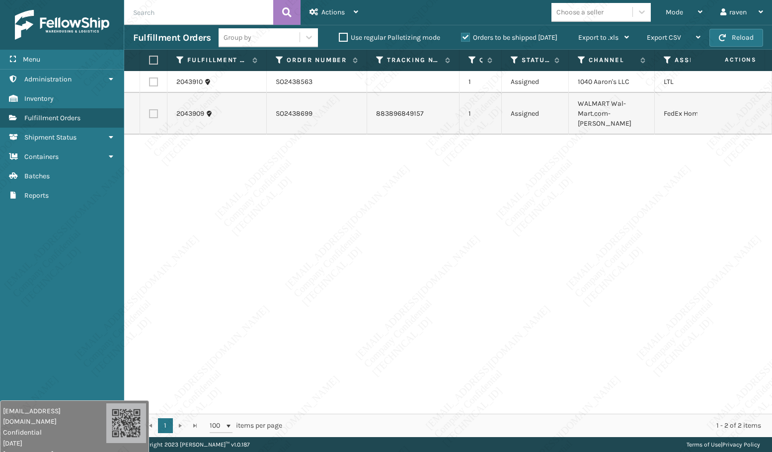
click at [638, 179] on div "2043910 SO2438563 1 Assigned 1040 [PERSON_NAME]'s LLC LTL 2043909 SO2438699 883…" at bounding box center [447, 242] width 647 height 343
click at [152, 109] on label at bounding box center [153, 113] width 9 height 9
click at [149, 109] on input "checkbox" at bounding box center [149, 112] width 0 height 6
checkbox input "true"
click at [348, 10] on div "Actions" at bounding box center [333, 12] width 49 height 25
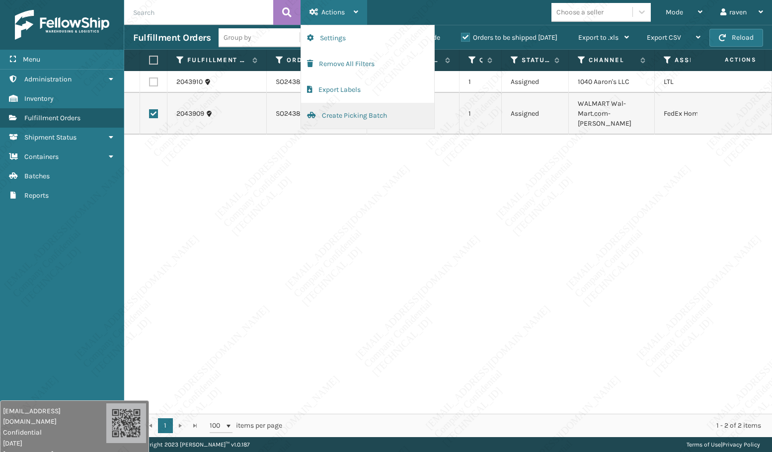
click at [350, 113] on button "Create Picking Batch" at bounding box center [367, 116] width 133 height 26
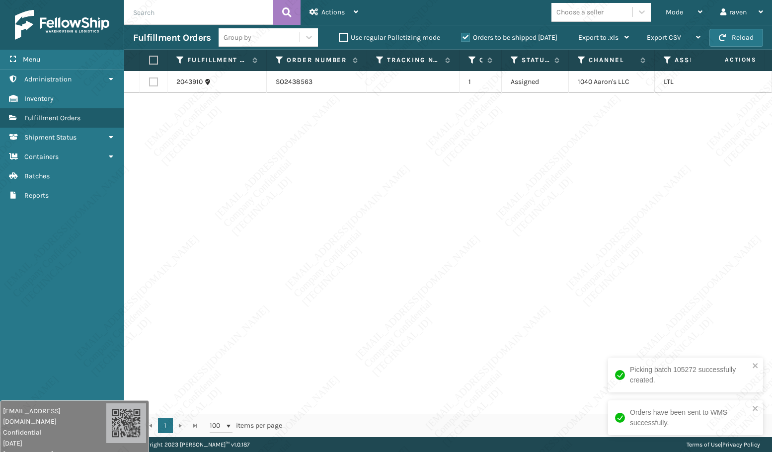
click at [620, 304] on div "2043910 SO2438563 1 Assigned 1040 [PERSON_NAME]'s LLC LTL" at bounding box center [447, 242] width 647 height 343
click at [151, 59] on label at bounding box center [152, 60] width 6 height 9
click at [149, 59] on input "checkbox" at bounding box center [149, 60] width 0 height 6
checkbox input "true"
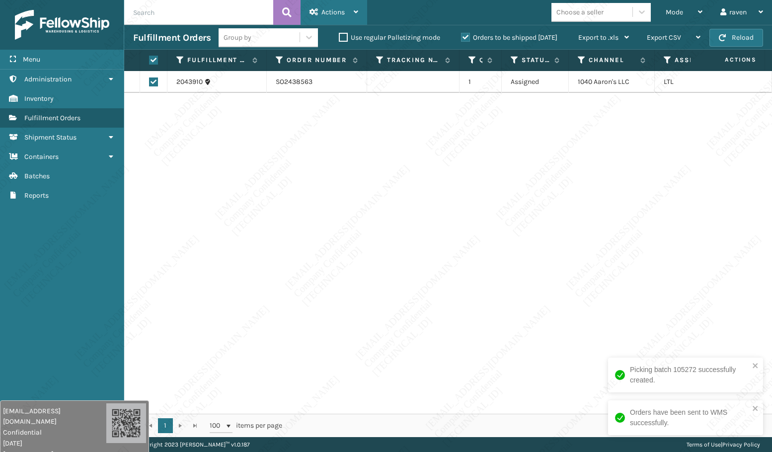
click at [327, 9] on span "Actions" at bounding box center [332, 12] width 23 height 8
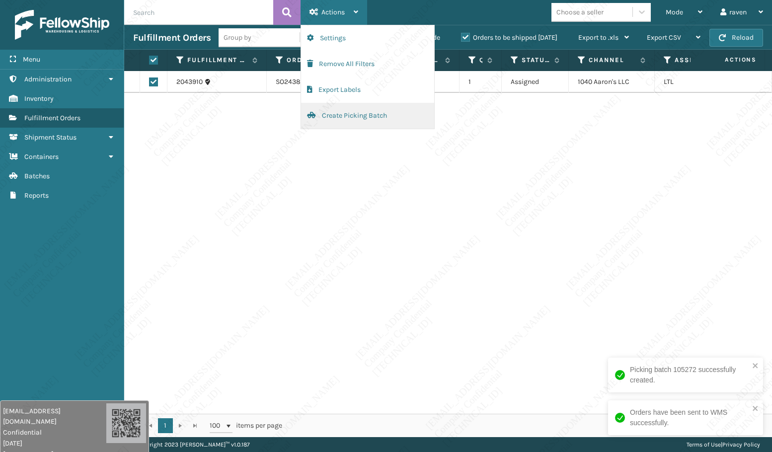
click at [347, 119] on button "Create Picking Batch" at bounding box center [367, 116] width 133 height 26
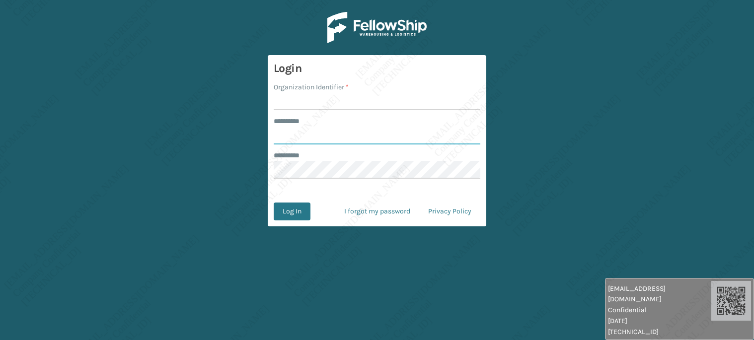
type input "******"
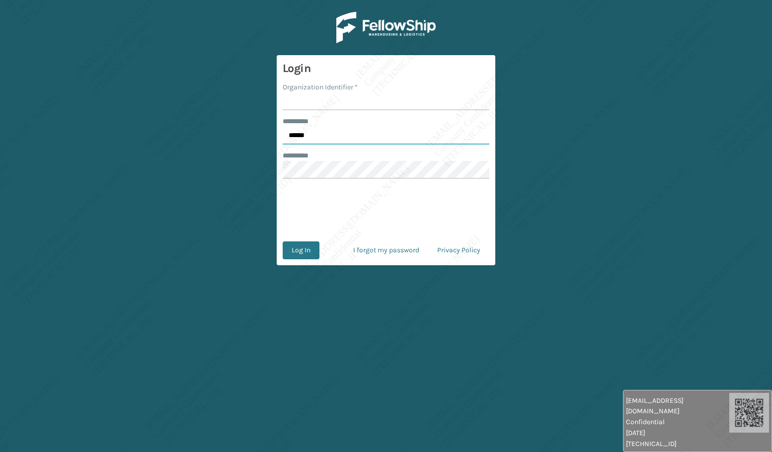
click at [326, 130] on input "******" at bounding box center [385, 136] width 207 height 18
